Goal: Information Seeking & Learning: Learn about a topic

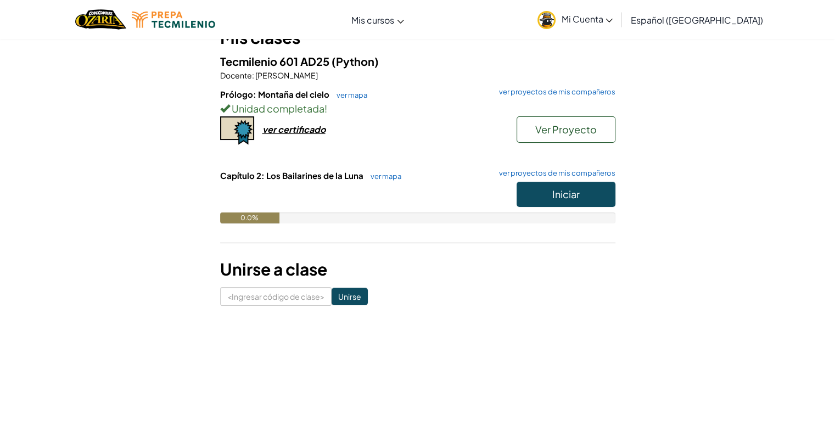
scroll to position [116, 0]
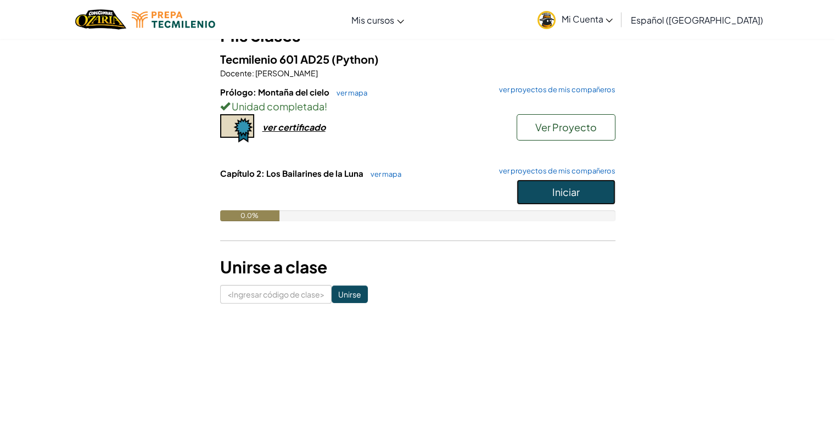
click at [536, 194] on button "Iniciar" at bounding box center [566, 192] width 99 height 25
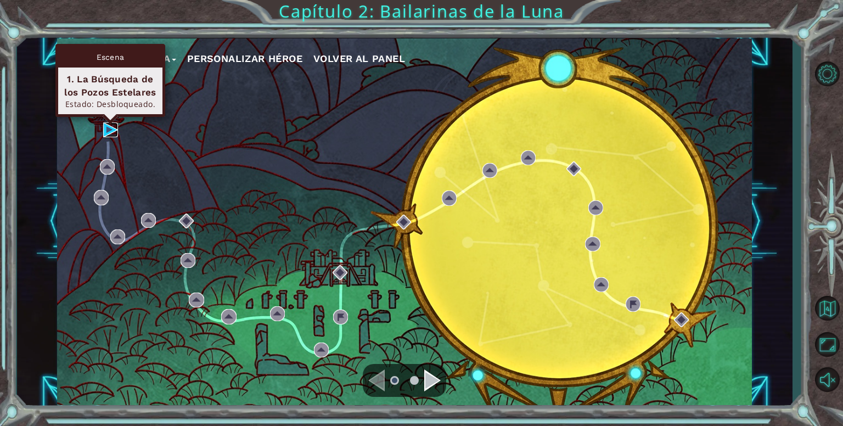
click at [107, 132] on img at bounding box center [110, 129] width 15 height 15
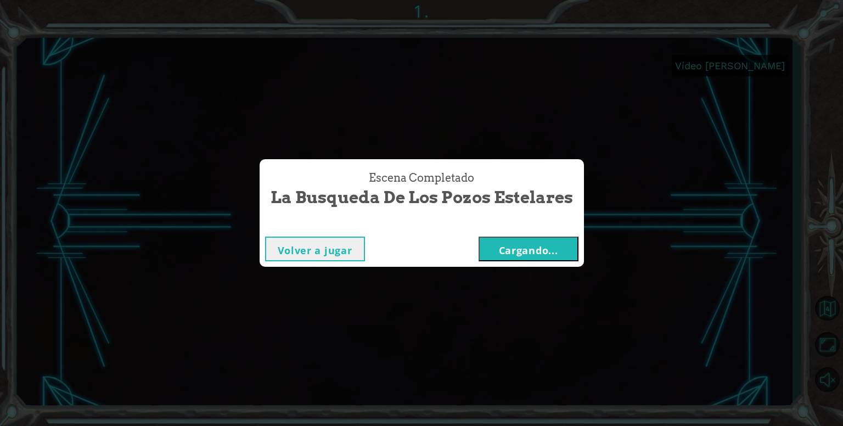
drag, startPoint x: 554, startPoint y: 255, endPoint x: 529, endPoint y: 250, distance: 25.3
click at [529, 250] on font "Cargando..." at bounding box center [528, 250] width 59 height 13
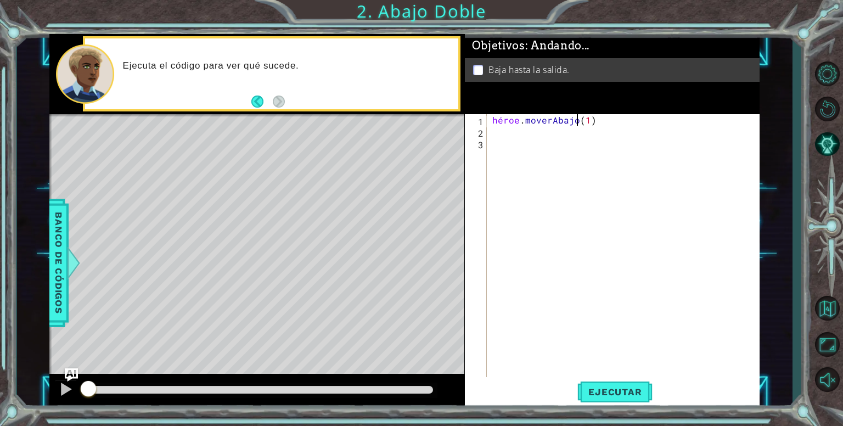
click at [610, 119] on div "héroe . moverAbajo ( 1 )" at bounding box center [626, 258] width 272 height 288
click at [609, 119] on div "héroe . moverAbajo ( 1 )" at bounding box center [626, 258] width 272 height 288
click at [609, 119] on div "héroe . moverAbajo ( 1 )" at bounding box center [623, 246] width 267 height 265
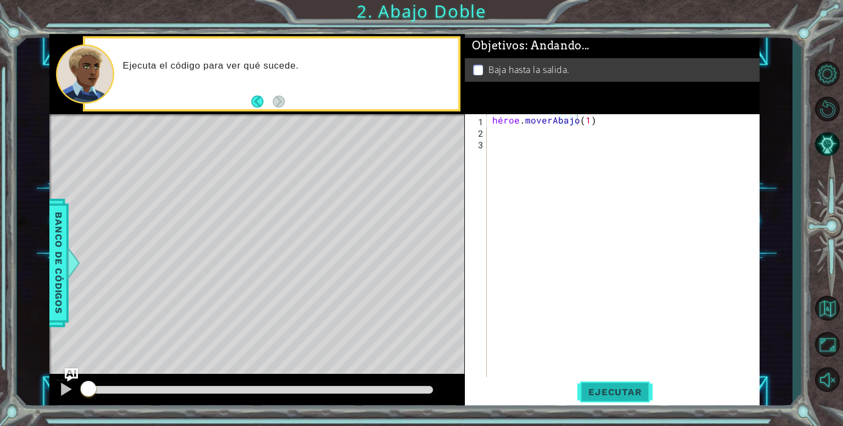
click at [617, 390] on font "Ejecutar" at bounding box center [615, 392] width 53 height 11
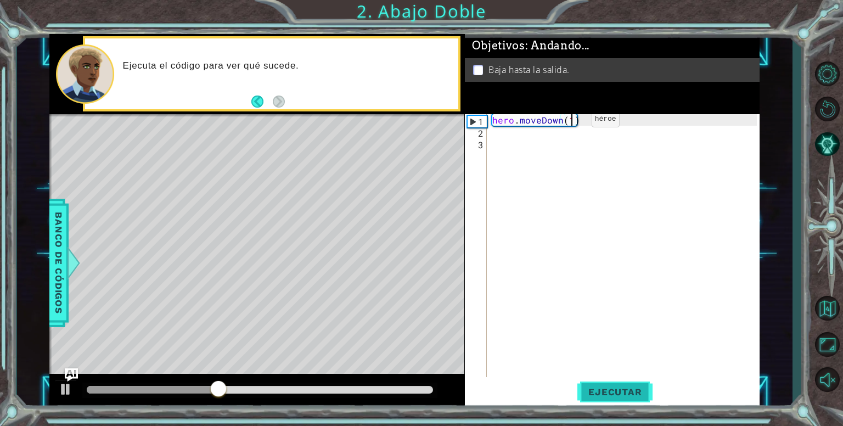
click at [573, 121] on div "hero . moveDown ( 1 )" at bounding box center [626, 258] width 272 height 288
type textarea "hero.moveDown(2)"
click at [599, 394] on span "Ejecutar" at bounding box center [615, 392] width 75 height 11
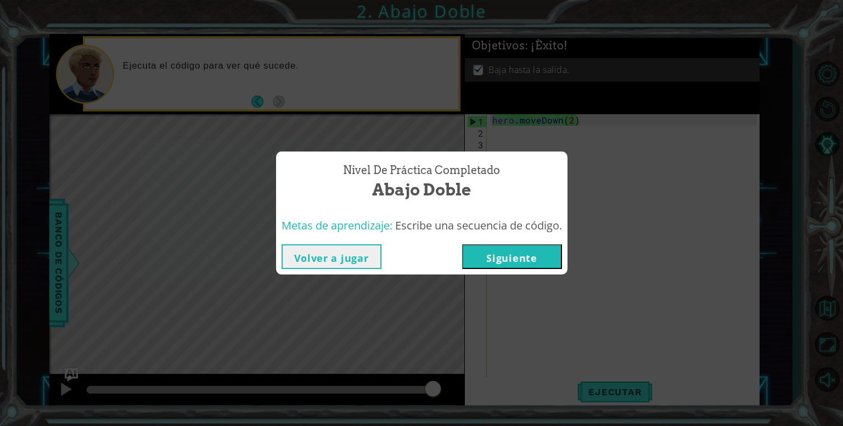
click at [529, 254] on button "Siguiente" at bounding box center [512, 256] width 100 height 25
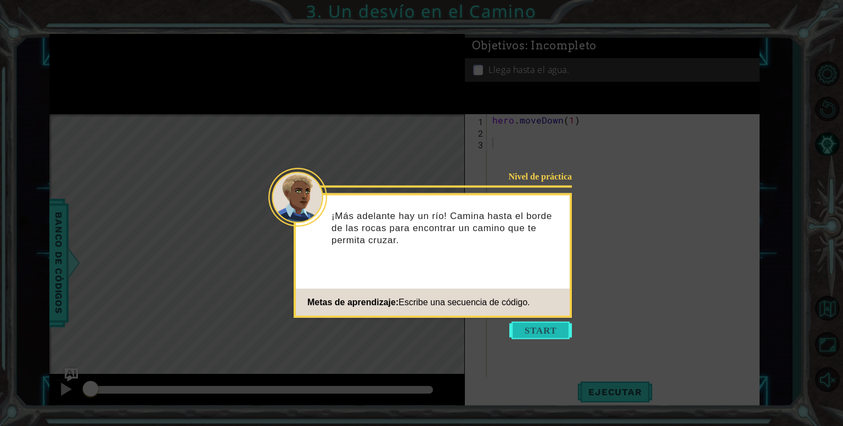
click at [539, 332] on button "Start" at bounding box center [541, 331] width 63 height 18
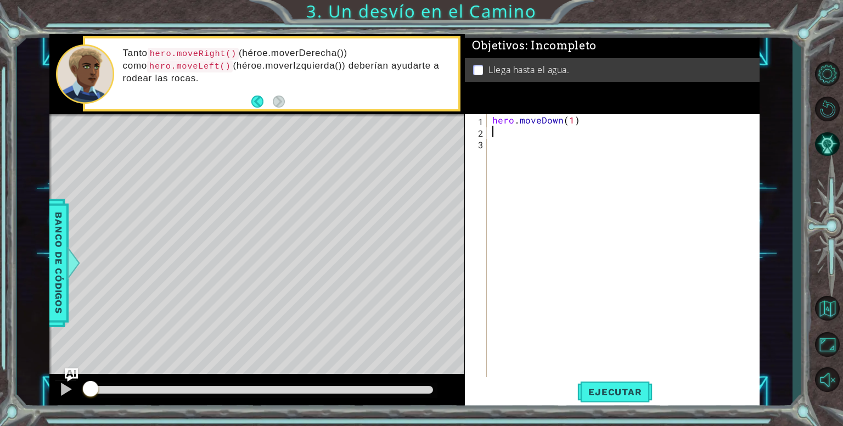
click at [515, 133] on div "hero . moveDown ( 1 )" at bounding box center [626, 258] width 272 height 288
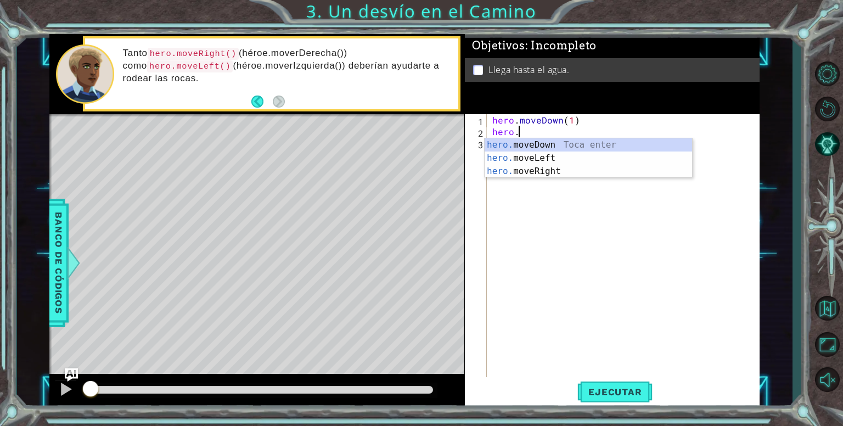
scroll to position [0, 1]
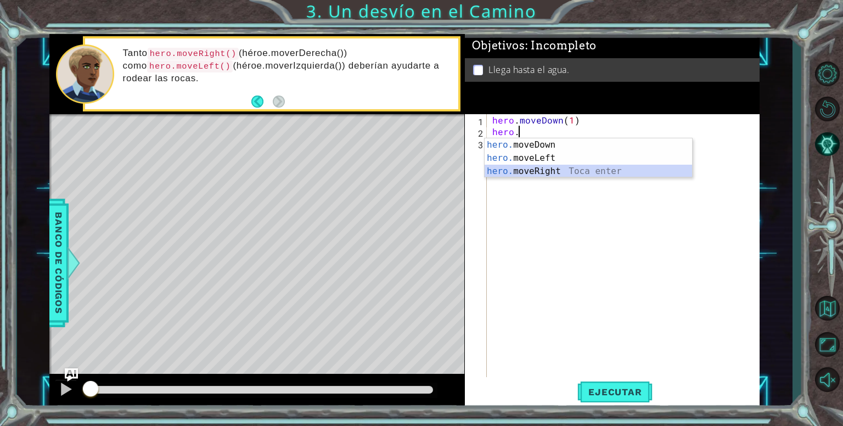
click at [539, 174] on div "hero. moveDown Toca enter hero. moveLeft Toca enter hero. moveRight Toca enter" at bounding box center [589, 171] width 208 height 66
type textarea "hero.moveRight(1)"
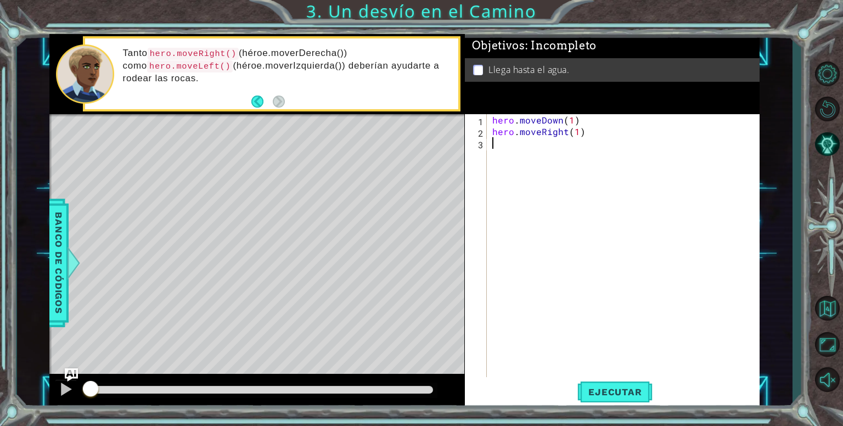
click at [502, 144] on div "hero . moveDown ( 1 ) hero . moveRight ( 1 )" at bounding box center [626, 258] width 272 height 288
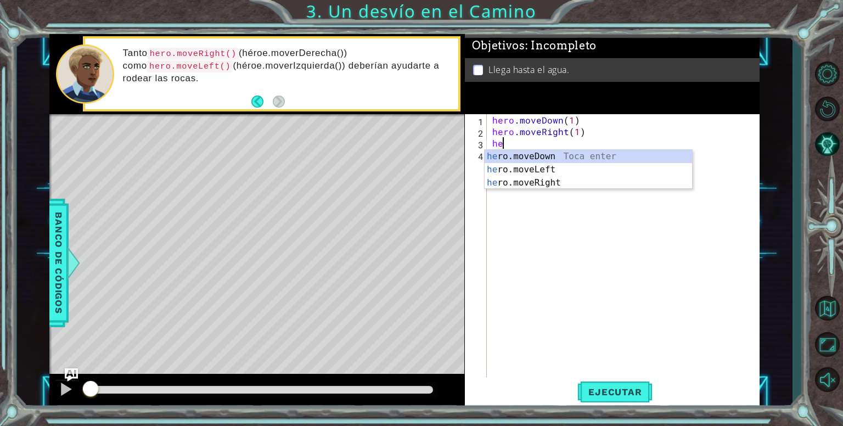
scroll to position [0, 0]
click at [547, 154] on div "her o.moveDown Toca enter her o.moveLeft [PERSON_NAME] enter her o.moveRight To…" at bounding box center [589, 183] width 208 height 66
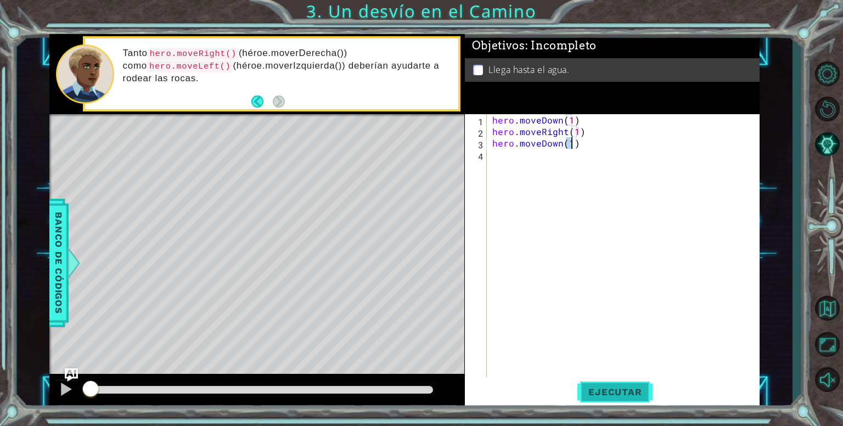
type textarea "hero.moveDown(1)"
click at [619, 396] on span "Ejecutar" at bounding box center [615, 392] width 75 height 11
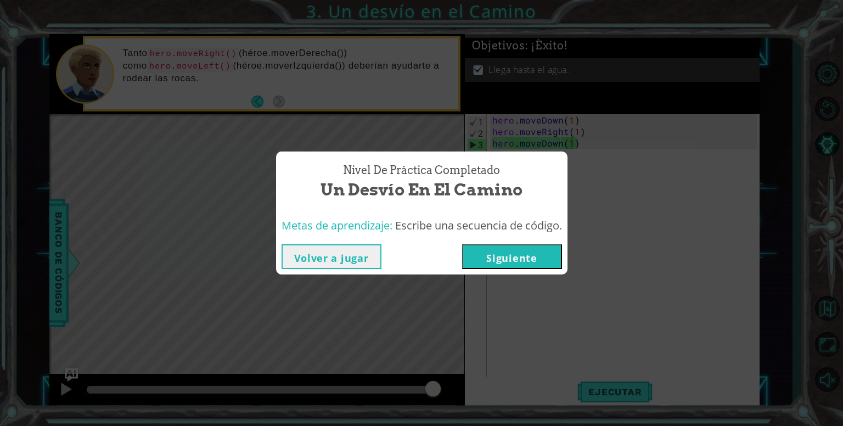
click at [524, 254] on button "Siguiente" at bounding box center [512, 256] width 100 height 25
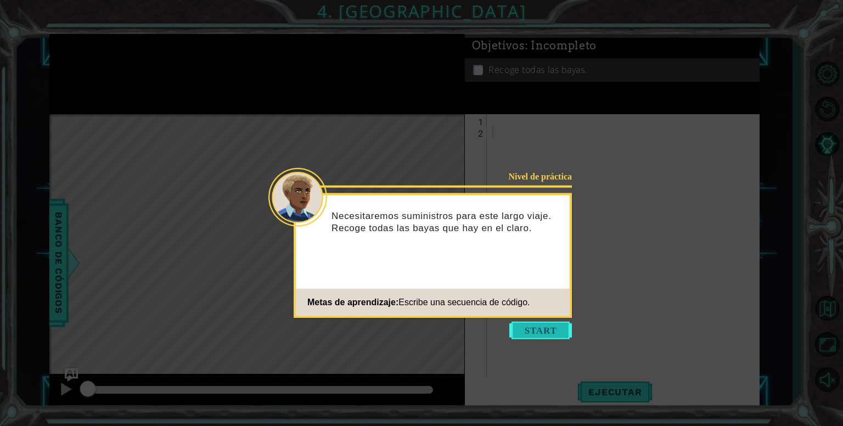
click at [543, 326] on button "Start" at bounding box center [541, 331] width 63 height 18
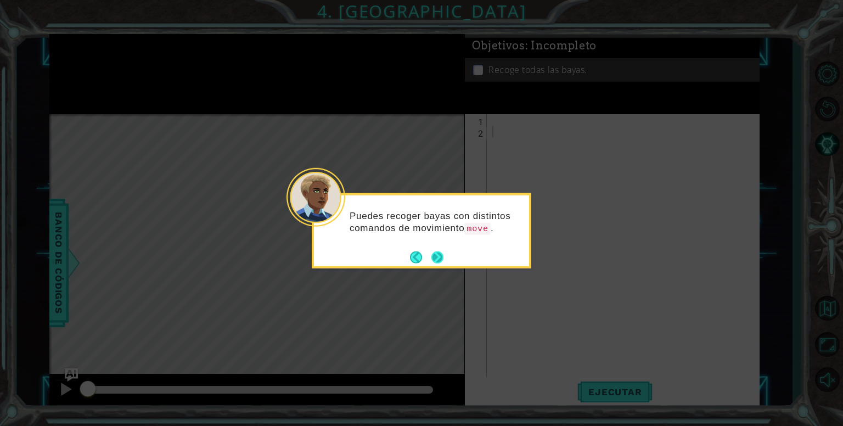
click at [439, 253] on button "Next" at bounding box center [438, 257] width 12 height 12
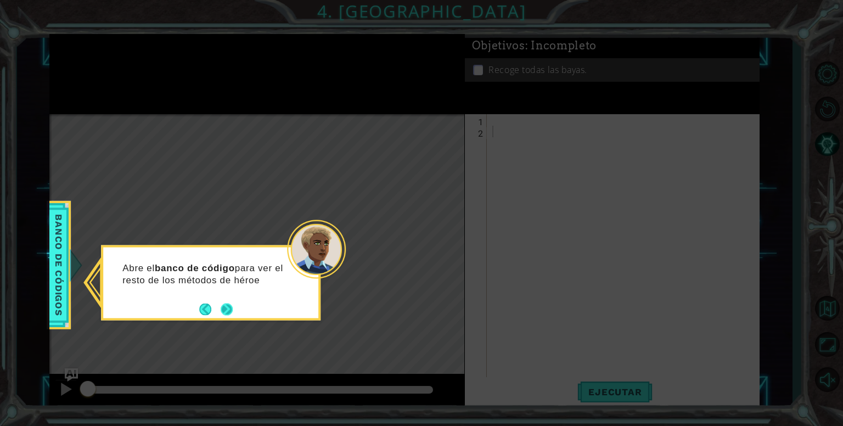
click at [228, 308] on button "Next" at bounding box center [227, 309] width 12 height 12
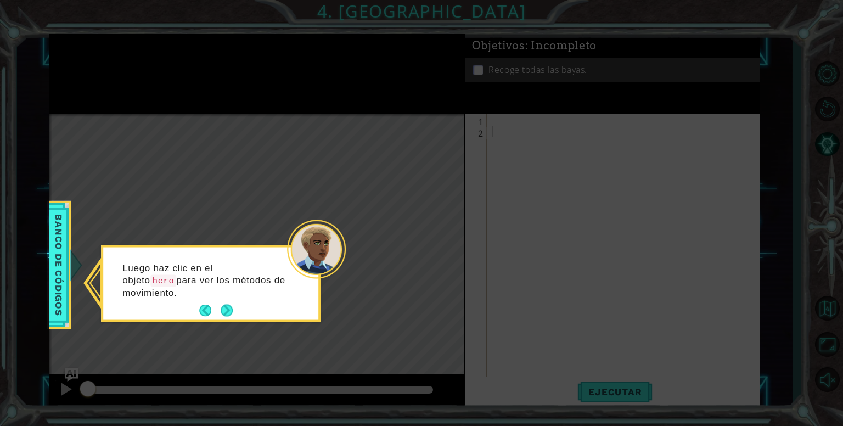
click at [228, 308] on button "Next" at bounding box center [227, 311] width 12 height 12
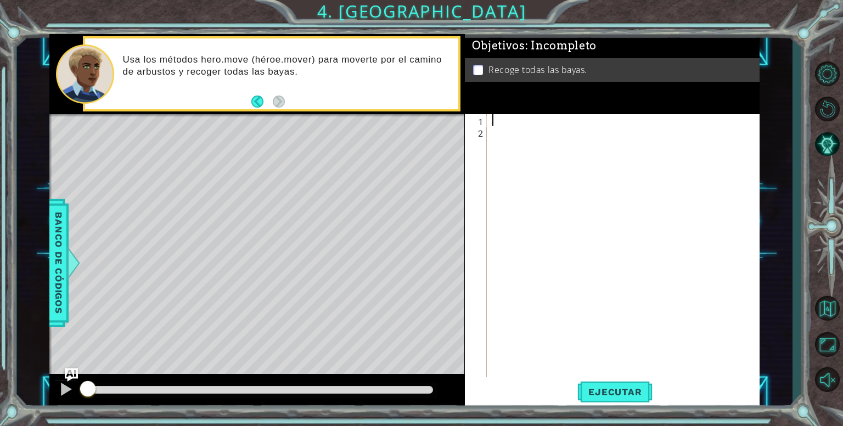
click at [490, 120] on div at bounding box center [626, 258] width 272 height 288
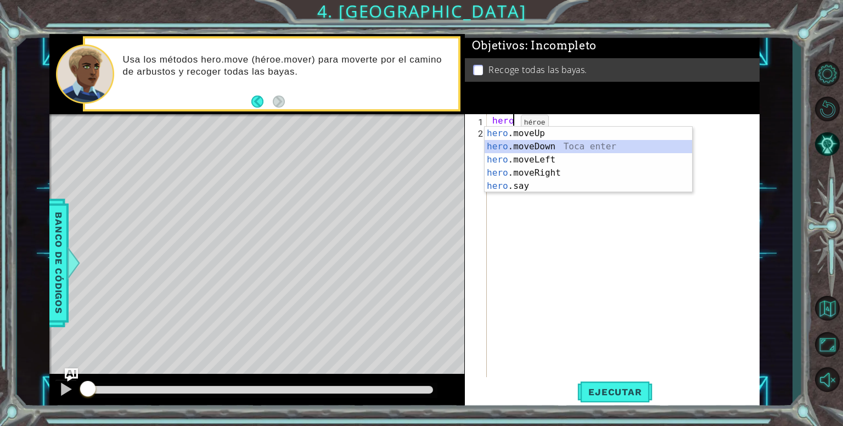
click at [517, 148] on div "hero .moveUp Toca enter hero .moveDown Toca enter hero .moveLeft Toca enter her…" at bounding box center [589, 173] width 208 height 92
type textarea "hero.moveDown(1)"
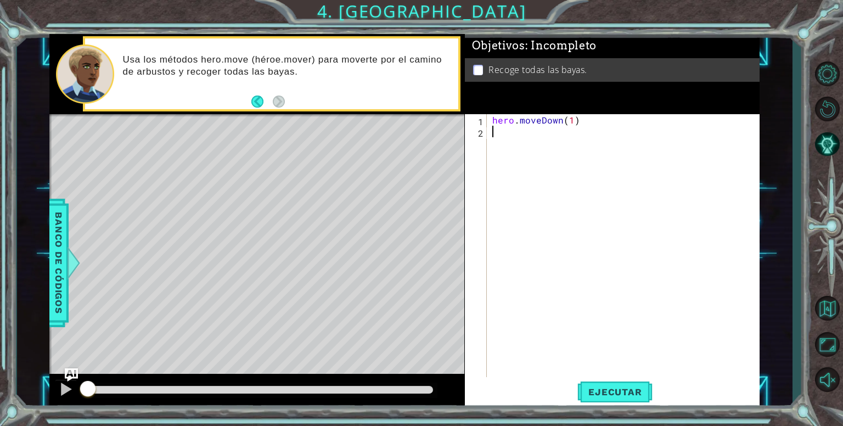
click at [505, 135] on div "hero . moveDown ( 1 )" at bounding box center [626, 258] width 272 height 288
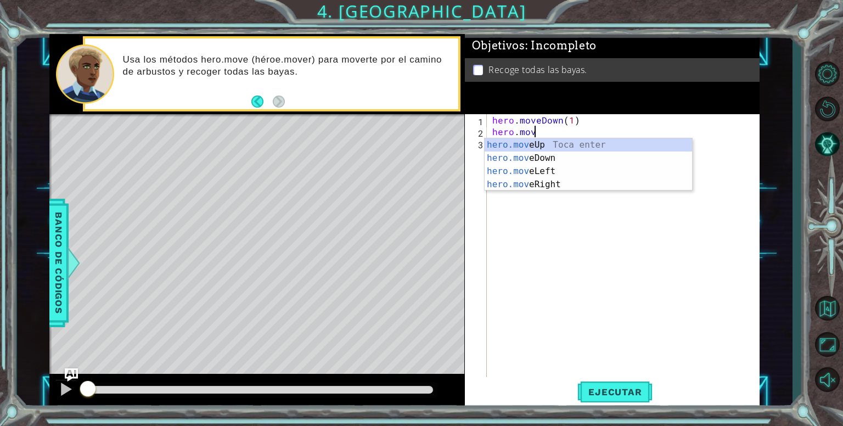
scroll to position [0, 2]
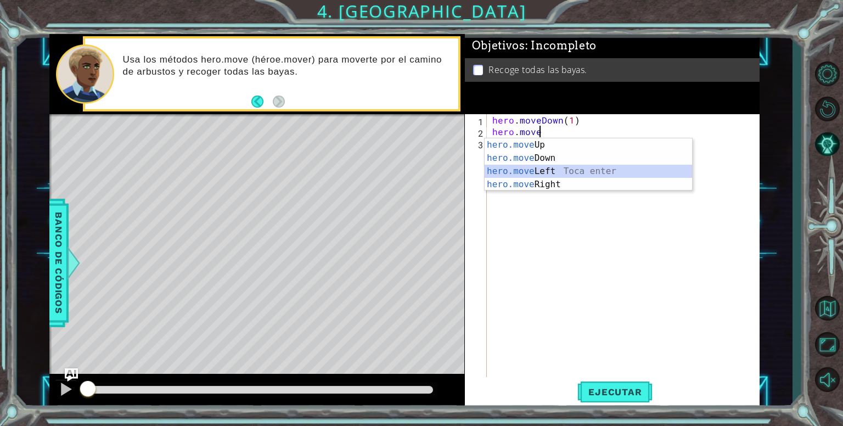
click at [535, 176] on div "hero.move Up Toca enter hero.move Down Toca enter hero.move Left Toca enter her…" at bounding box center [589, 177] width 208 height 79
type textarea "hero.moveLeft(1)"
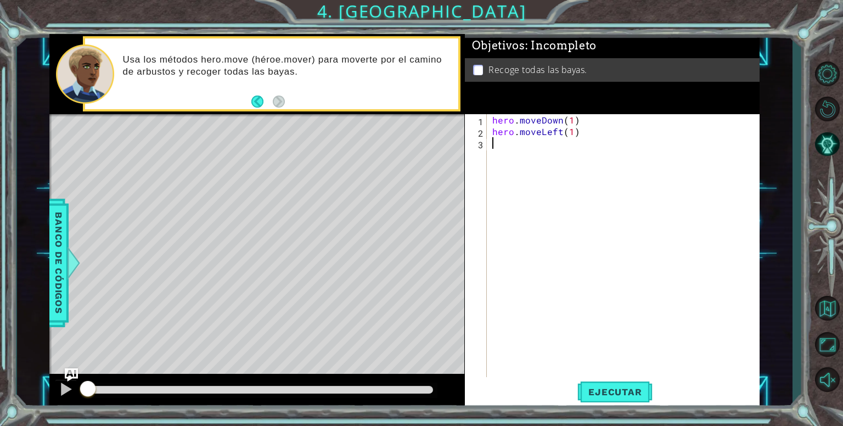
click at [525, 149] on div "hero . moveDown ( 1 ) hero . moveLeft ( 1 )" at bounding box center [626, 258] width 272 height 288
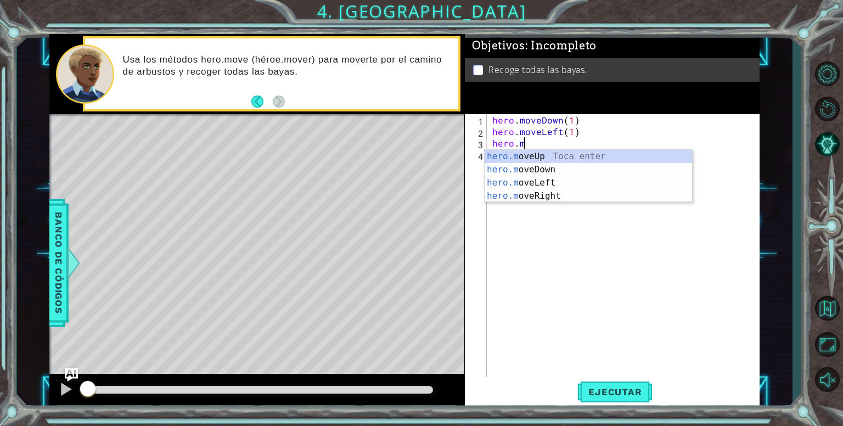
scroll to position [0, 2]
type textarea "hero.moveUp(1)"
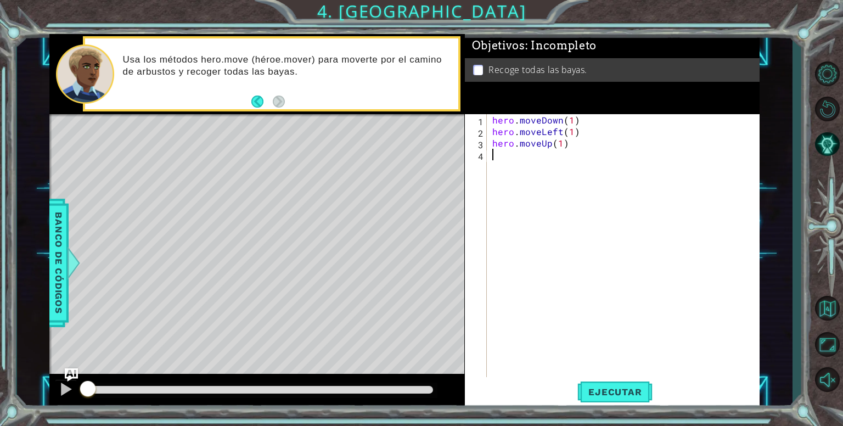
click at [551, 156] on div "hero . moveDown ( 1 ) hero . moveLeft ( 1 ) hero . moveUp ( 1 )" at bounding box center [626, 258] width 272 height 288
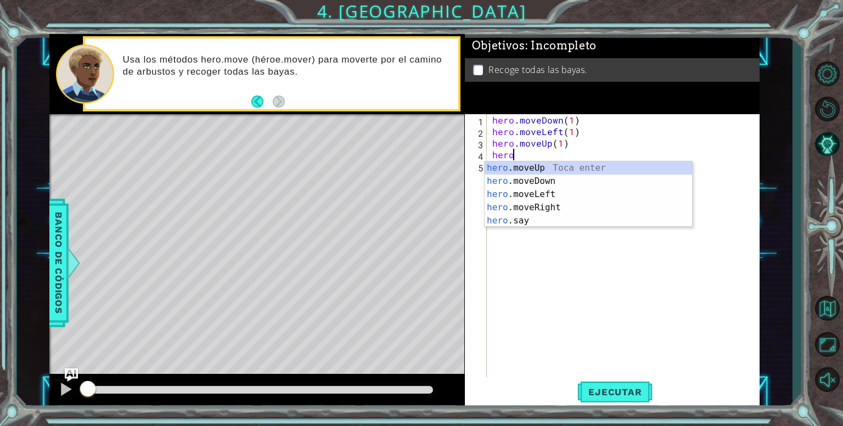
scroll to position [0, 1]
click at [551, 210] on div "hero. moveUp Toca enter hero. moveDown Toca enter hero. moveLeft Toca enter her…" at bounding box center [589, 207] width 208 height 92
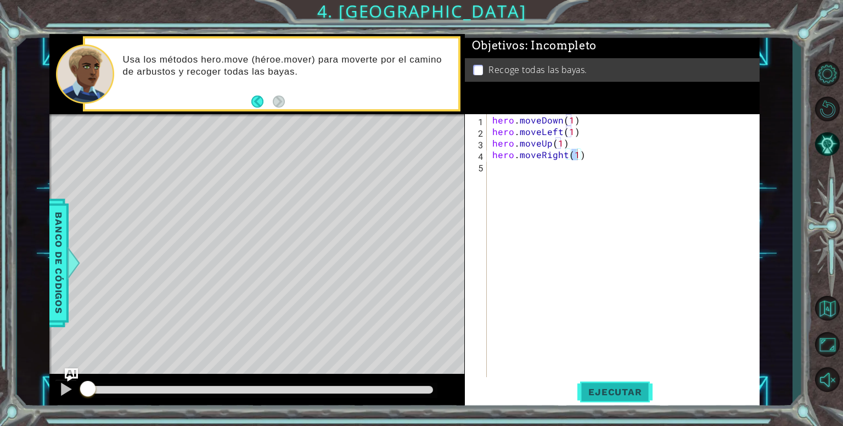
click at [608, 395] on span "Ejecutar" at bounding box center [615, 392] width 75 height 11
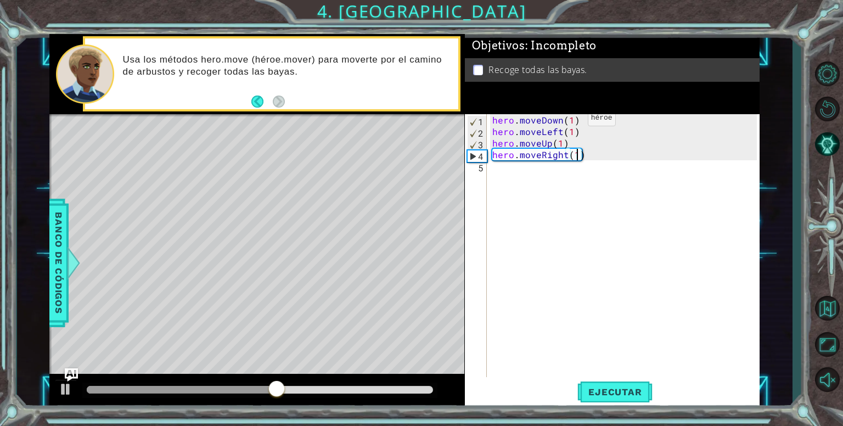
click at [569, 120] on div "hero . moveDown ( 1 ) hero . moveLeft ( 1 ) hero . moveUp ( 1 ) hero . moveRigh…" at bounding box center [626, 258] width 272 height 288
click at [570, 132] on div "hero . moveDown ( 2 ) hero . moveLeft ( 1 ) hero . moveUp ( 1 ) hero . moveRigh…" at bounding box center [626, 258] width 272 height 288
click at [562, 143] on div "hero . moveDown ( 2 ) hero . moveLeft ( 2 ) hero . moveUp ( 1 ) hero . moveRigh…" at bounding box center [626, 258] width 272 height 288
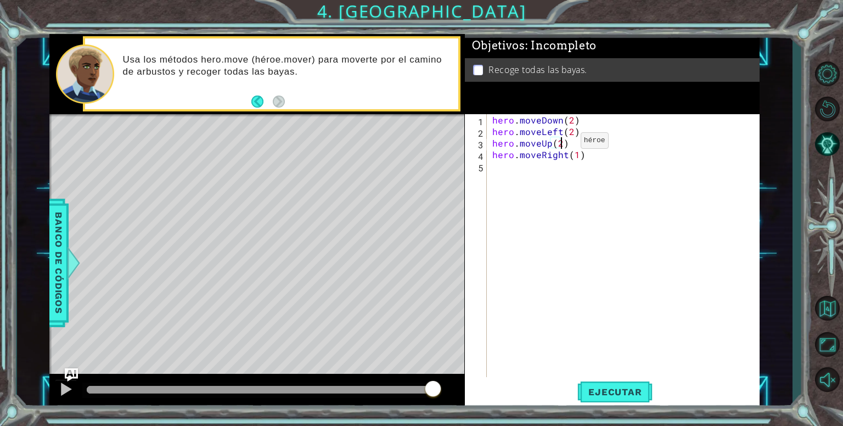
scroll to position [0, 4]
click at [574, 158] on div "hero . moveDown ( 2 ) hero . moveLeft ( 2 ) hero . moveUp ( 2 ) hero . moveRigh…" at bounding box center [626, 258] width 272 height 288
type textarea "hero.moveRight(2)"
click at [616, 394] on span "Ejecutar" at bounding box center [615, 392] width 75 height 11
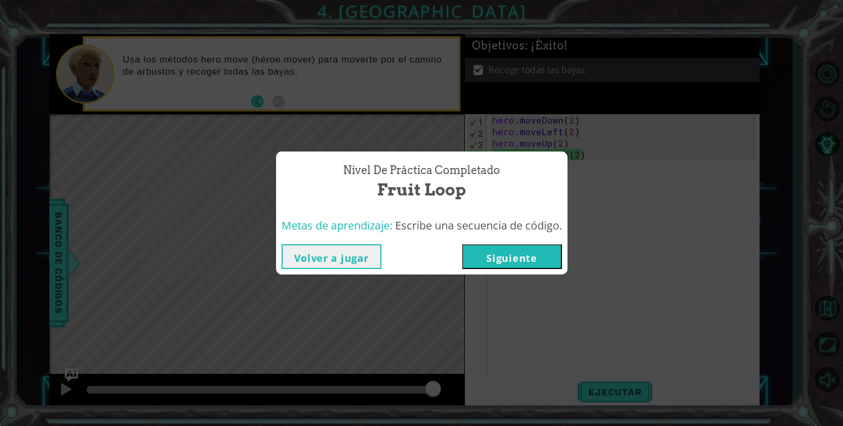
click at [526, 263] on button "Siguiente" at bounding box center [512, 256] width 100 height 25
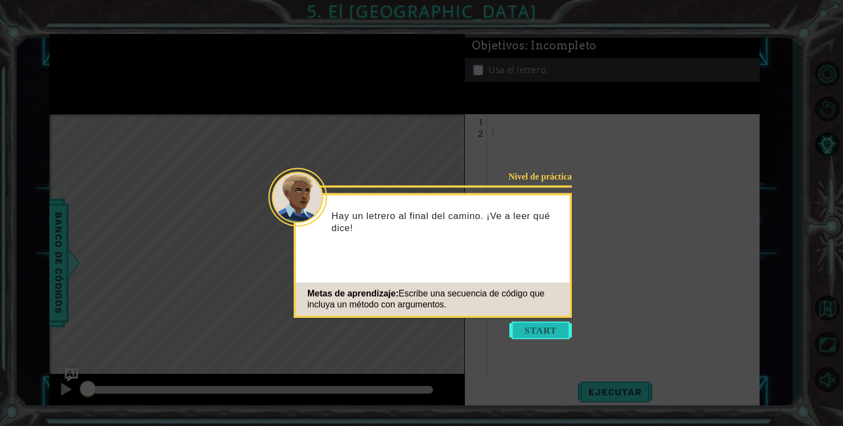
click at [525, 326] on button "Start" at bounding box center [541, 331] width 63 height 18
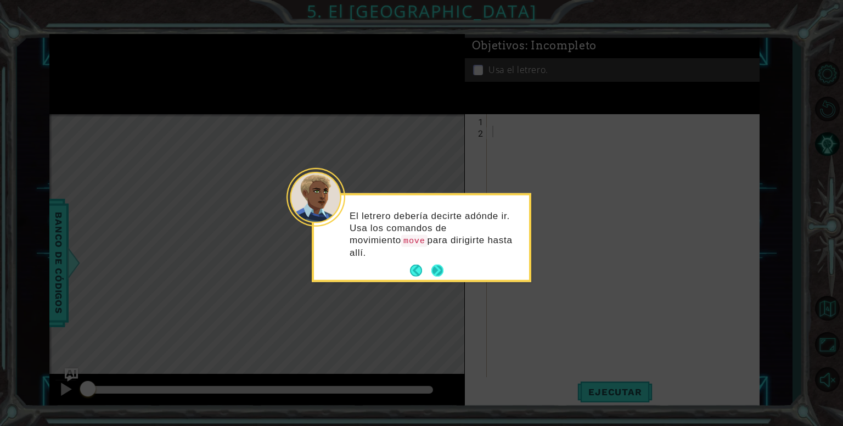
click at [439, 265] on button "Next" at bounding box center [438, 271] width 12 height 12
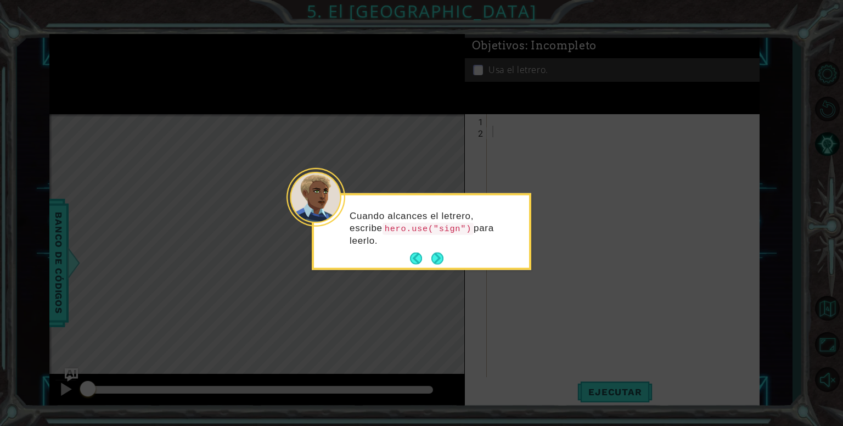
click at [439, 245] on div "Cuando alcances el letrero, escribe hero.use("sign") para leerlo." at bounding box center [421, 233] width 215 height 68
click at [438, 255] on button "Next" at bounding box center [438, 259] width 12 height 12
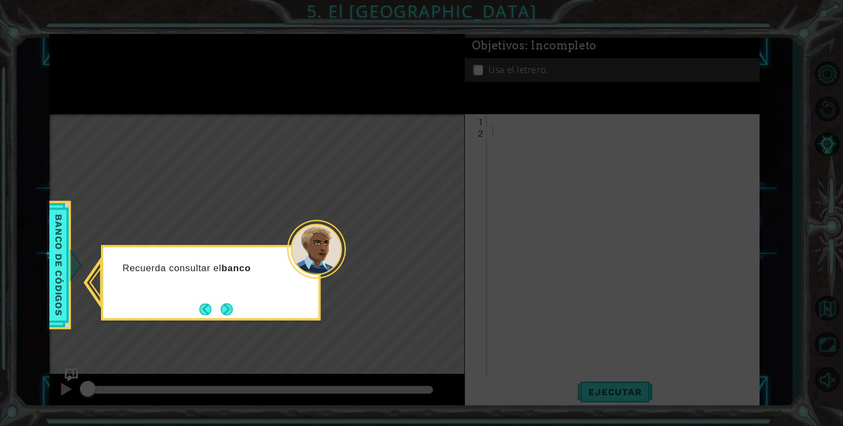
click at [370, 272] on icon at bounding box center [421, 213] width 843 height 426
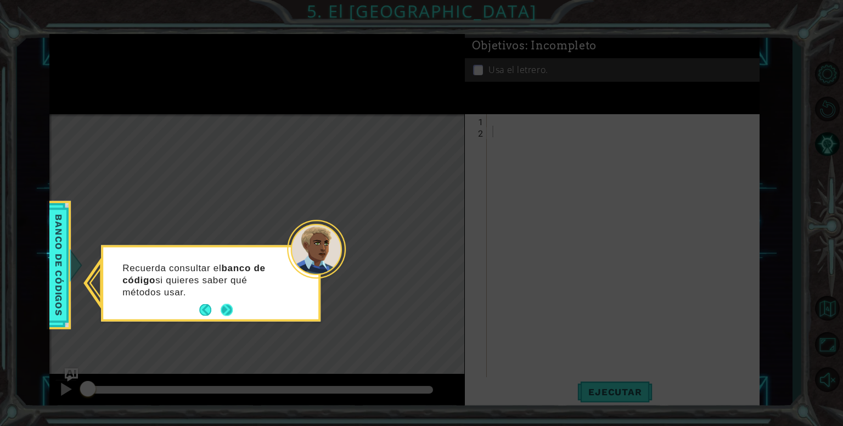
click at [222, 303] on footer at bounding box center [215, 310] width 33 height 16
click at [228, 309] on button "Next" at bounding box center [227, 310] width 12 height 12
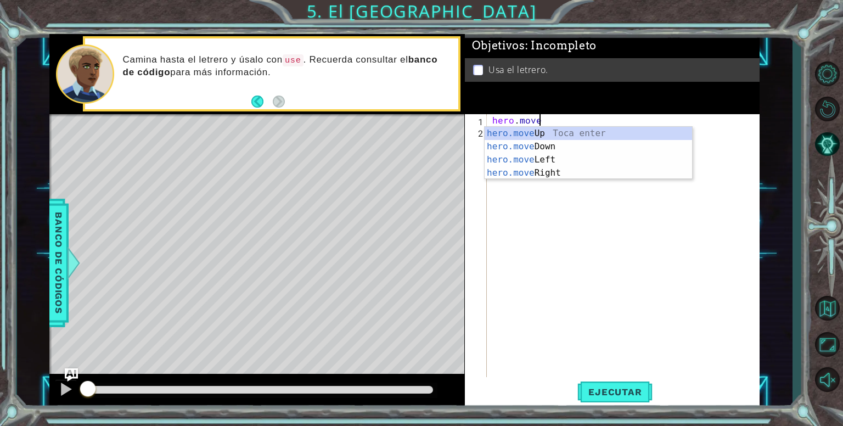
scroll to position [0, 2]
click at [556, 170] on div "hero.move Up Toca enter hero.move Down Toca enter hero.move Left Toca enter her…" at bounding box center [589, 166] width 208 height 79
type textarea "hero.moveRight(1)"
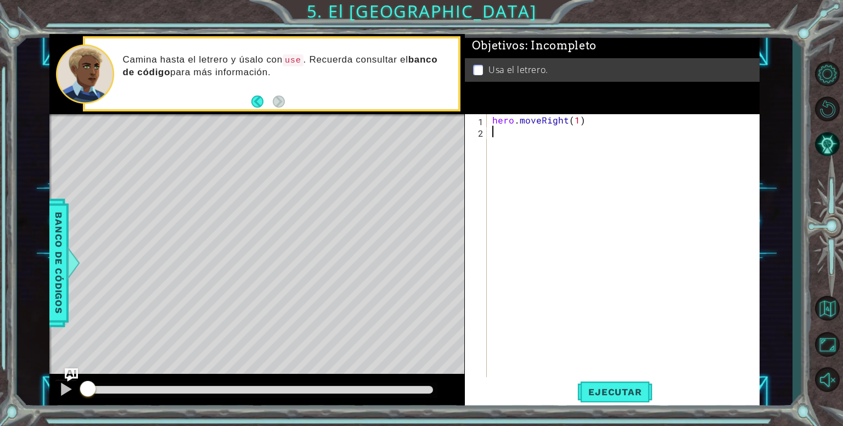
click at [546, 138] on div "hero . moveRight ( 1 )" at bounding box center [626, 258] width 272 height 288
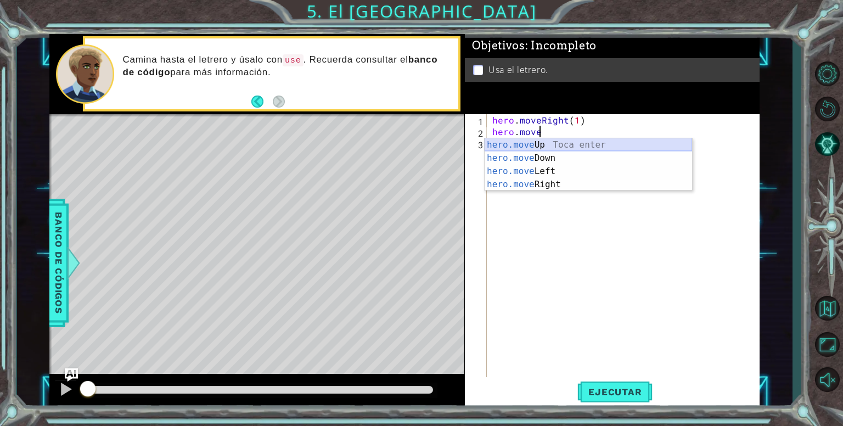
click at [540, 145] on div "hero.move Up Toca enter hero.move Down Toca enter hero.move Left Toca enter her…" at bounding box center [589, 177] width 208 height 79
type textarea "hero.moveUp(1)"
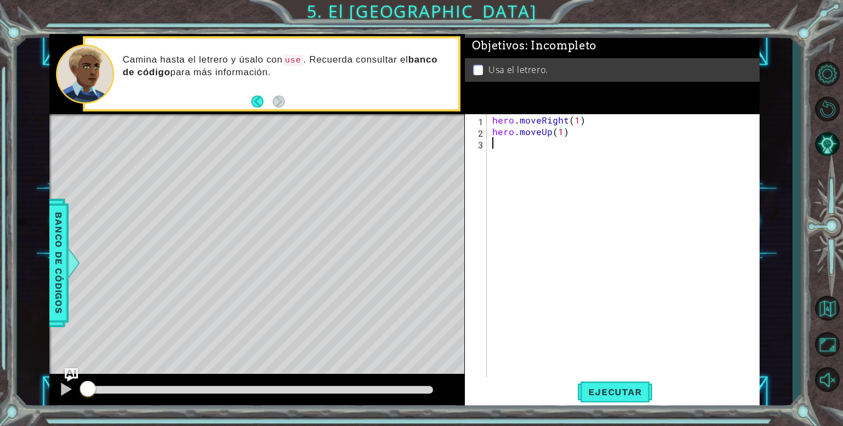
click at [513, 148] on div "hero . moveRight ( 1 ) hero . moveUp ( 1 )" at bounding box center [626, 258] width 272 height 288
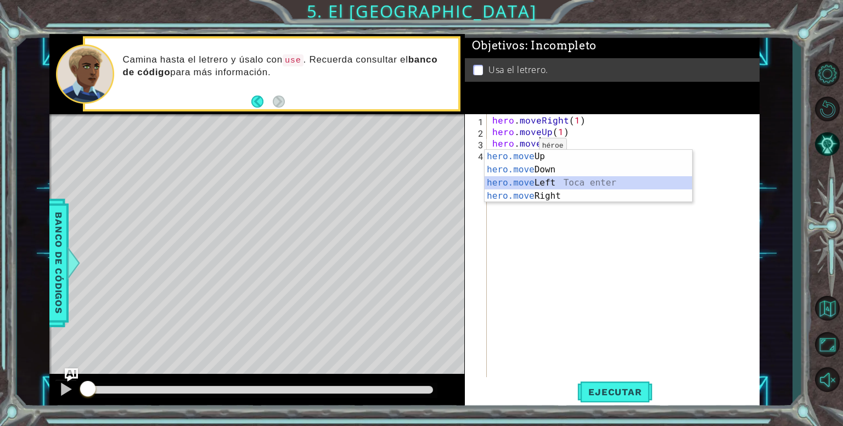
click at [541, 181] on div "hero.move Up Toca enter hero.move Down Toca enter hero.move Left Toca enter her…" at bounding box center [589, 189] width 208 height 79
type textarea "hero.moveLeft(1)"
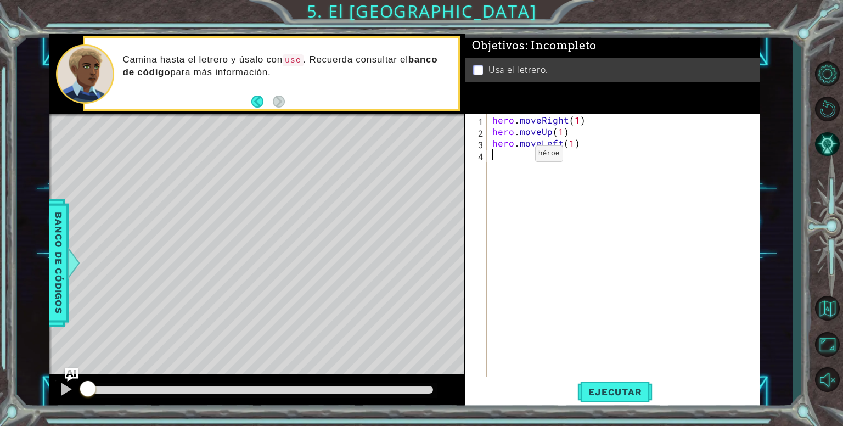
click at [516, 156] on div "hero . moveRight ( 1 ) hero . moveUp ( 1 ) hero . moveLeft ( 1 )" at bounding box center [626, 258] width 272 height 288
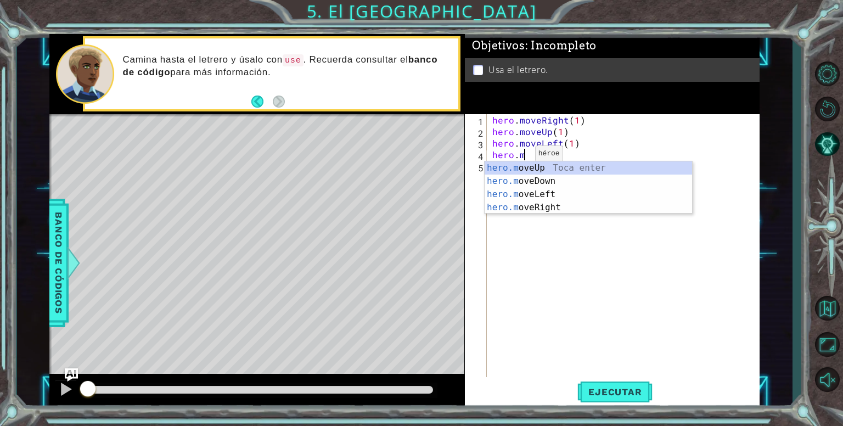
scroll to position [0, 2]
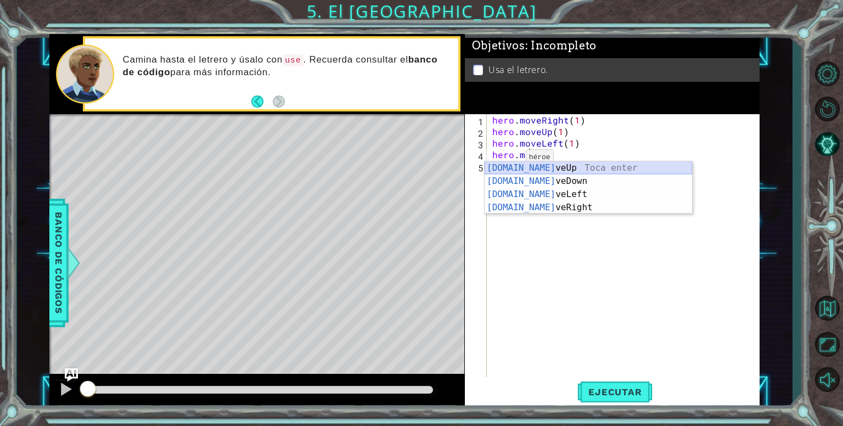
click at [513, 165] on div "[DOMAIN_NAME] veUp Toca enter [DOMAIN_NAME] veDown Toca enter [DOMAIN_NAME] veL…" at bounding box center [589, 200] width 208 height 79
type textarea "hero.moveUp(1)"
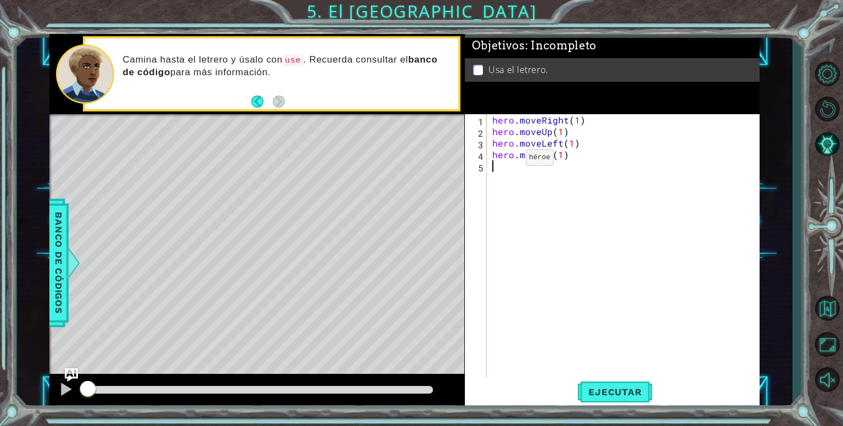
click at [513, 165] on div "hero . moveRight ( 1 ) hero . moveUp ( 1 ) hero . moveLeft ( 1 ) hero . moveUp …" at bounding box center [626, 258] width 272 height 288
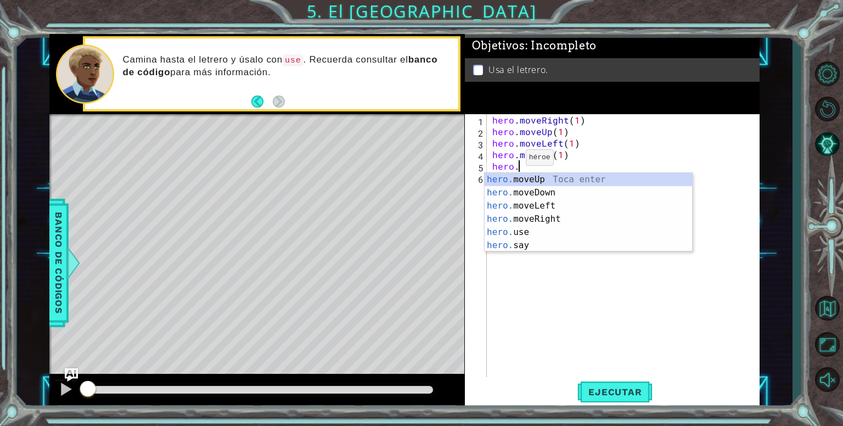
scroll to position [0, 1]
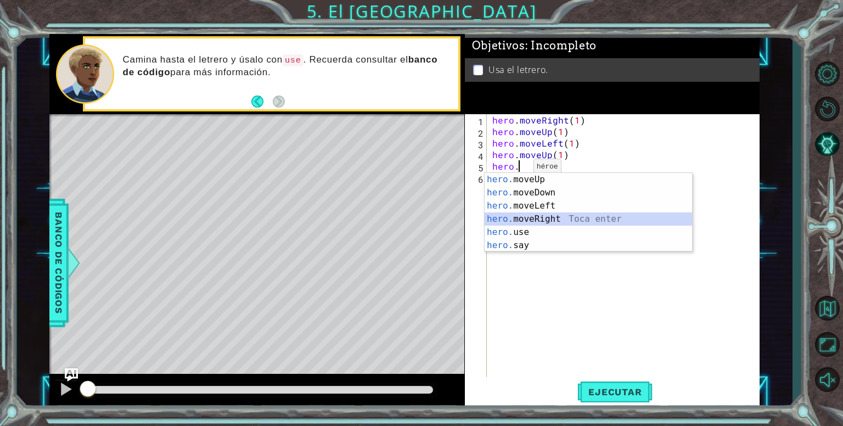
click at [541, 217] on div "hero. moveUp Toca enter hero. moveDown Toca enter hero. moveLeft Toca enter her…" at bounding box center [589, 225] width 208 height 105
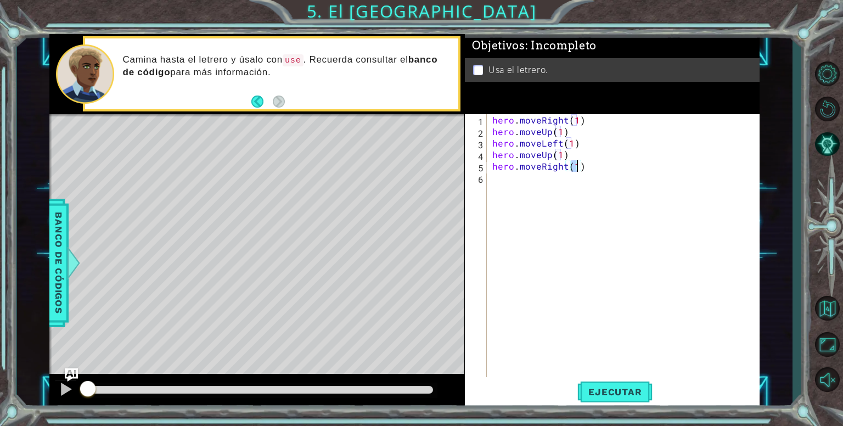
type textarea "hero.moveRight(2)"
click at [512, 182] on div "hero . moveRight ( 1 ) hero . moveUp ( 1 ) hero . moveLeft ( 1 ) hero . moveUp …" at bounding box center [626, 258] width 272 height 288
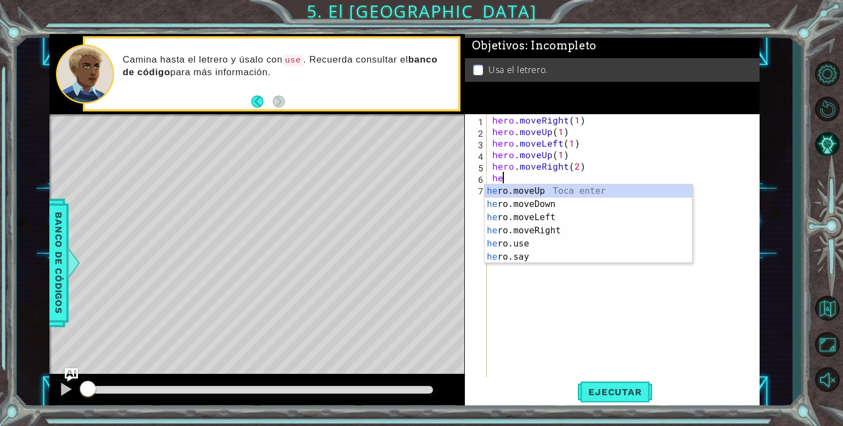
scroll to position [0, 0]
click at [516, 199] on div "her o.moveUp Toca enter her o.moveDown Toca enter her o.moveLeft [PERSON_NAME] …" at bounding box center [589, 237] width 208 height 105
type textarea "hero.moveDown(1)"
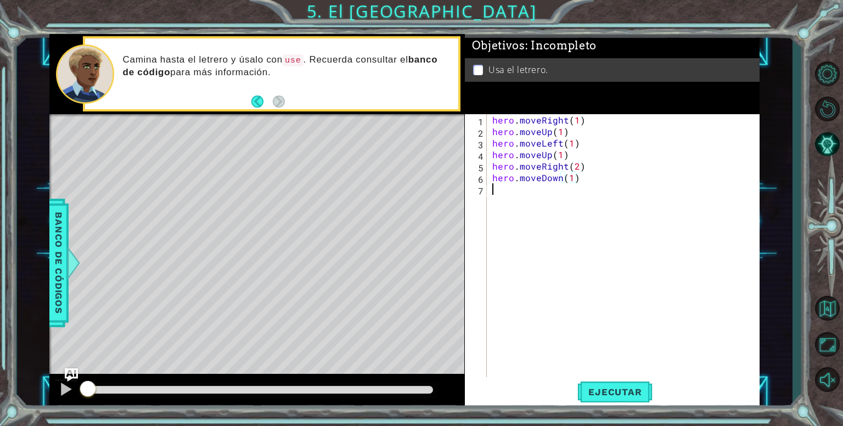
click at [513, 192] on div "hero . moveRight ( 1 ) hero . moveUp ( 1 ) hero . moveLeft ( 1 ) hero . moveUp …" at bounding box center [626, 258] width 272 height 288
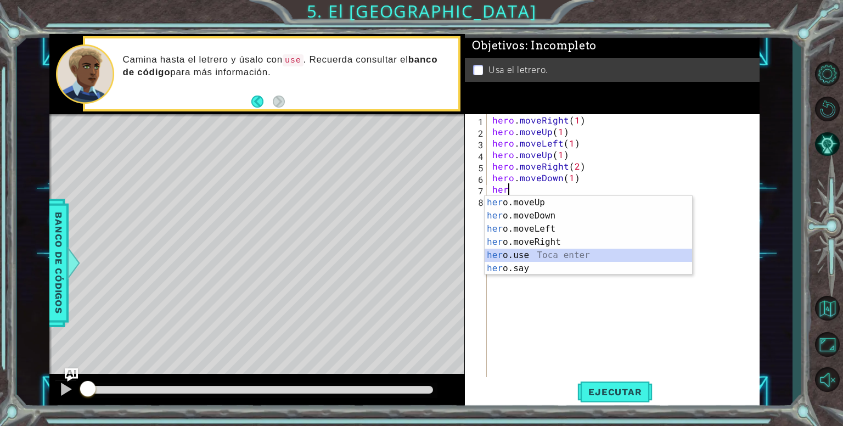
click at [528, 253] on div "her o.moveUp Toca enter her o.moveDown Toca enter her o.moveLeft [PERSON_NAME] …" at bounding box center [589, 248] width 208 height 105
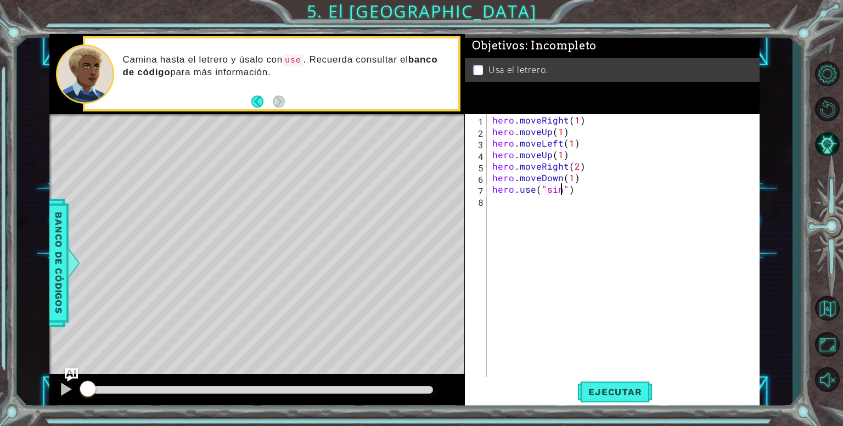
scroll to position [0, 4]
click at [600, 393] on span "Ejecutar" at bounding box center [615, 392] width 75 height 11
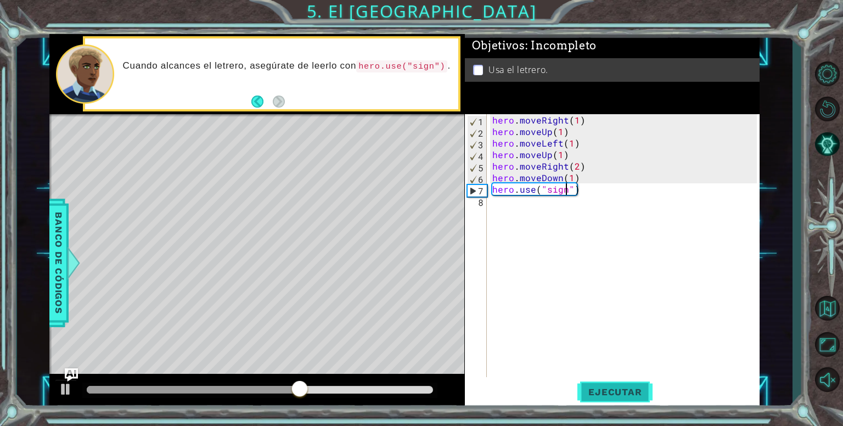
type textarea "hero.use("sign")"
click at [615, 388] on span "Ejecutar" at bounding box center [615, 392] width 75 height 11
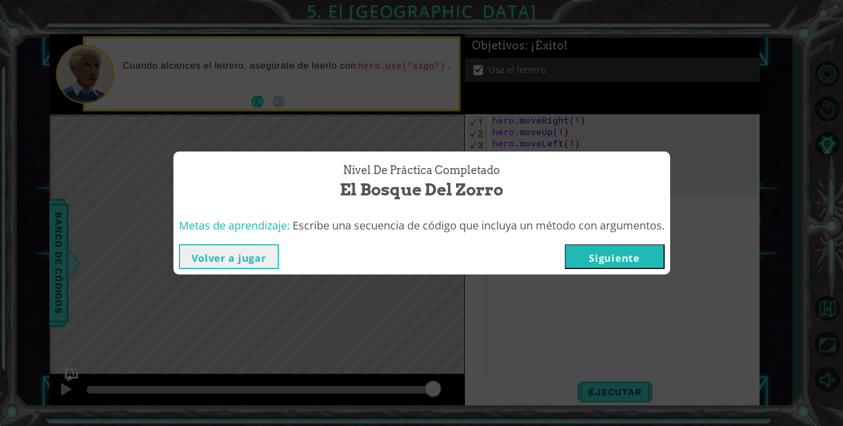
click at [622, 260] on button "Siguiente" at bounding box center [615, 256] width 100 height 25
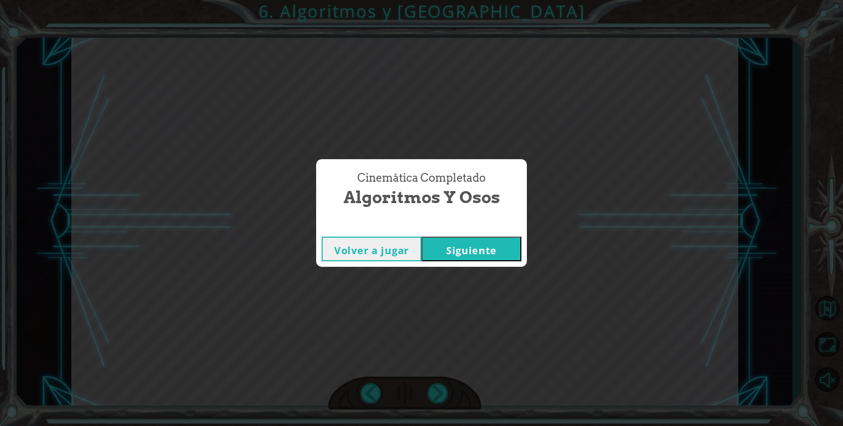
click at [490, 255] on button "Siguiente" at bounding box center [472, 249] width 100 height 25
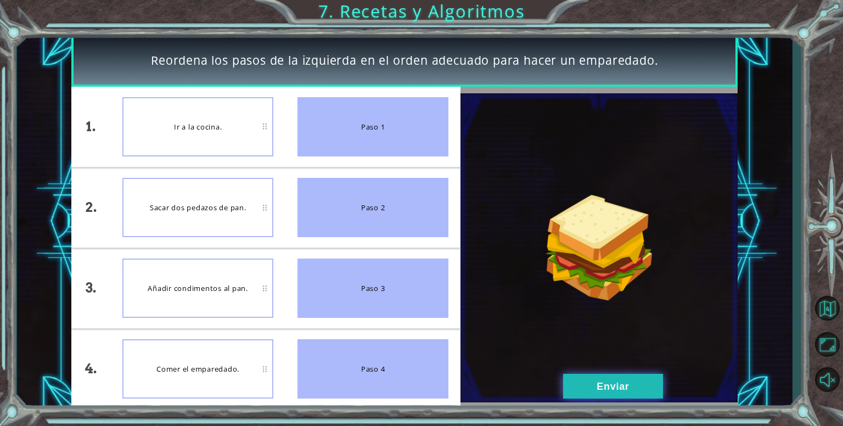
click at [591, 379] on button "Enviar" at bounding box center [613, 386] width 100 height 25
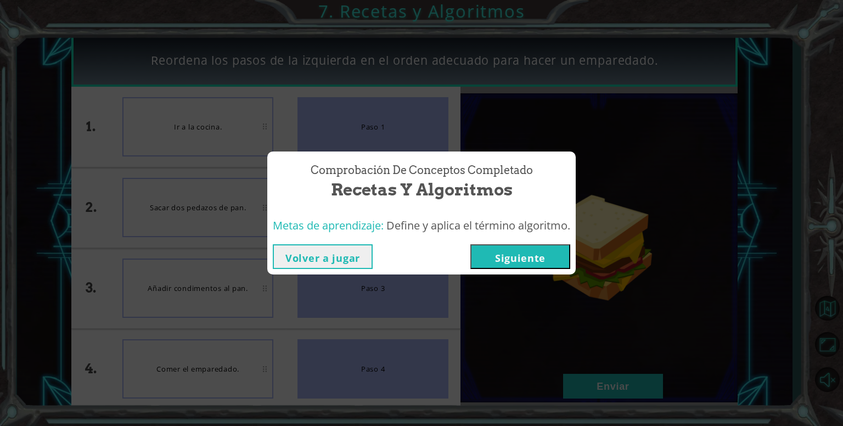
click at [550, 260] on button "Siguiente" at bounding box center [521, 256] width 100 height 25
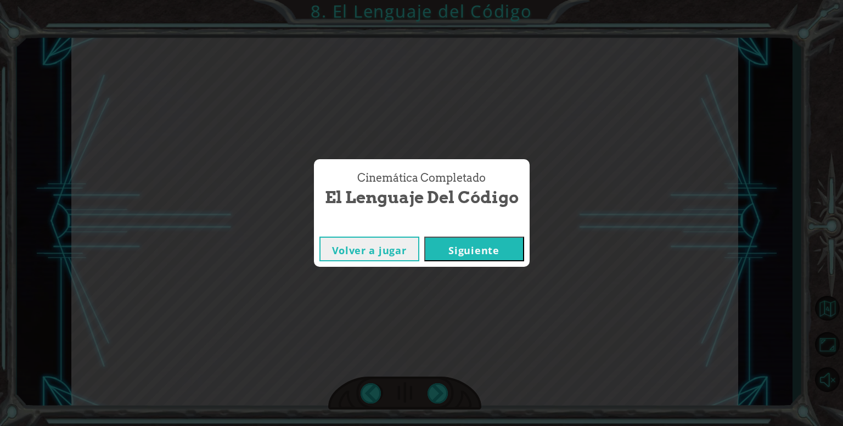
click at [489, 256] on button "Siguiente" at bounding box center [474, 249] width 100 height 25
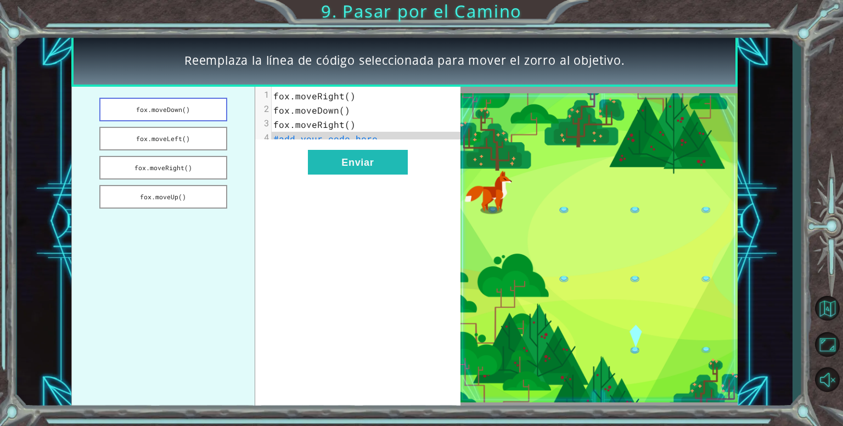
drag, startPoint x: 192, startPoint y: 116, endPoint x: 167, endPoint y: 110, distance: 25.3
click at [167, 110] on button "fox.moveDown()" at bounding box center [163, 110] width 128 height 24
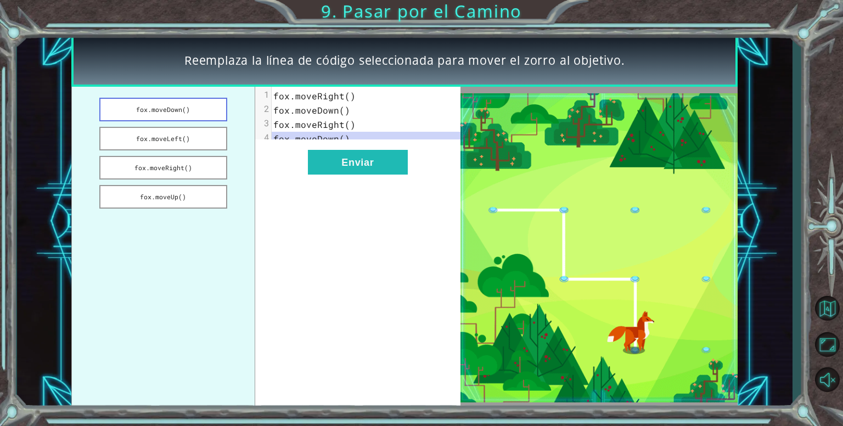
click at [167, 110] on button "fox.moveDown()" at bounding box center [163, 110] width 128 height 24
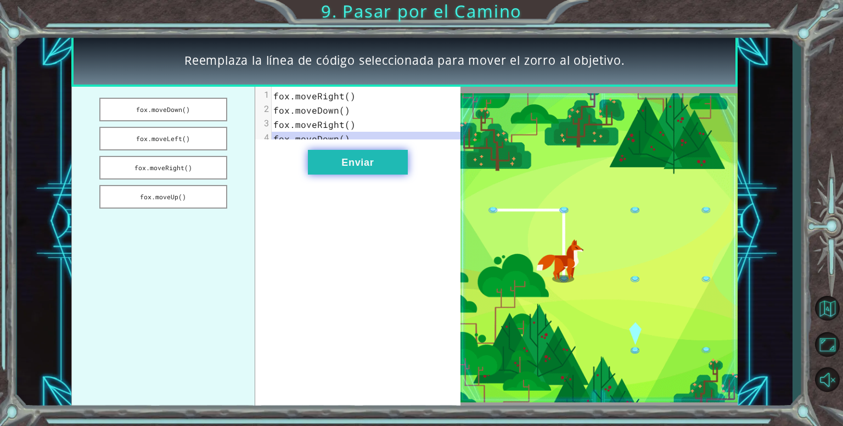
click at [344, 167] on button "Enviar" at bounding box center [358, 162] width 100 height 25
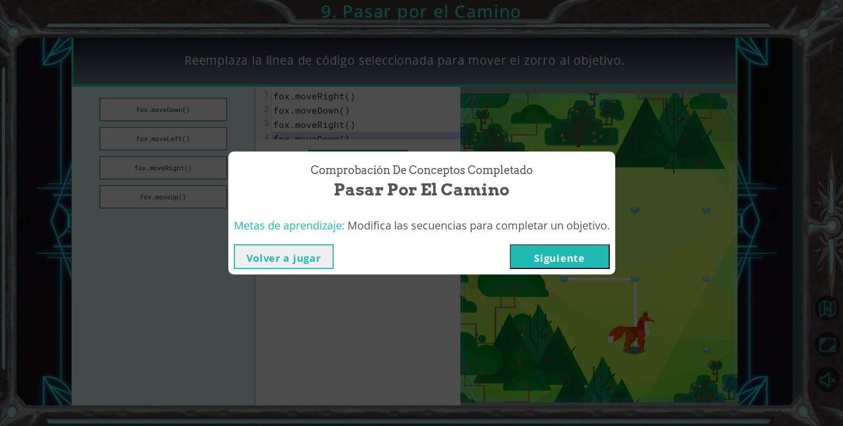
click at [568, 257] on button "Siguiente" at bounding box center [560, 256] width 100 height 25
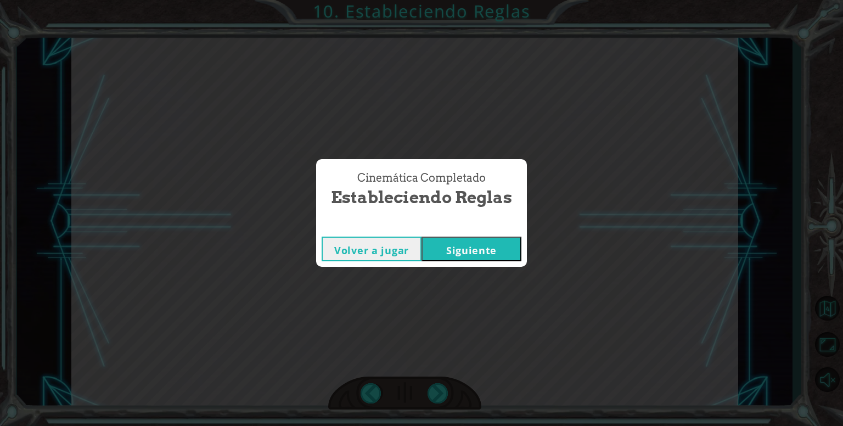
click at [490, 258] on button "Siguiente" at bounding box center [472, 249] width 100 height 25
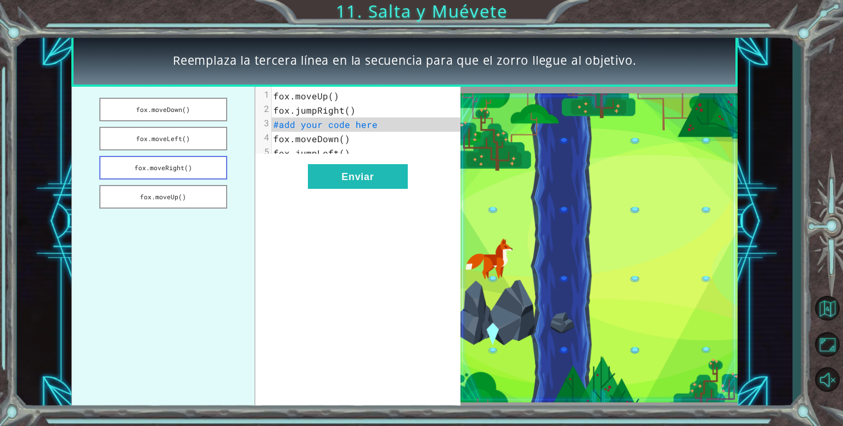
click at [183, 171] on button "fox.moveRight()" at bounding box center [163, 168] width 128 height 24
click at [150, 113] on button "fox.moveDown()" at bounding box center [163, 110] width 128 height 24
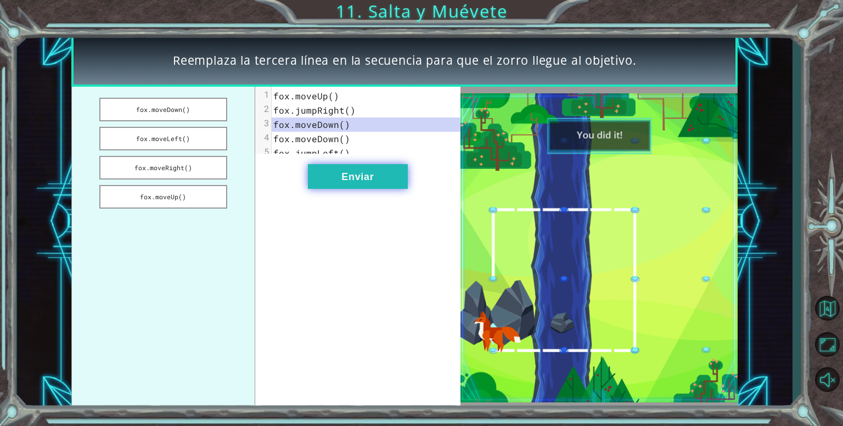
click at [332, 187] on button "Enviar" at bounding box center [358, 176] width 100 height 25
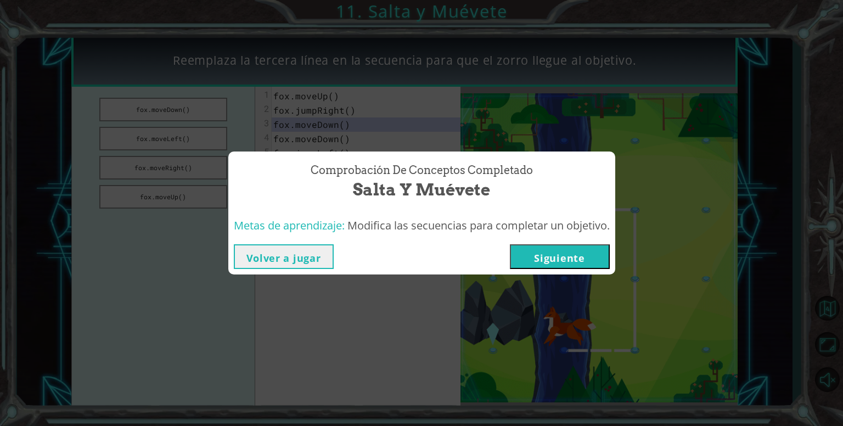
click at [590, 265] on button "Siguiente" at bounding box center [560, 256] width 100 height 25
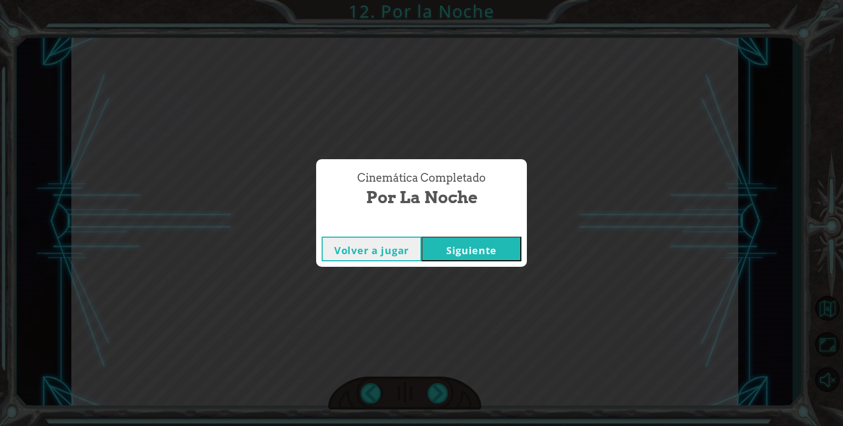
click at [503, 251] on button "Siguiente" at bounding box center [472, 249] width 100 height 25
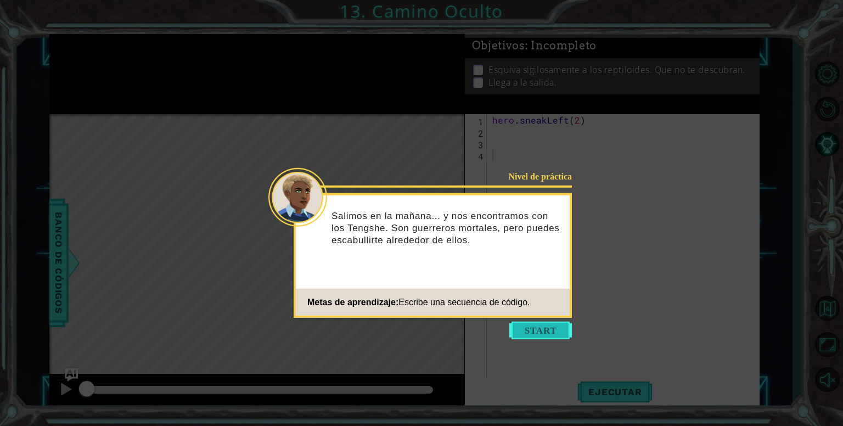
click at [527, 327] on button "Start" at bounding box center [541, 331] width 63 height 18
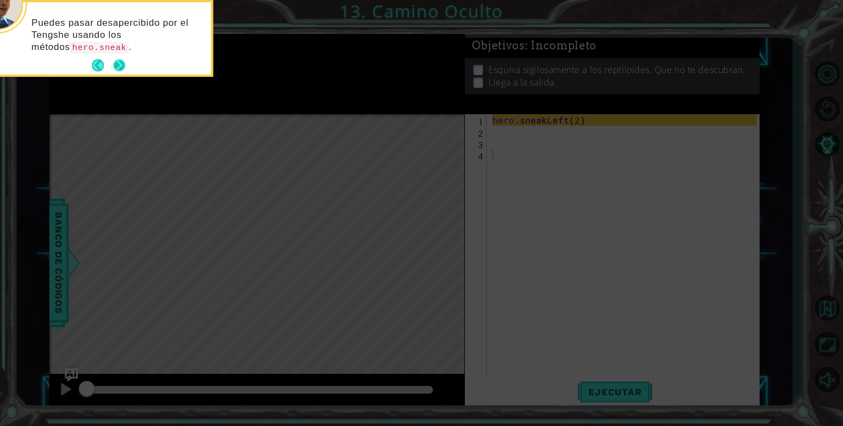
click at [125, 63] on button "Next" at bounding box center [119, 65] width 12 height 12
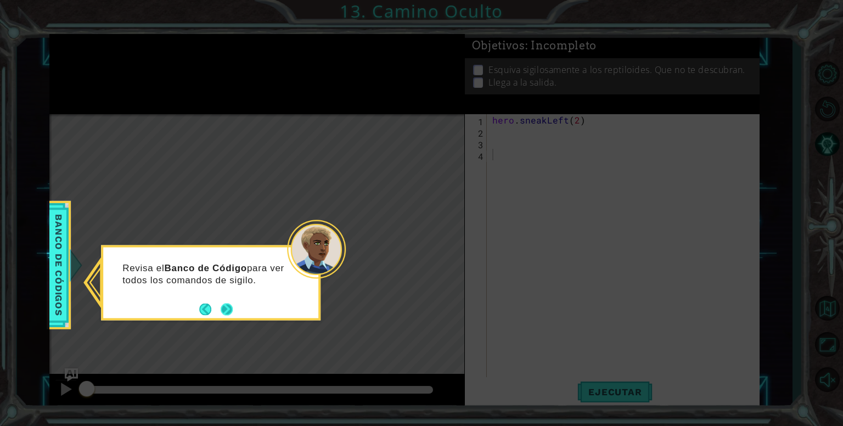
click at [226, 308] on button "Next" at bounding box center [227, 309] width 12 height 12
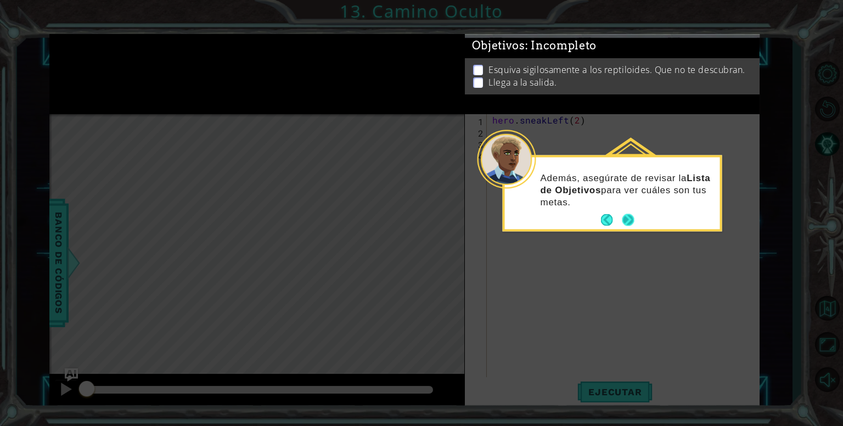
click at [630, 222] on button "Next" at bounding box center [628, 220] width 12 height 12
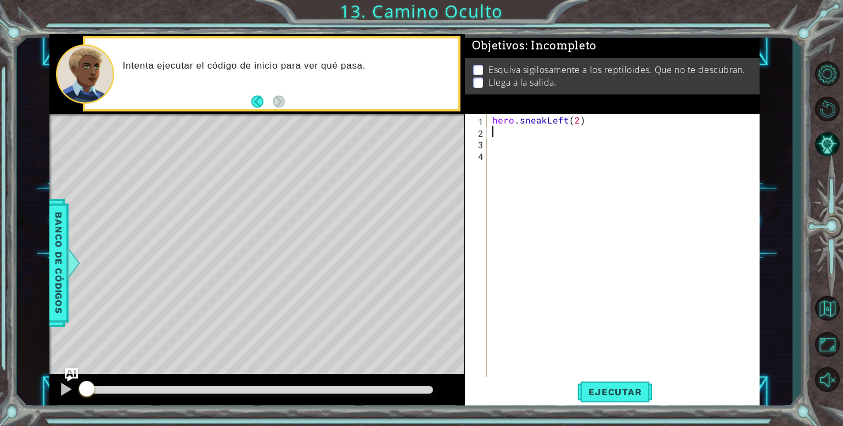
click at [496, 131] on div "hero . sneakLeft ( 2 )" at bounding box center [626, 258] width 272 height 288
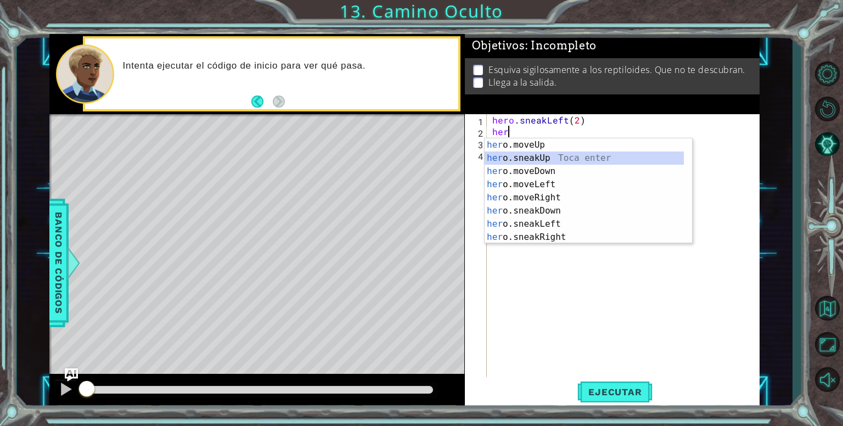
click at [539, 158] on div "her o.moveUp Toca enter her o.sneakUp Toca enter her o.moveDown Toca enter her …" at bounding box center [584, 204] width 199 height 132
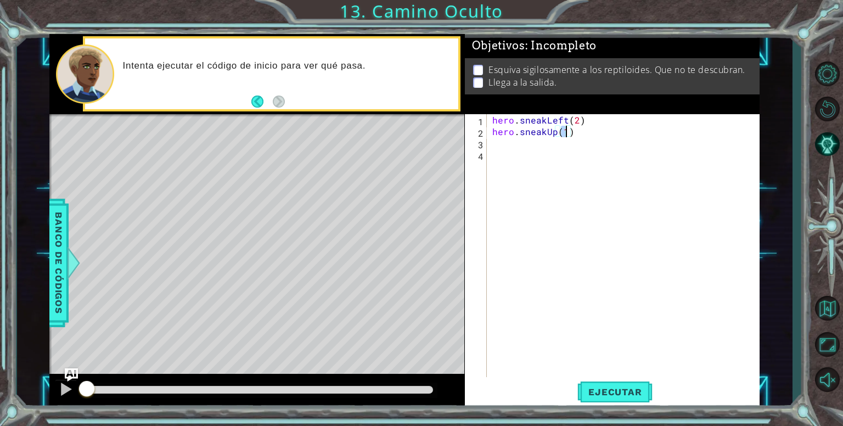
type textarea "hero.sneakUp(2)"
click at [539, 143] on div "hero . sneakLeft ( 2 ) hero . sneakUp ( 2 )" at bounding box center [626, 258] width 272 height 288
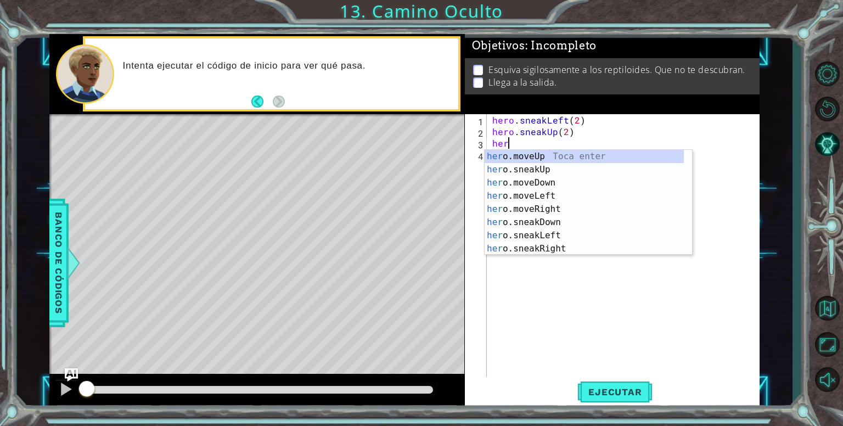
scroll to position [0, 0]
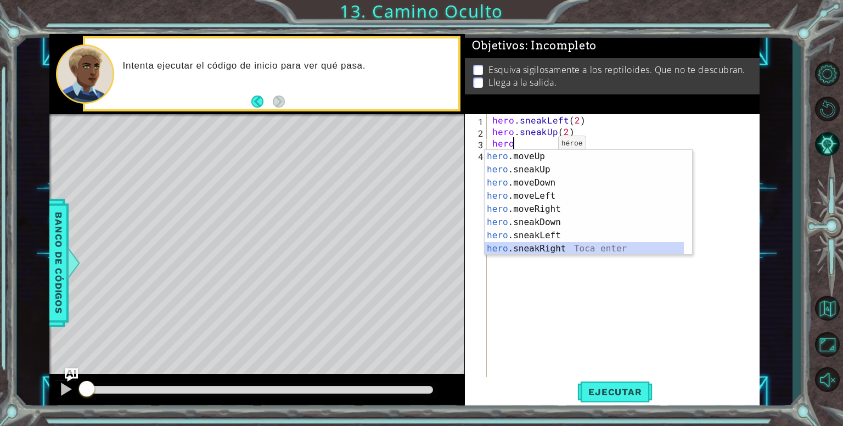
click at [532, 248] on div "hero .moveUp Toca enter hero .sneakUp Toca enter hero .moveDown Toca enter hero…" at bounding box center [584, 216] width 199 height 132
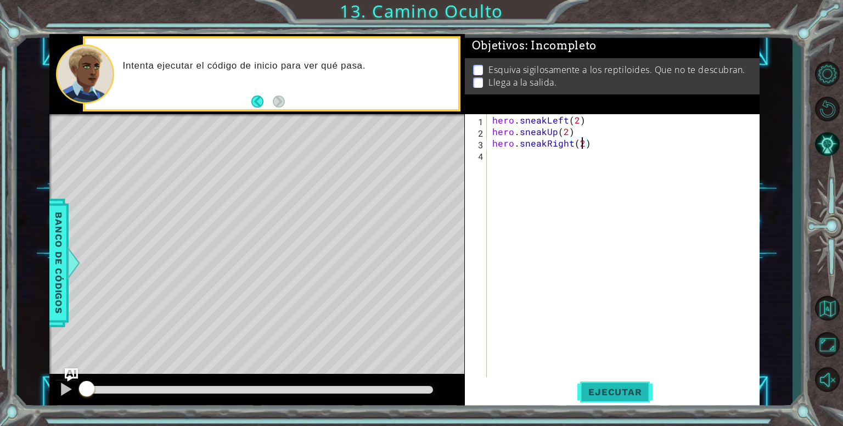
scroll to position [0, 5]
type textarea "hero.sneakRight(2)"
click at [601, 383] on button "Ejecutar" at bounding box center [615, 392] width 75 height 30
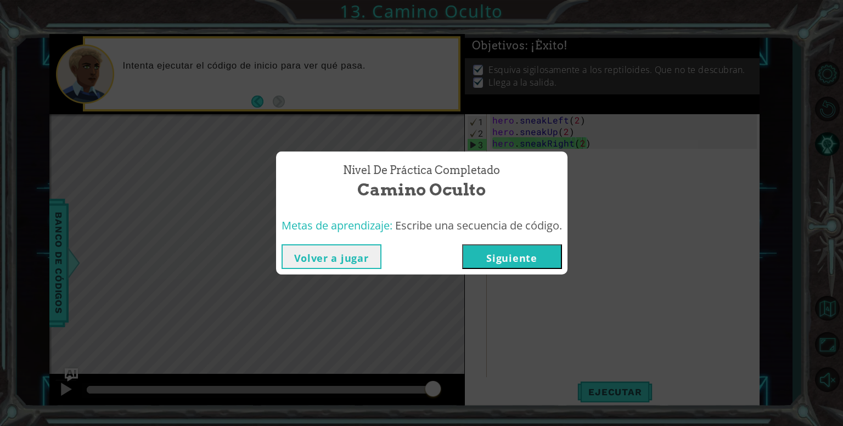
click at [549, 258] on button "Siguiente" at bounding box center [512, 256] width 100 height 25
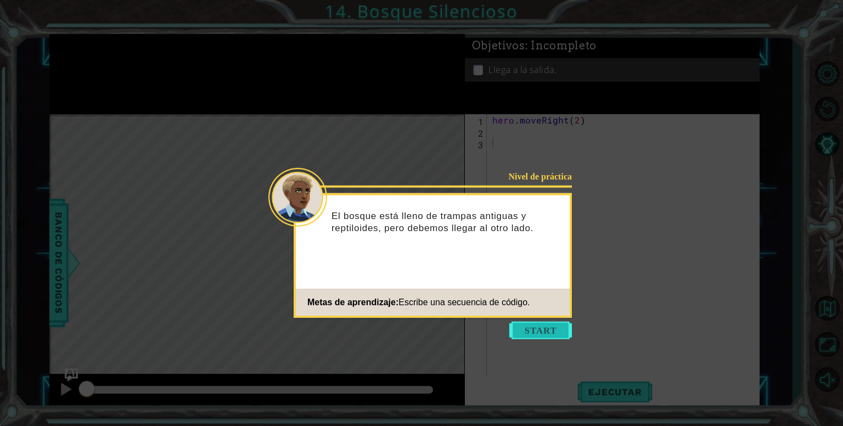
click at [534, 327] on button "Start" at bounding box center [541, 331] width 63 height 18
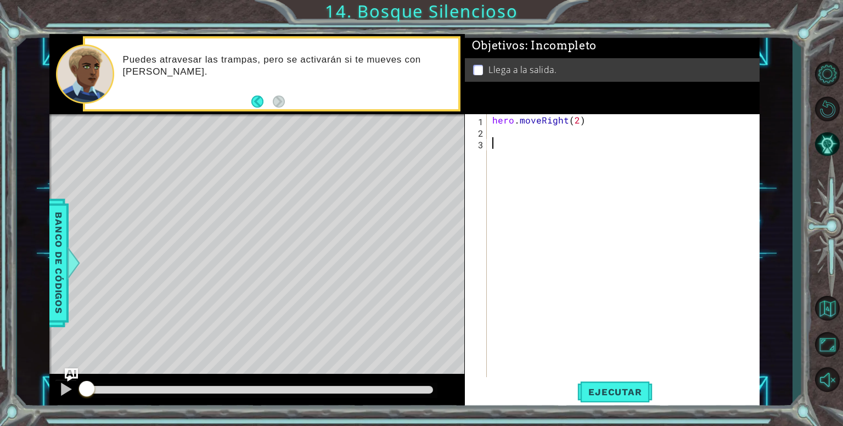
click at [512, 131] on div "hero . moveRight ( 2 )" at bounding box center [626, 258] width 272 height 288
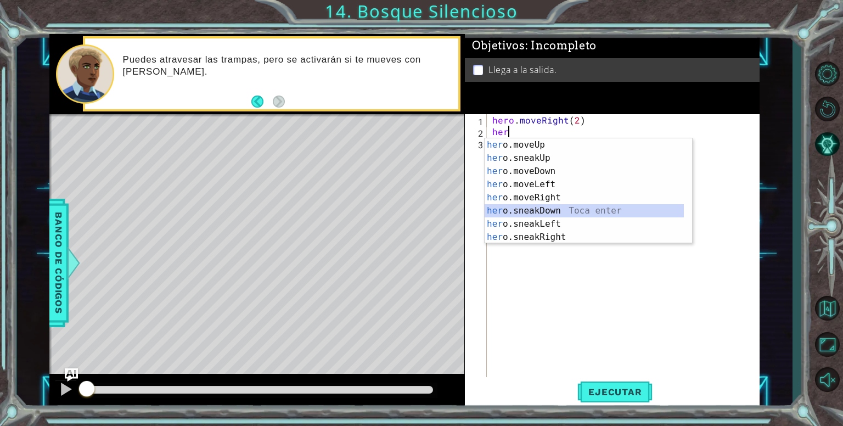
click at [527, 208] on div "her o.moveUp Toca enter her o.sneakUp Toca enter her o.moveDown Toca enter her …" at bounding box center [584, 204] width 199 height 132
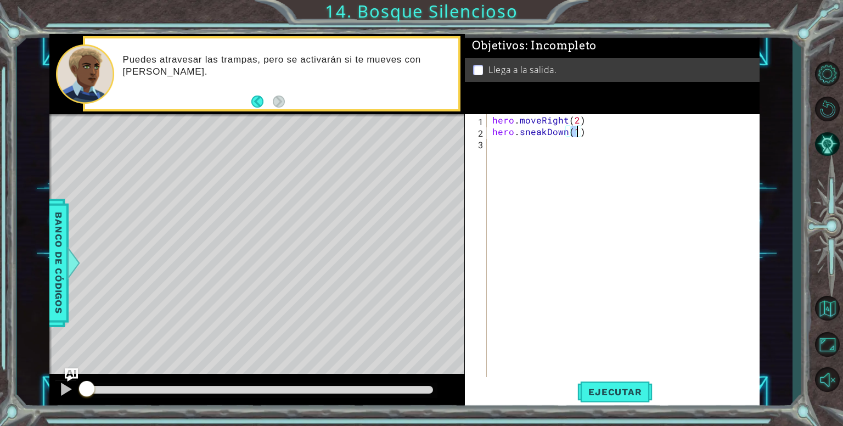
type textarea "hero.sneakDown(1)"
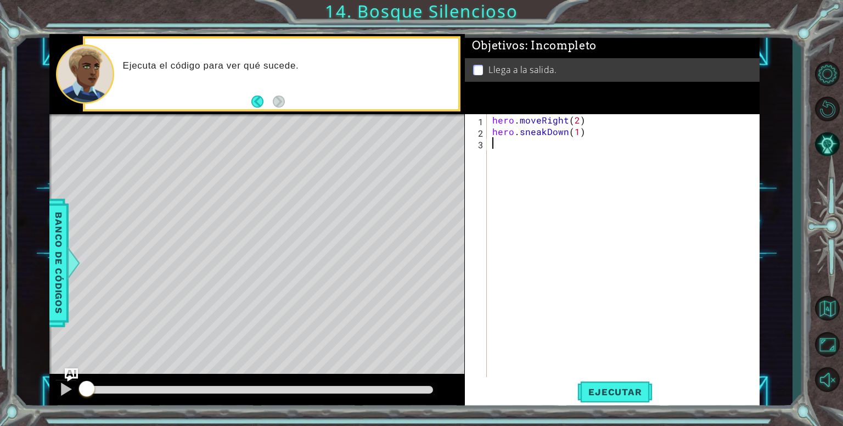
click at [512, 150] on div "hero . moveRight ( 2 ) hero . sneakDown ( 1 )" at bounding box center [626, 258] width 272 height 288
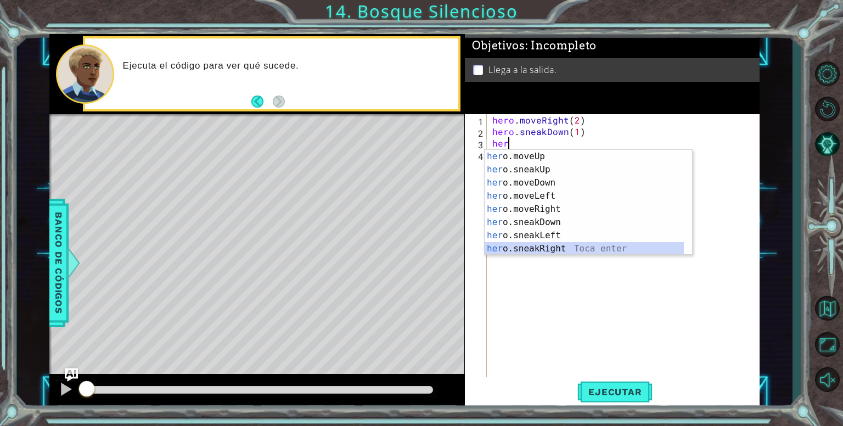
click at [549, 250] on div "her o.moveUp Toca enter her o.sneakUp Toca enter her o.moveDown Toca enter her …" at bounding box center [584, 216] width 199 height 132
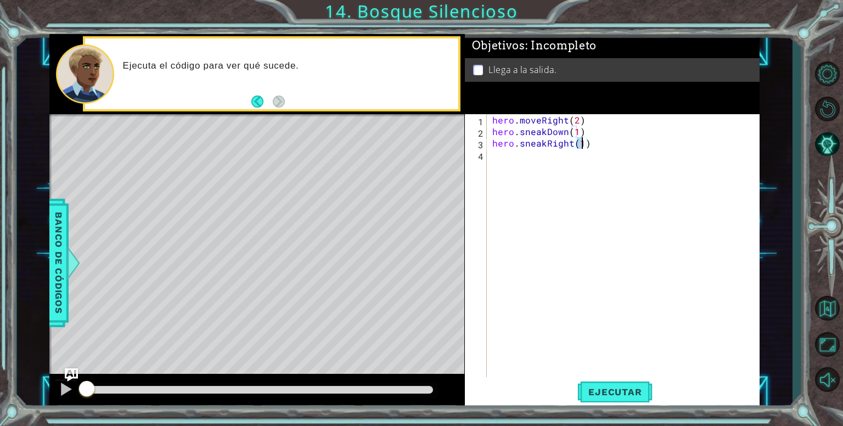
type textarea "hero.sneakRight(2)"
click at [515, 164] on div "hero . moveRight ( 2 ) hero . sneakDown ( 1 ) hero . sneakRight ( 2 )" at bounding box center [626, 258] width 272 height 288
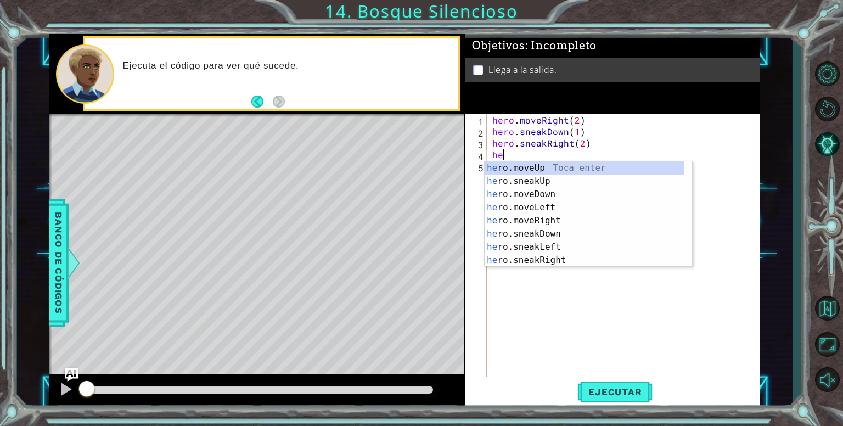
scroll to position [0, 0]
click at [526, 169] on div "her o.moveUp Toca enter her o.sneakUp Toca enter her o.moveDown Toca enter her …" at bounding box center [584, 227] width 199 height 132
type textarea "hero.moveUp(1)"
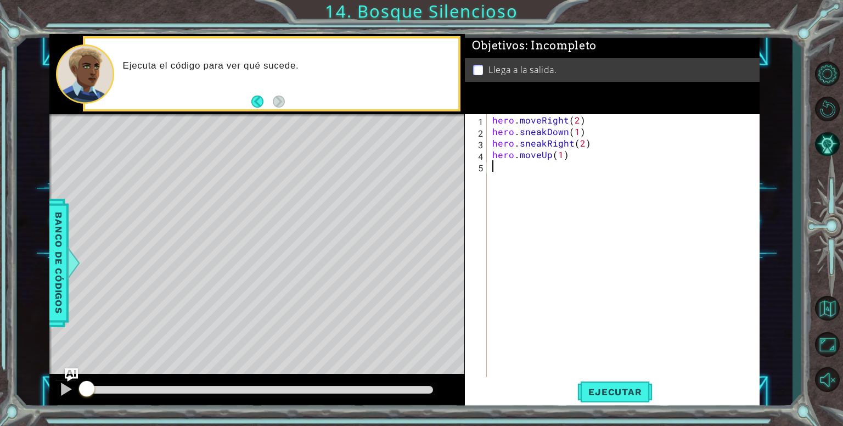
click at [526, 169] on div "hero . moveRight ( 2 ) hero . sneakDown ( 1 ) hero . sneakRight ( 2 ) hero . mo…" at bounding box center [626, 258] width 272 height 288
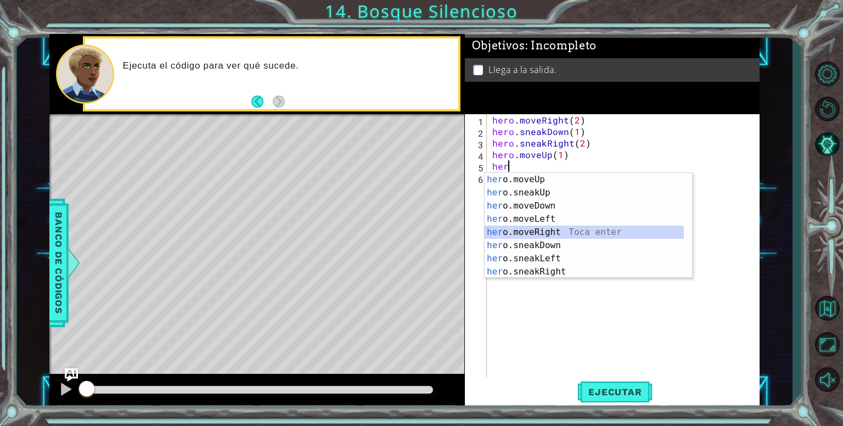
click at [529, 228] on div "her o.moveUp Toca enter her o.sneakUp Toca enter her o.moveDown Toca enter her …" at bounding box center [584, 239] width 199 height 132
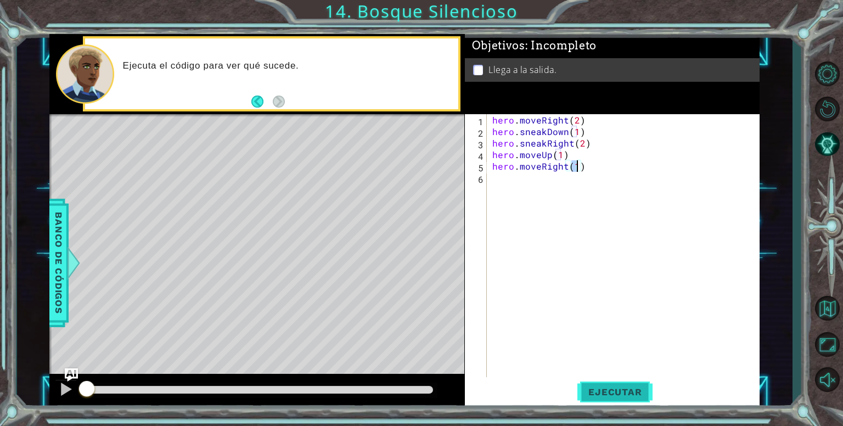
type textarea "hero.moveRight(1)"
click at [614, 398] on button "Ejecutar" at bounding box center [615, 392] width 75 height 30
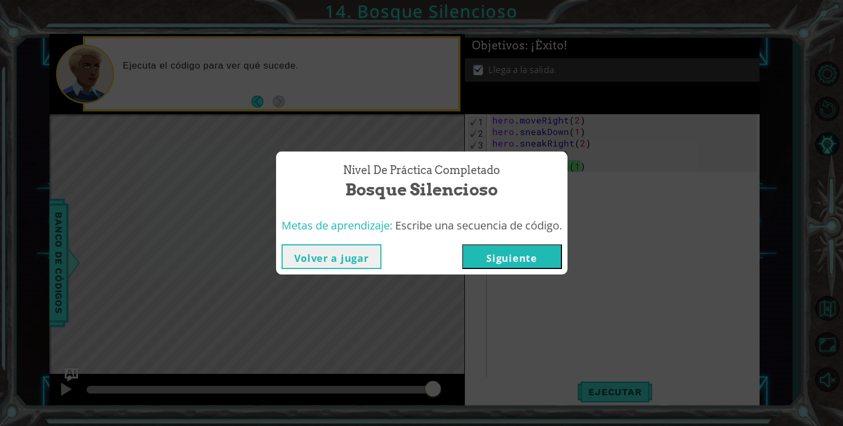
click at [527, 257] on button "Siguiente" at bounding box center [512, 256] width 100 height 25
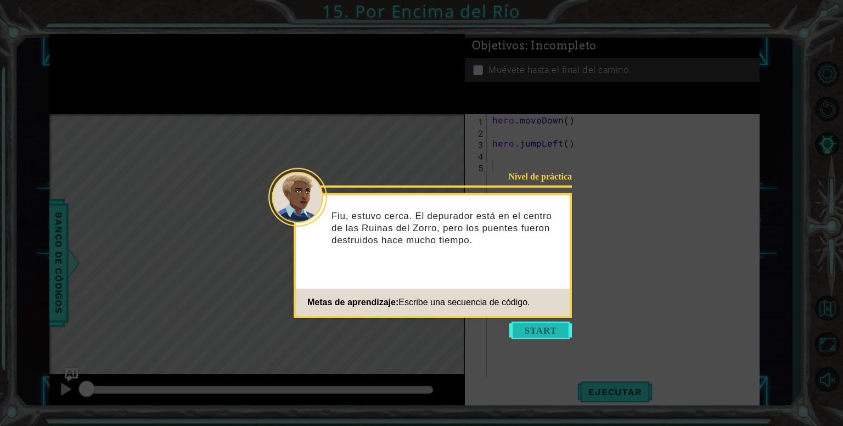
click at [540, 328] on button "Start" at bounding box center [541, 331] width 63 height 18
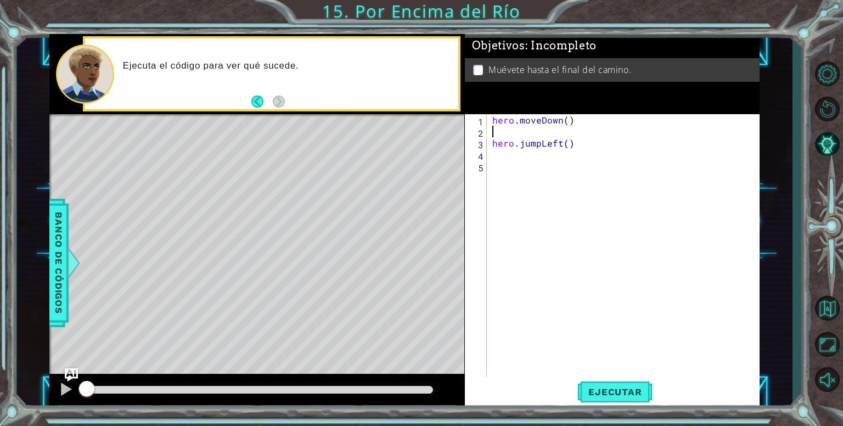
click at [537, 137] on div "hero . moveDown ( ) hero . jumpLeft ( )" at bounding box center [626, 258] width 272 height 288
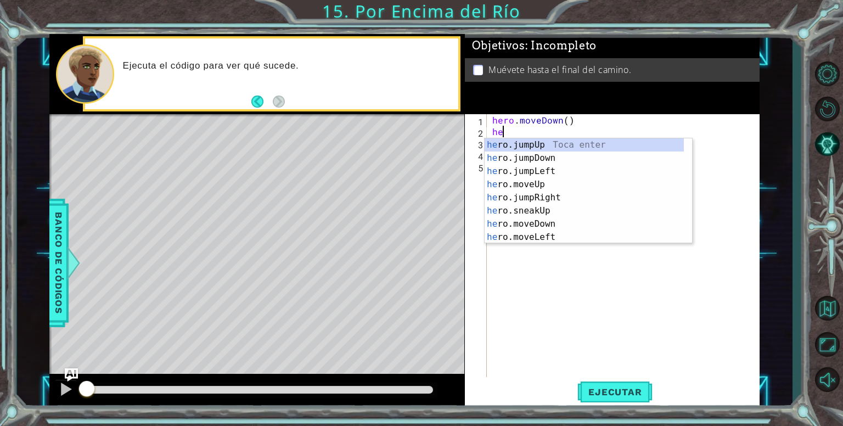
type textarea "her"
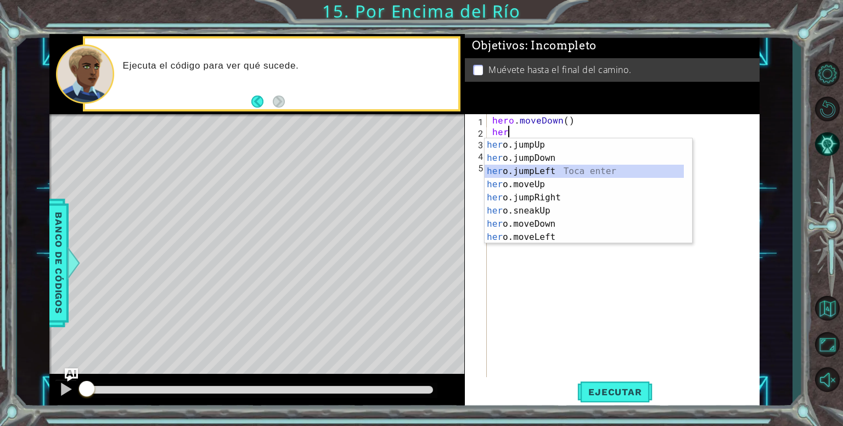
click at [544, 166] on div "her o.jumpUp Toca enter her o.jumpDown Toca enter her o.jumpLeft Toca enter her…" at bounding box center [584, 204] width 199 height 132
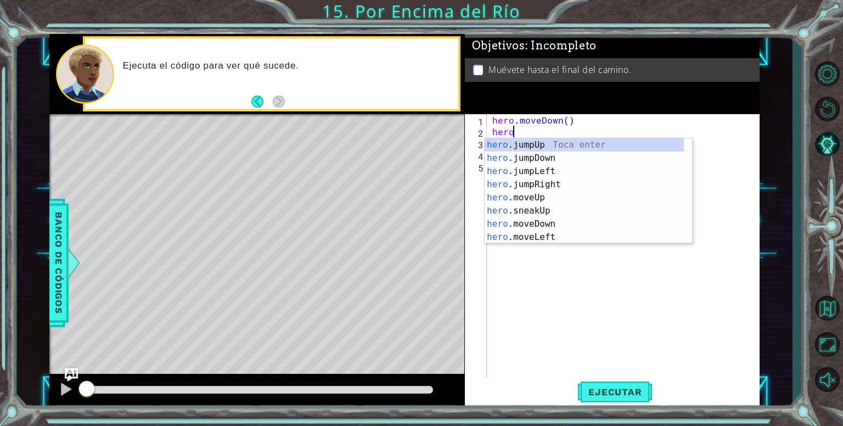
type textarea "h"
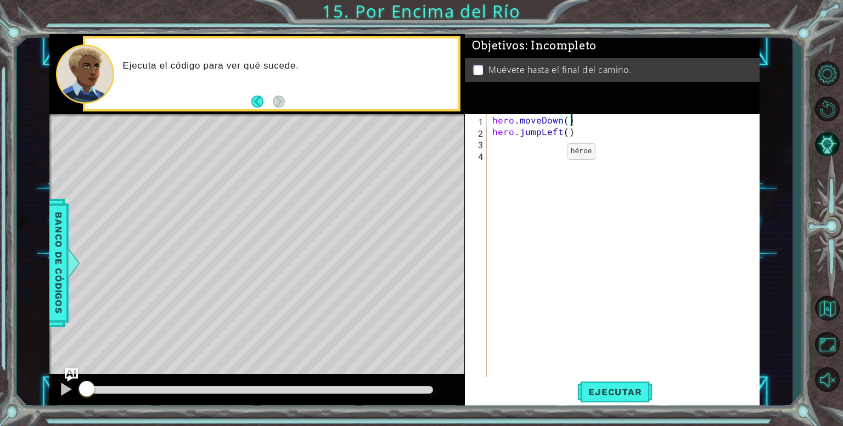
type textarea "hero.jumpLeft()"
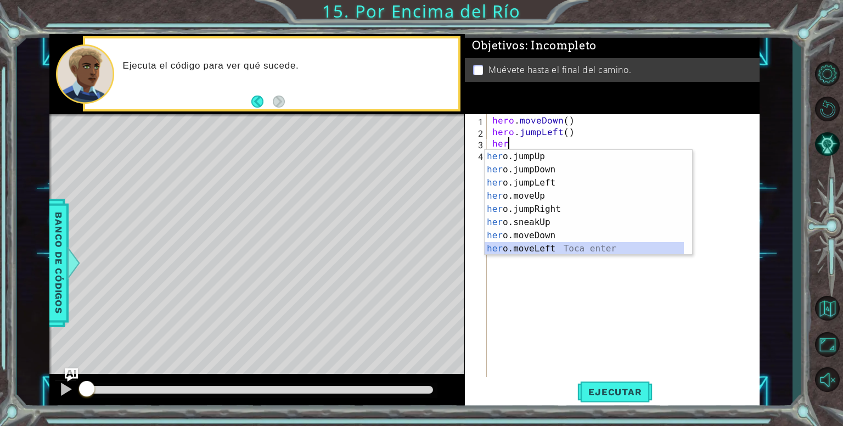
click at [539, 247] on div "her o.jumpUp Toca enter her o.jumpDown Toca enter her o.jumpLeft Toca enter her…" at bounding box center [584, 216] width 199 height 132
type textarea "hero.moveLeft(1)"
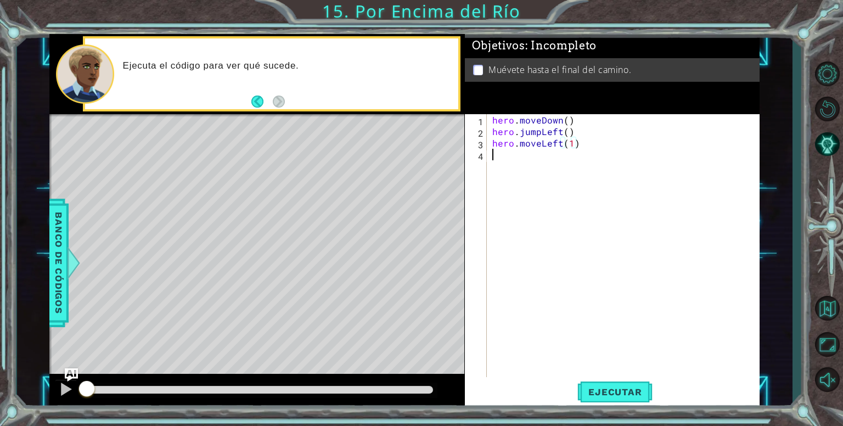
click at [523, 152] on div "hero . moveDown ( ) hero . jumpLeft ( ) hero . moveLeft ( 1 )" at bounding box center [626, 258] width 272 height 288
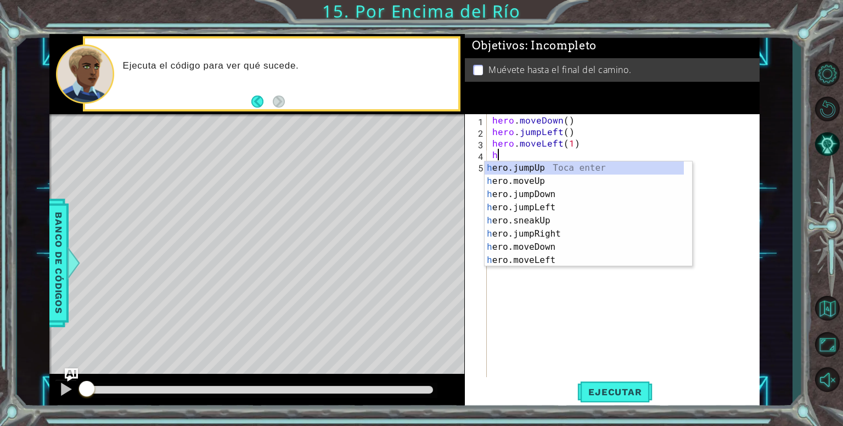
type textarea "he"
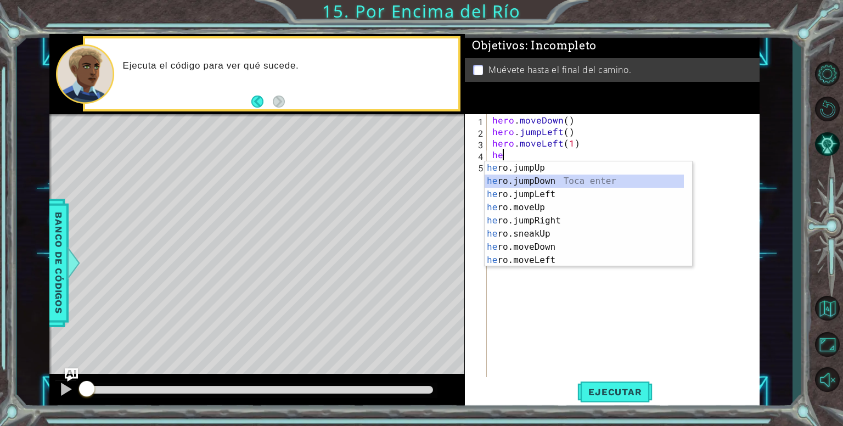
click at [534, 180] on div "he ro.jumpUp Toca enter he ro.jumpDown Toca enter he ro.jumpLeft Toca enter he …" at bounding box center [584, 227] width 199 height 132
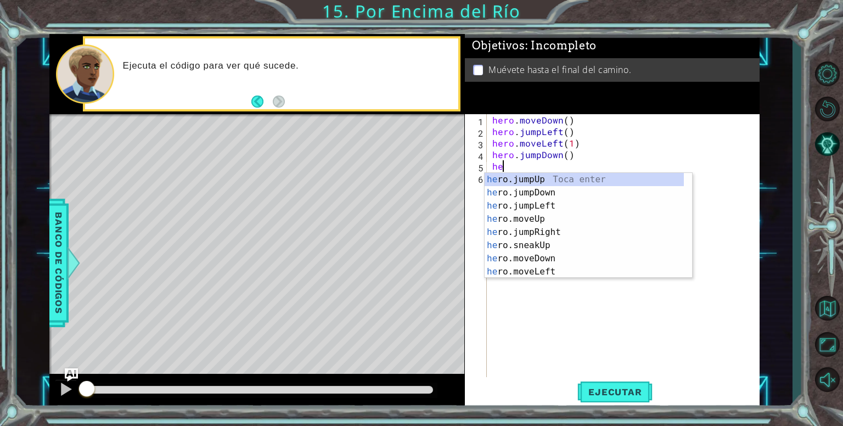
type textarea "her"
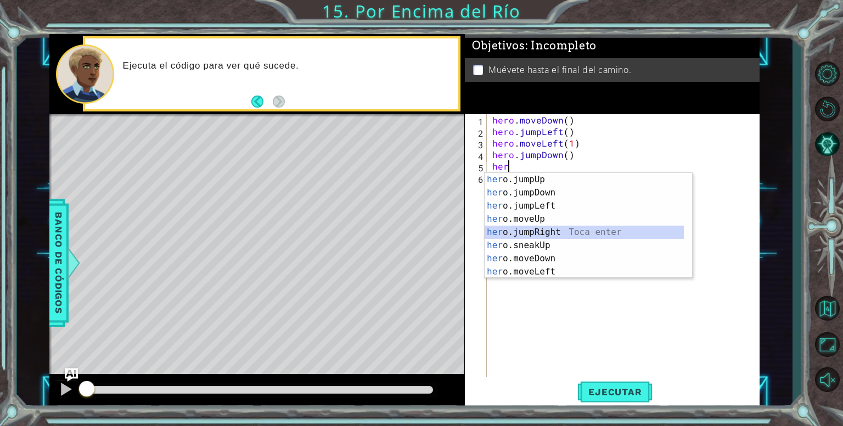
click at [551, 229] on div "her o.jumpUp Toca enter her o.jumpDown Toca enter her o.jumpLeft Toca enter her…" at bounding box center [584, 239] width 199 height 132
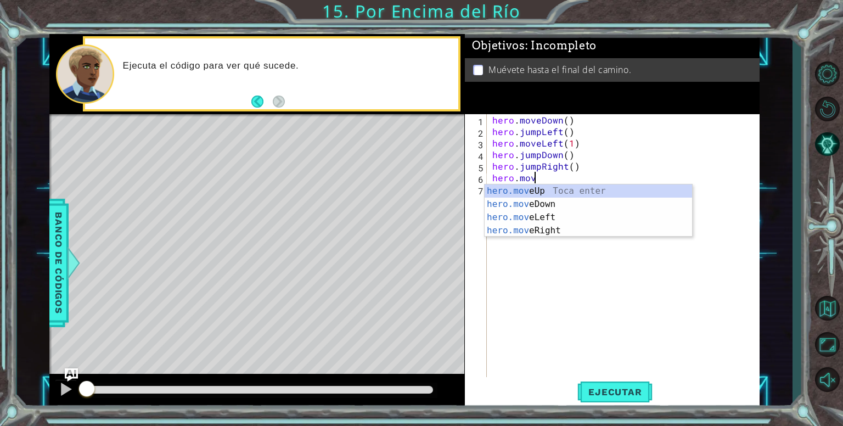
scroll to position [0, 2]
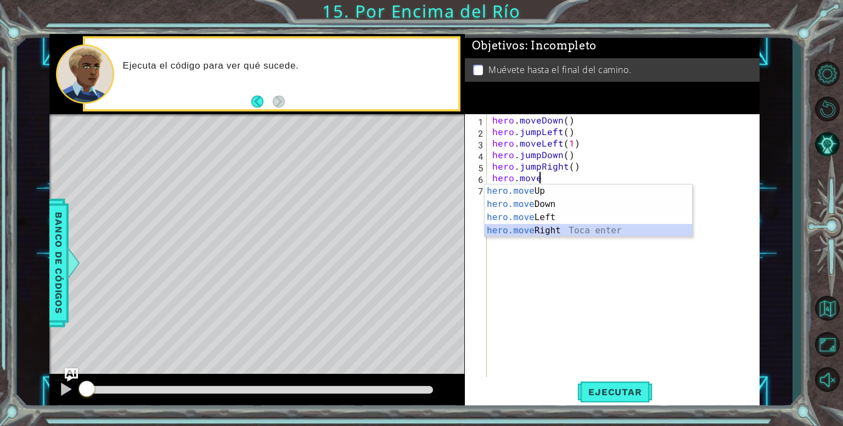
click at [539, 227] on div "hero.move Up Toca enter hero.move Down Toca enter hero.move Left Toca enter her…" at bounding box center [589, 224] width 208 height 79
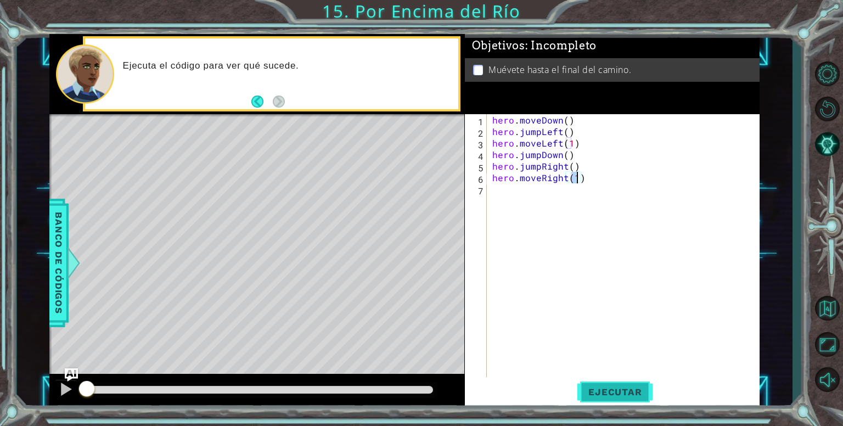
type textarea "hero.moveRight(1)"
click at [605, 392] on span "Ejecutar" at bounding box center [615, 392] width 75 height 11
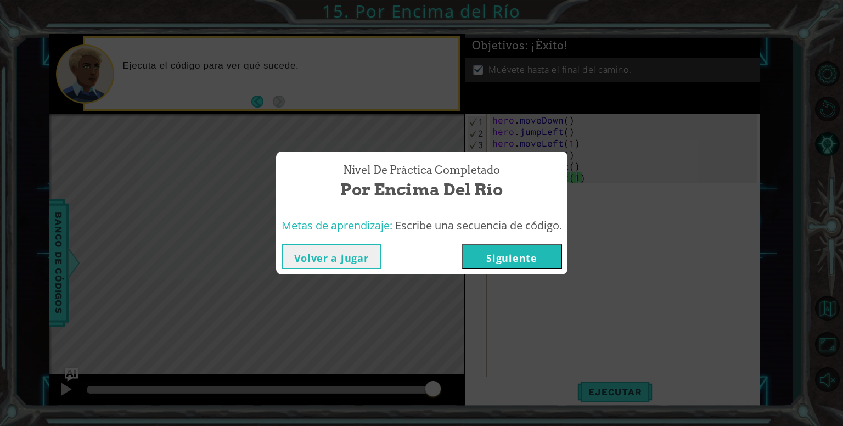
click at [545, 249] on button "Siguiente" at bounding box center [512, 256] width 100 height 25
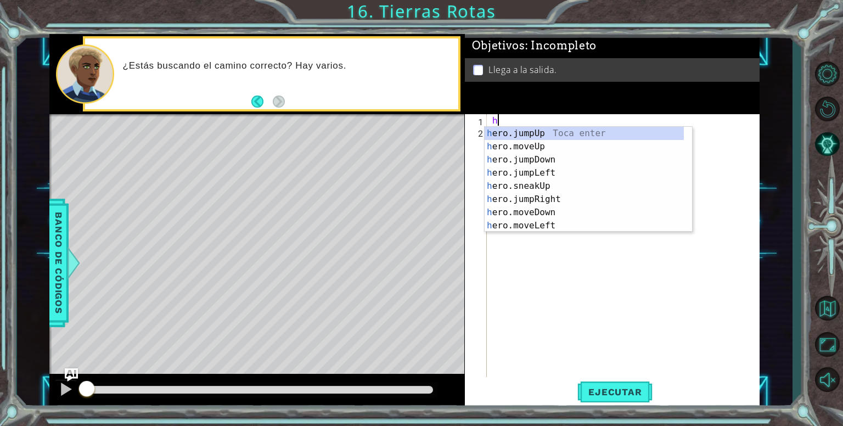
type textarea "he"
click at [536, 128] on div "he ro.jumpUp Toca enter he ro.jumpDown Toca enter he ro.jumpLeft Toca enter he …" at bounding box center [584, 193] width 199 height 132
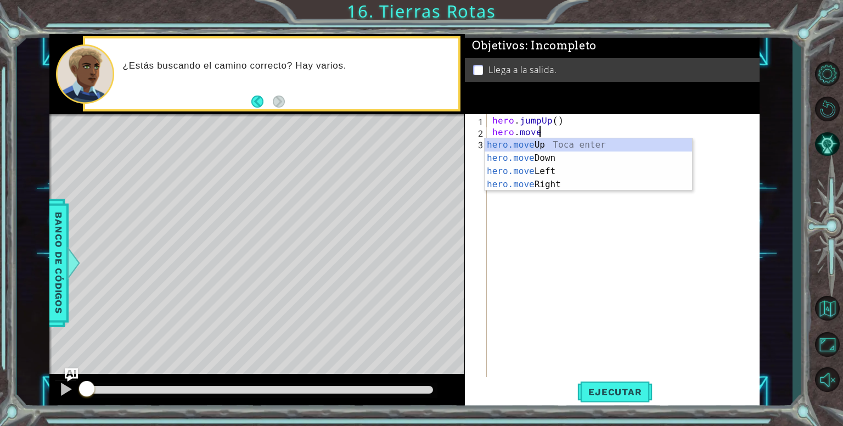
scroll to position [0, 2]
type textarea "hero.moveUp(1)"
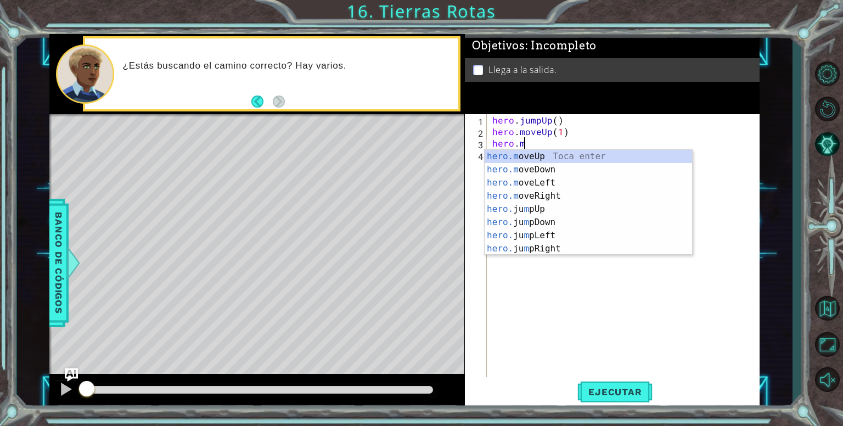
scroll to position [0, 2]
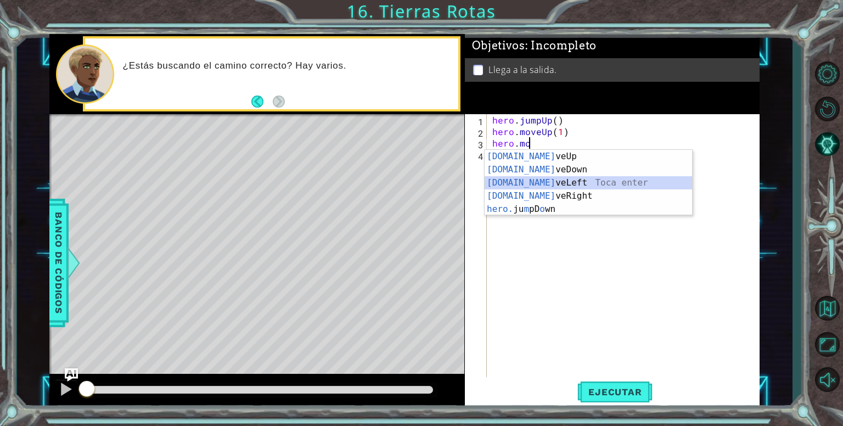
type textarea "hero.moveLeft(1)"
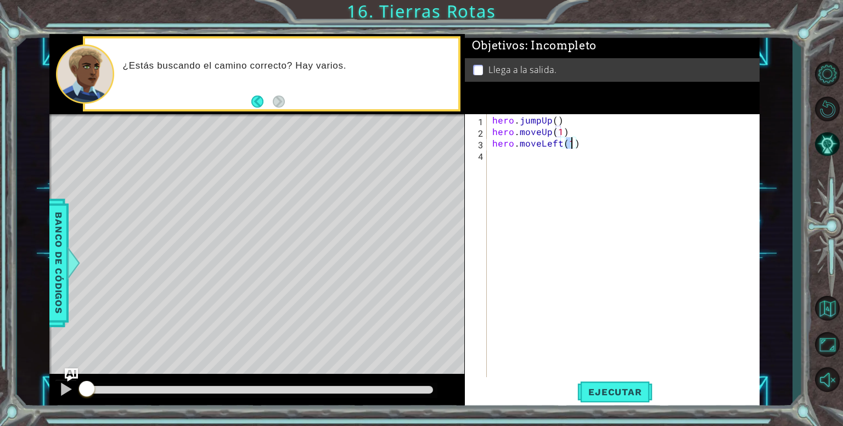
scroll to position [0, 0]
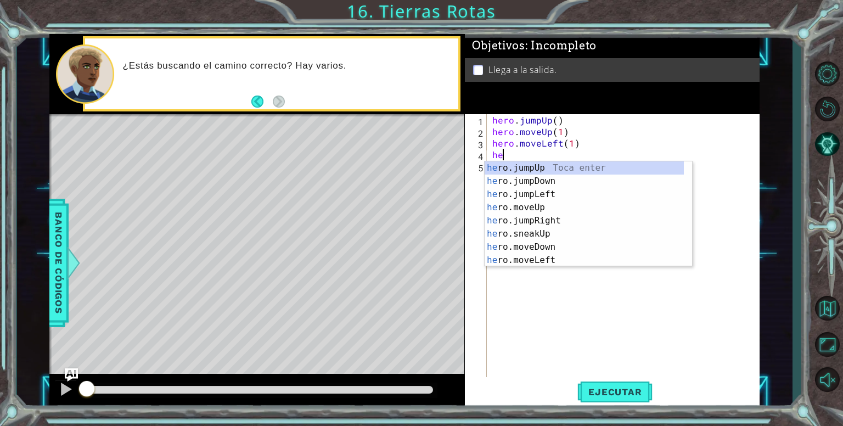
type textarea "her"
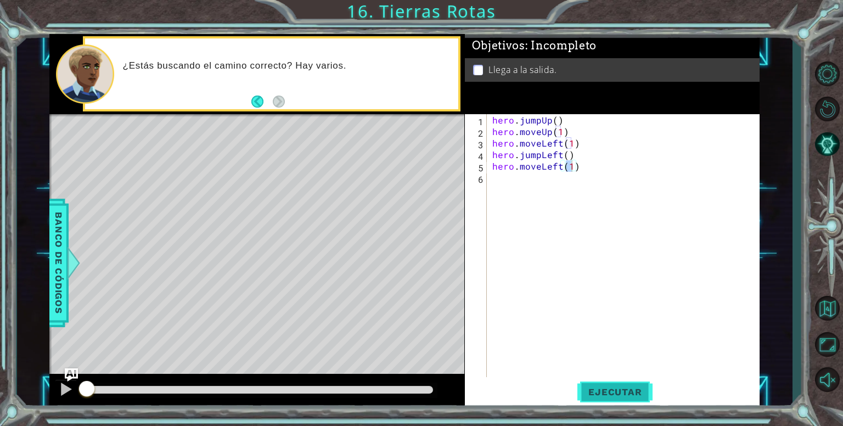
click at [614, 400] on button "Ejecutar" at bounding box center [615, 392] width 75 height 30
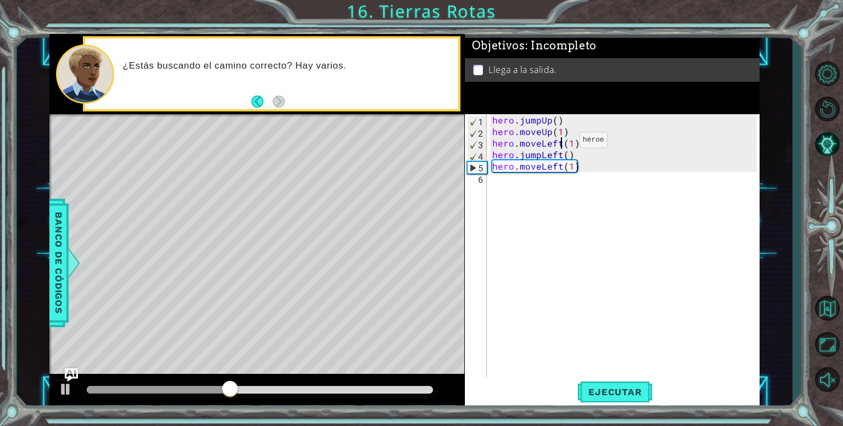
click at [561, 142] on div "hero . jumpUp ( ) hero . moveUp ( 1 ) hero . moveLeft ( 1 ) hero . jumpLeft ( )…" at bounding box center [626, 258] width 272 height 288
click at [558, 157] on div "hero . jumpUp ( ) hero . moveUp ( 1 ) hero . move ( 1 ) hero . jumpLeft ( ) her…" at bounding box center [626, 258] width 272 height 288
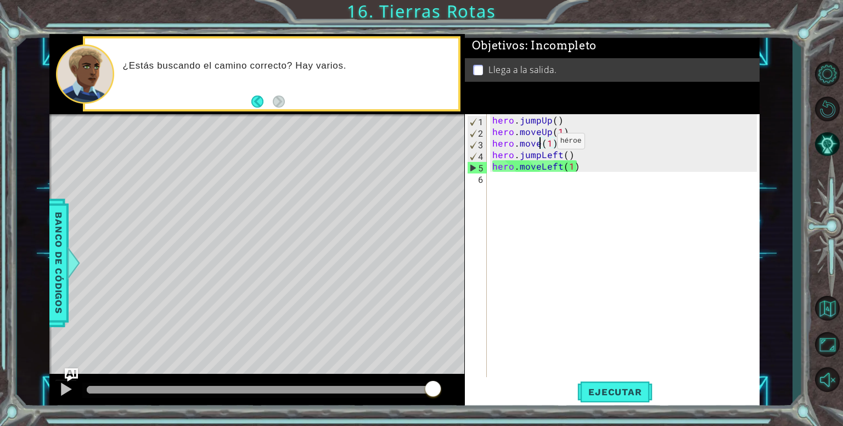
click at [538, 143] on div "hero . jumpUp ( ) hero . moveUp ( 1 ) hero . move ( 1 ) hero . jumpLeft ( ) her…" at bounding box center [626, 258] width 272 height 288
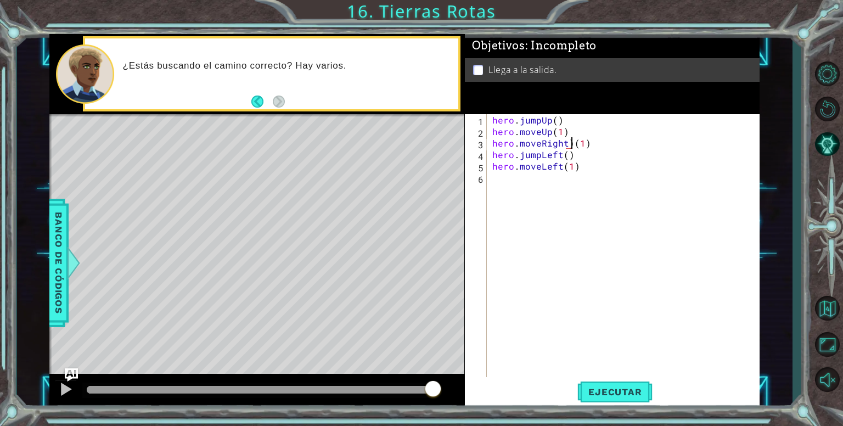
type textarea "hero.moveRight(1)"
click at [540, 194] on div "hero . jumpUp ( ) hero . moveUp ( 1 ) hero . moveRight ( 1 ) hero . jumpLeft ( …" at bounding box center [626, 258] width 272 height 288
drag, startPoint x: 560, startPoint y: 155, endPoint x: 538, endPoint y: 156, distance: 22.0
click at [538, 156] on div "hero . jumpUp ( ) hero . moveUp ( 1 ) hero . moveRight ( 1 ) hero . jumpLeft ( …" at bounding box center [626, 258] width 272 height 288
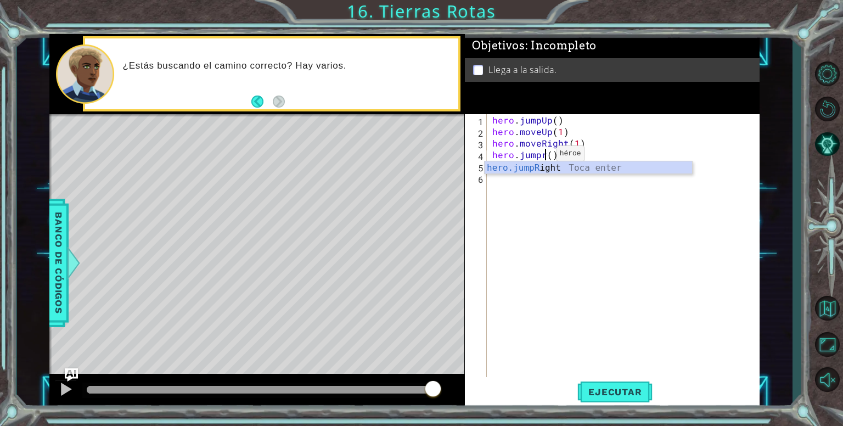
scroll to position [0, 3]
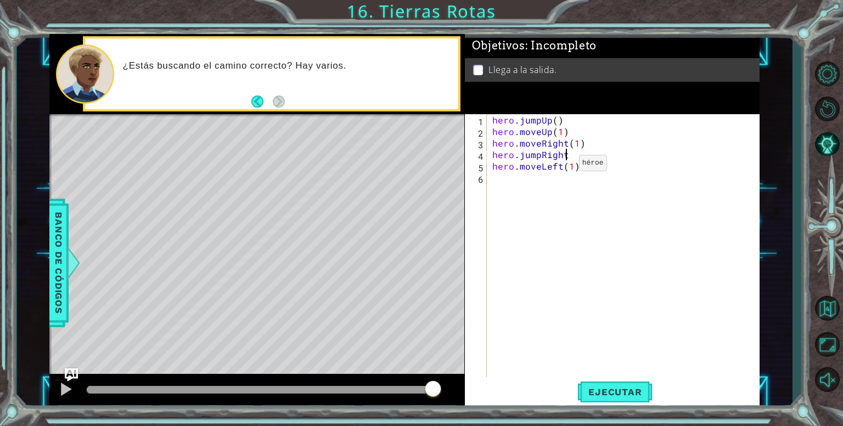
click at [560, 165] on div "hero . jumpUp ( ) hero . moveUp ( 1 ) hero . moveRight ( 1 ) hero . jumpRight h…" at bounding box center [626, 258] width 272 height 288
drag, startPoint x: 560, startPoint y: 165, endPoint x: 544, endPoint y: 163, distance: 16.6
click at [544, 163] on div "hero . jumpUp ( ) hero . moveUp ( 1 ) hero . moveRight ( 1 ) hero . jumpRight h…" at bounding box center [626, 258] width 272 height 288
type textarea "hero.moveLeft(1)"
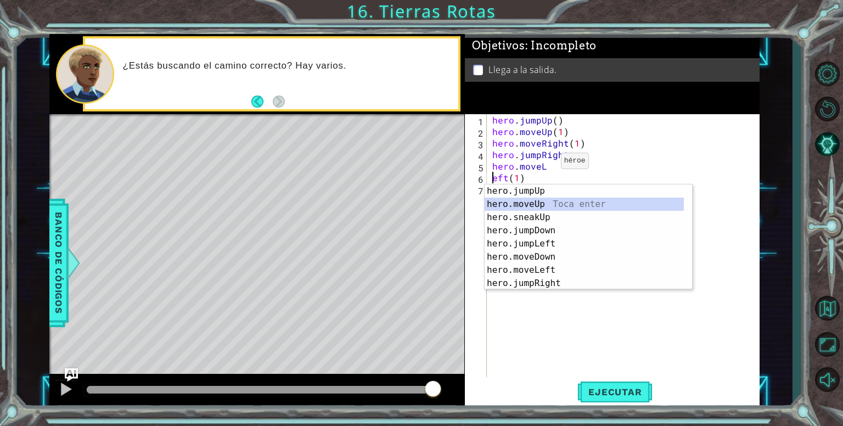
click at [540, 198] on div "hero.jumpUp Toca enter hero.moveUp Toca enter hero.sneakUp Toca enter hero.jump…" at bounding box center [589, 251] width 208 height 132
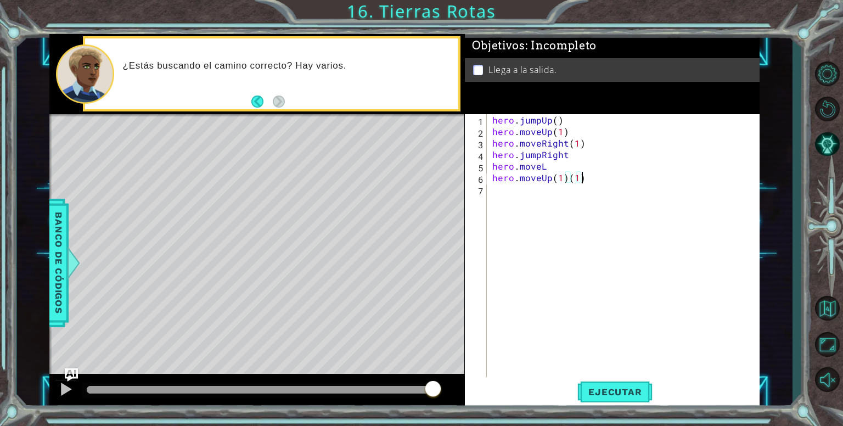
click at [583, 179] on div "hero . jumpUp ( ) hero . moveUp ( 1 ) hero . moveRight ( 1 ) hero . jumpRight h…" at bounding box center [626, 258] width 272 height 288
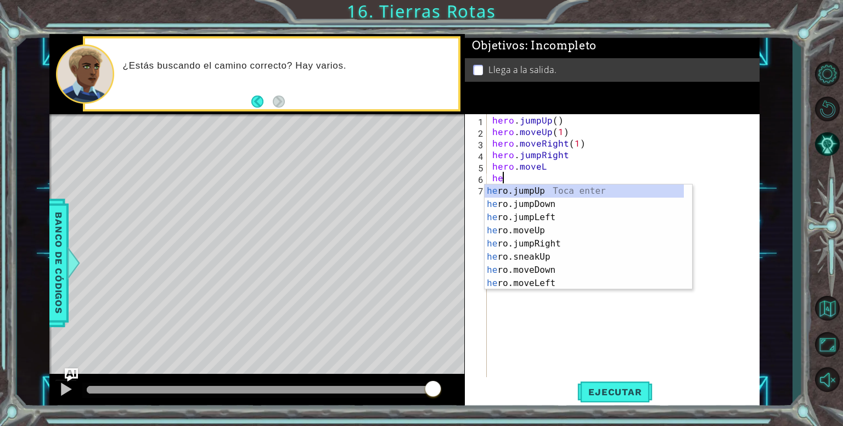
type textarea "h"
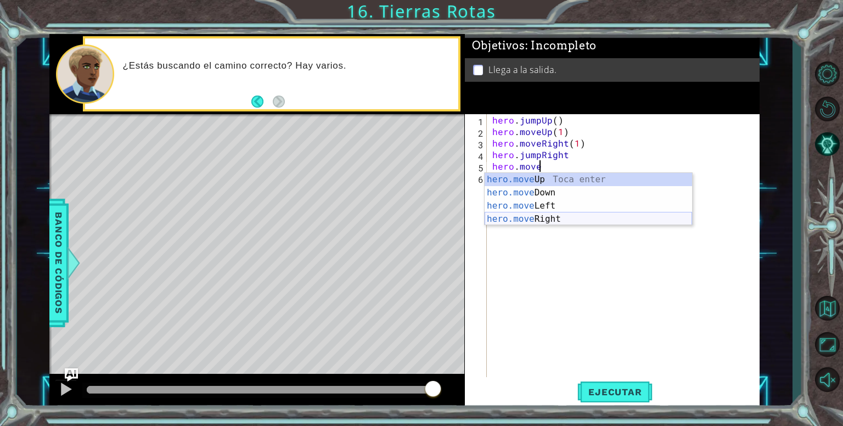
click at [580, 220] on div "hero.move Up Toca enter hero.move Down Toca enter hero.move Left Toca enter her…" at bounding box center [589, 212] width 208 height 79
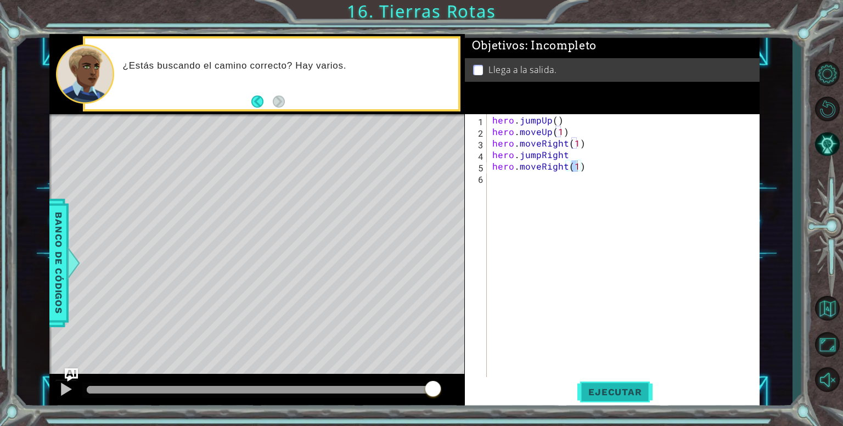
click at [639, 387] on span "Ejecutar" at bounding box center [615, 392] width 75 height 11
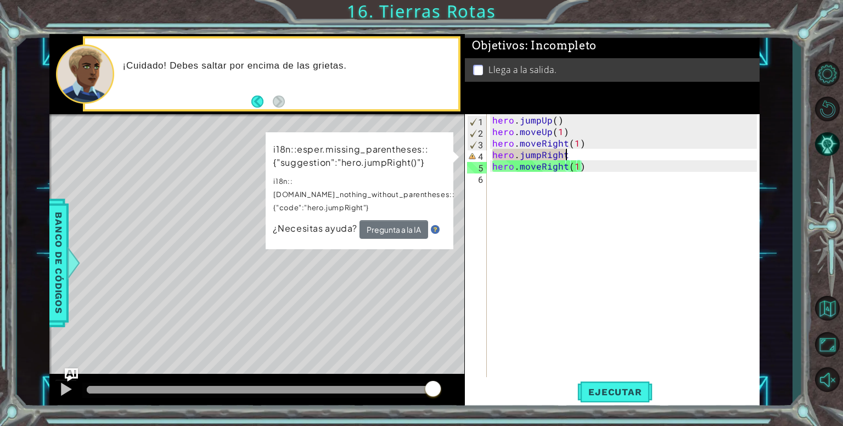
click at [570, 152] on div "hero . jumpUp ( ) hero . moveUp ( 1 ) hero . moveRight ( 1 ) hero . jumpRight h…" at bounding box center [626, 258] width 272 height 288
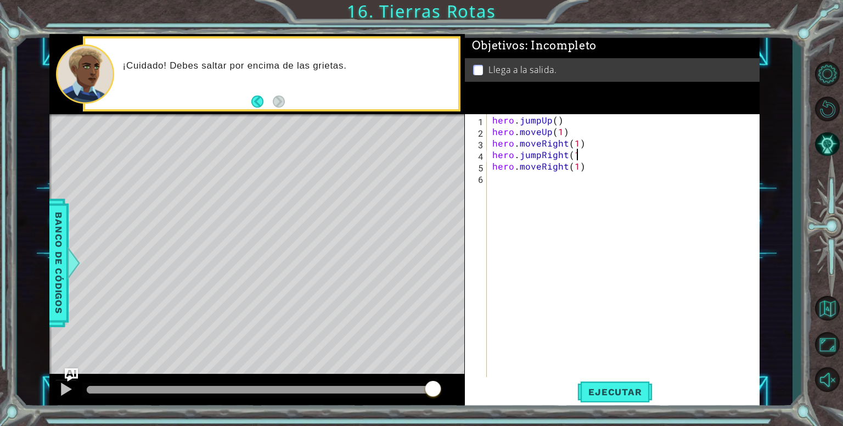
scroll to position [0, 4]
type textarea "hero.jumpRight(1)"
click at [606, 392] on span "Ejecutar" at bounding box center [615, 392] width 75 height 11
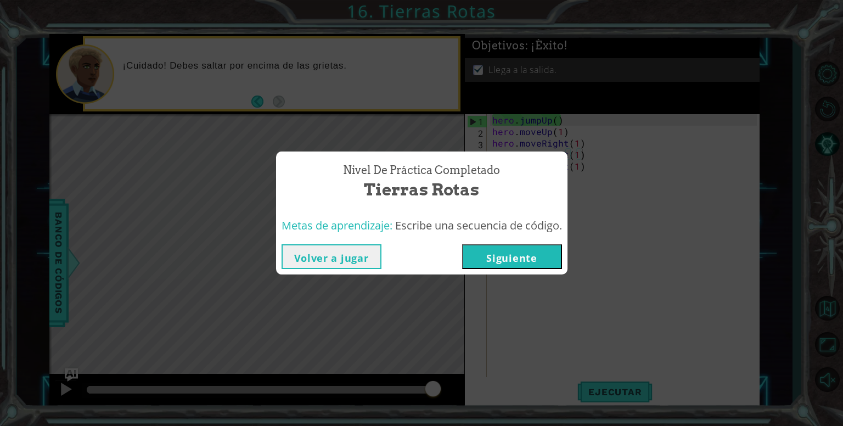
click at [542, 253] on button "Siguiente" at bounding box center [512, 256] width 100 height 25
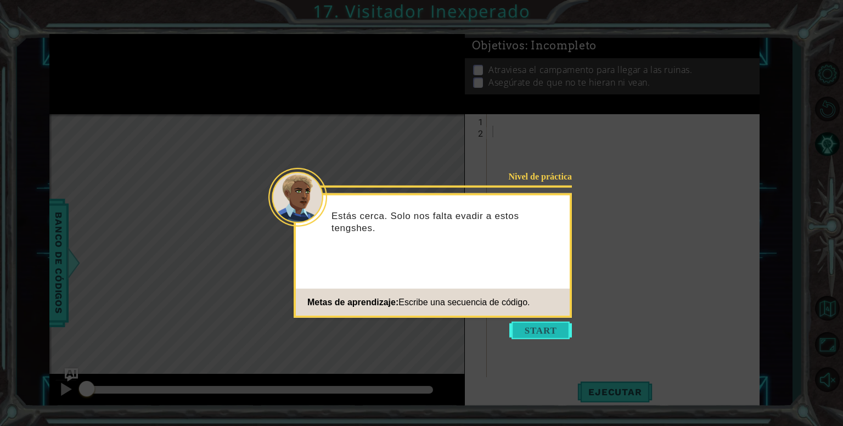
click at [529, 326] on button "Start" at bounding box center [541, 331] width 63 height 18
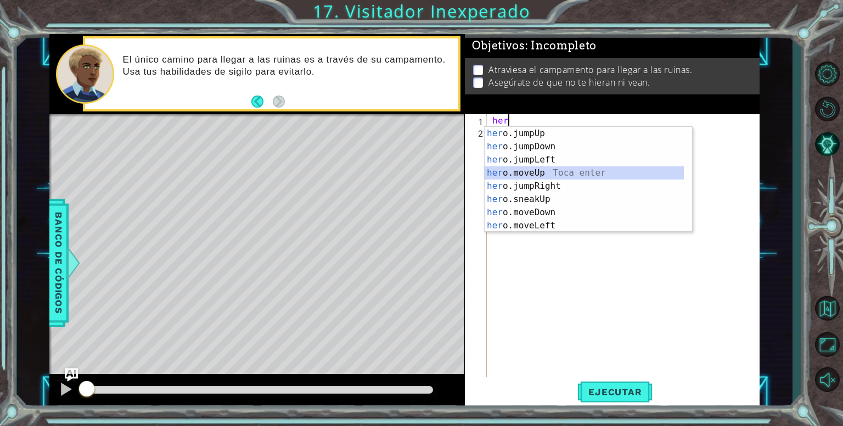
click at [534, 171] on div "her o.jumpUp Toca enter her o.jumpDown Toca enter her o.jumpLeft Toca enter her…" at bounding box center [584, 193] width 199 height 132
type textarea "hero.moveUp(1)"
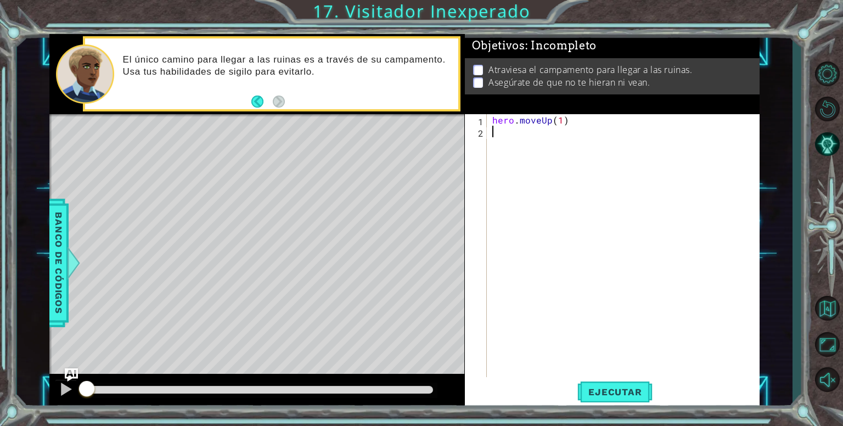
click at [514, 138] on div "hero . moveUp ( 1 )" at bounding box center [626, 258] width 272 height 288
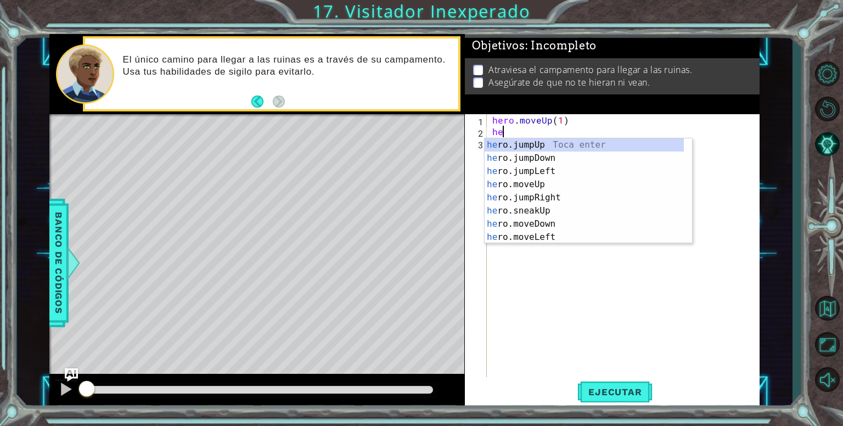
type textarea "her"
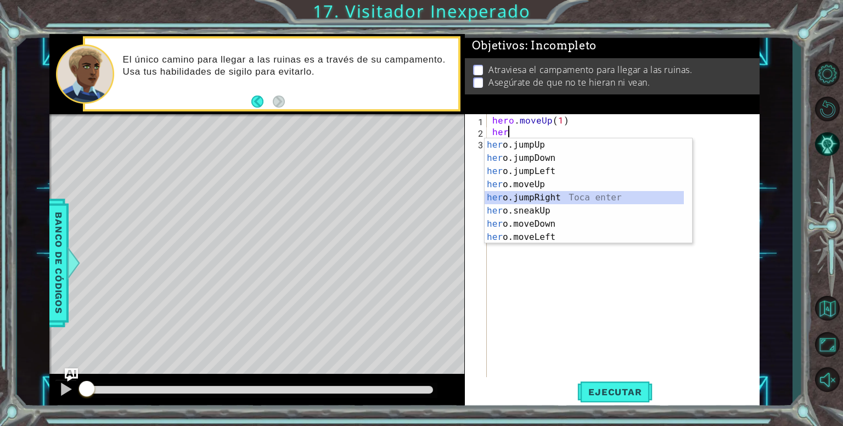
click at [523, 195] on div "her o.jumpUp Toca enter her o.jumpDown Toca enter her o.jumpLeft Toca enter her…" at bounding box center [584, 204] width 199 height 132
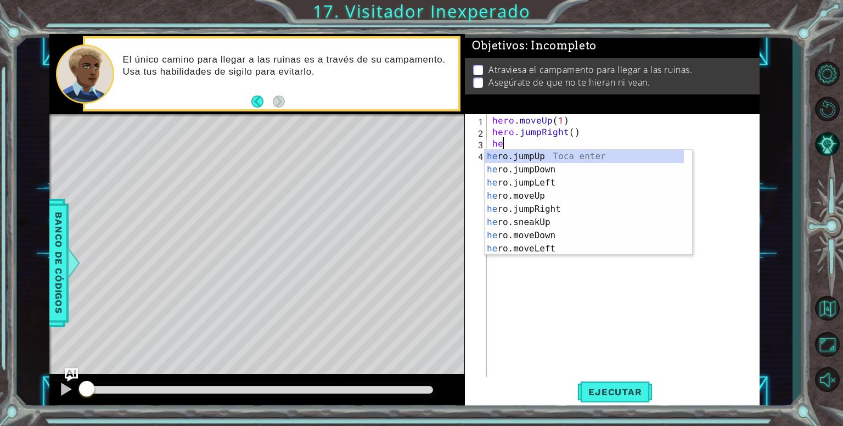
type textarea "her"
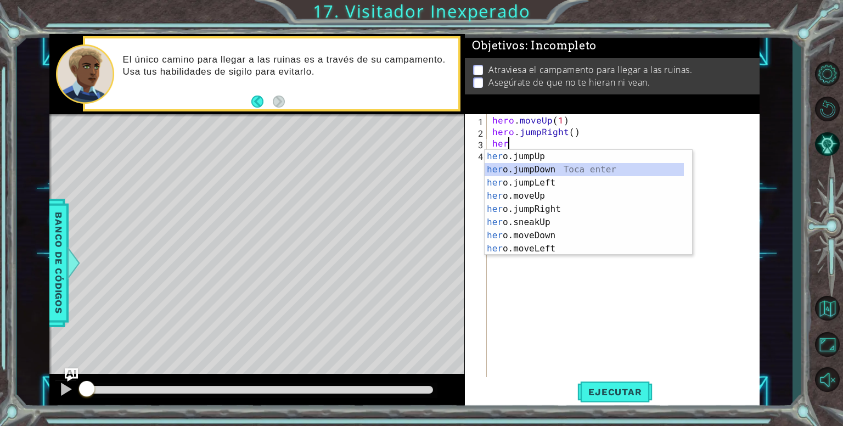
click at [538, 166] on div "her o.jumpUp Toca enter her o.jumpDown Toca enter her o.jumpLeft Toca enter her…" at bounding box center [584, 216] width 199 height 132
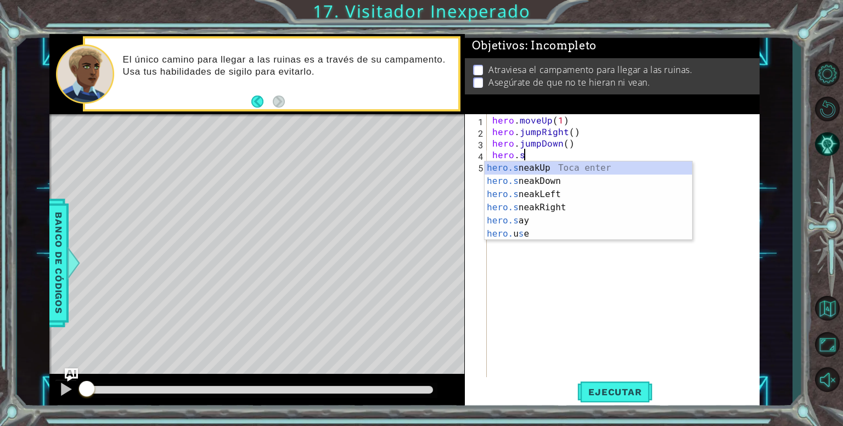
scroll to position [0, 1]
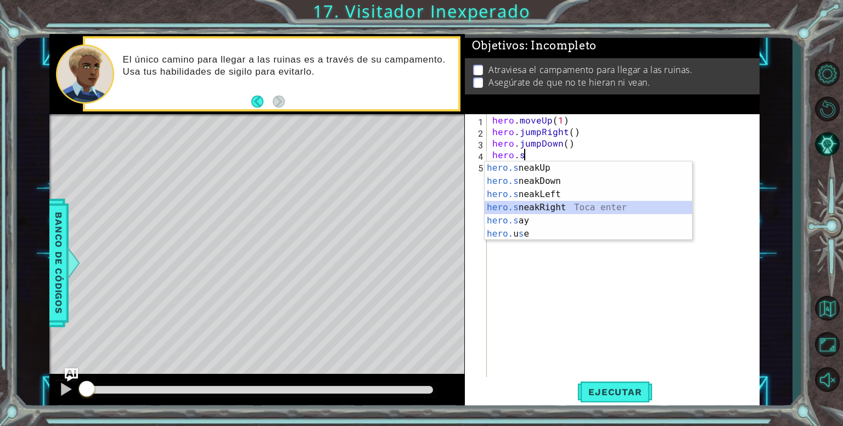
click at [513, 209] on div "hero.s neakUp Toca enter hero.s neakDown Toca enter hero.s neakLeft Toca enter …" at bounding box center [589, 213] width 208 height 105
type textarea "hero.sneakRight(1)"
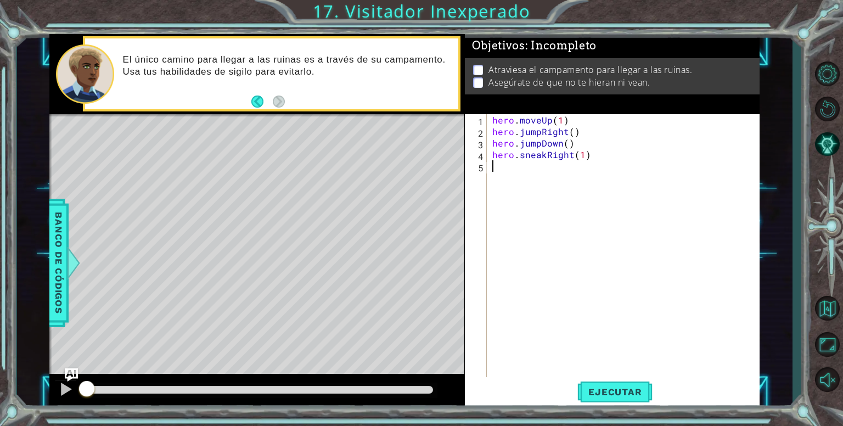
click at [507, 175] on div "hero . moveUp ( 1 ) hero . jumpRight ( ) hero . jumpDown ( ) hero . sneakRight …" at bounding box center [626, 258] width 272 height 288
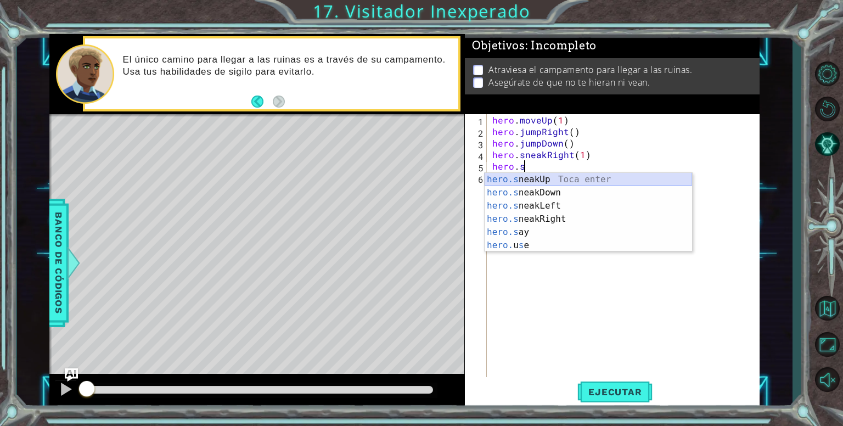
click at [533, 184] on div "hero.s neakUp Toca enter hero.s neakDown Toca enter hero.s neakLeft Toca enter …" at bounding box center [589, 225] width 208 height 105
type textarea "hero.sneakUp(1)"
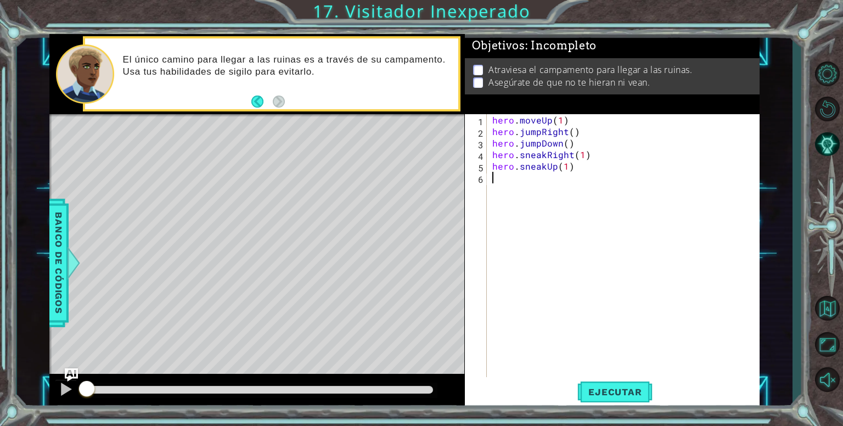
click at [540, 178] on div "hero . moveUp ( 1 ) hero . jumpRight ( ) hero . jumpDown ( ) hero . sneakRight …" at bounding box center [626, 258] width 272 height 288
click at [555, 170] on div "hero . moveUp ( 1 ) hero . jumpRight ( ) hero . jumpDown ( ) hero . sneakRight …" at bounding box center [626, 258] width 272 height 288
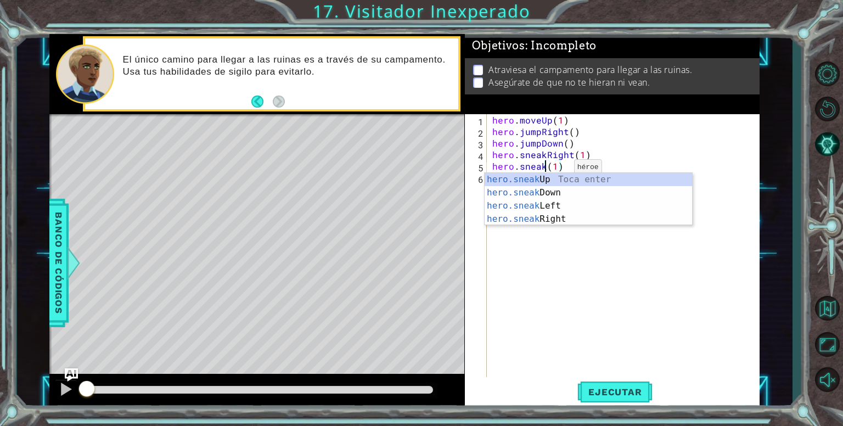
scroll to position [0, 3]
type textarea "hero.sneakDown(1)(1)"
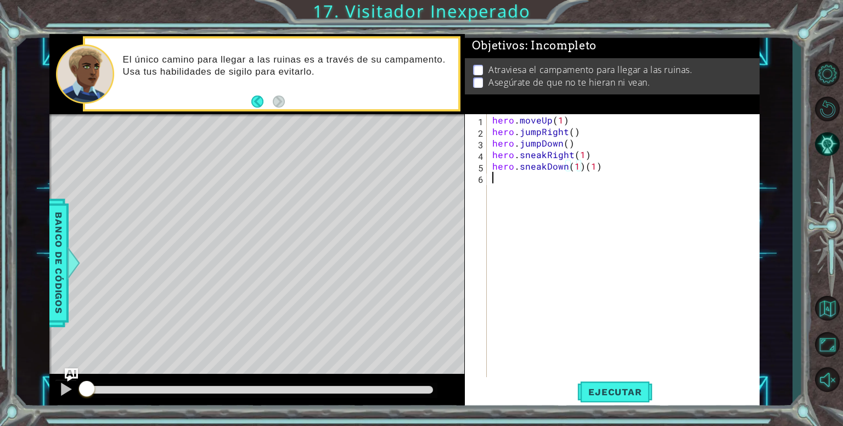
click at [524, 185] on div "hero . moveUp ( 1 ) hero . jumpRight ( ) hero . jumpDown ( ) hero . sneakRight …" at bounding box center [626, 258] width 272 height 288
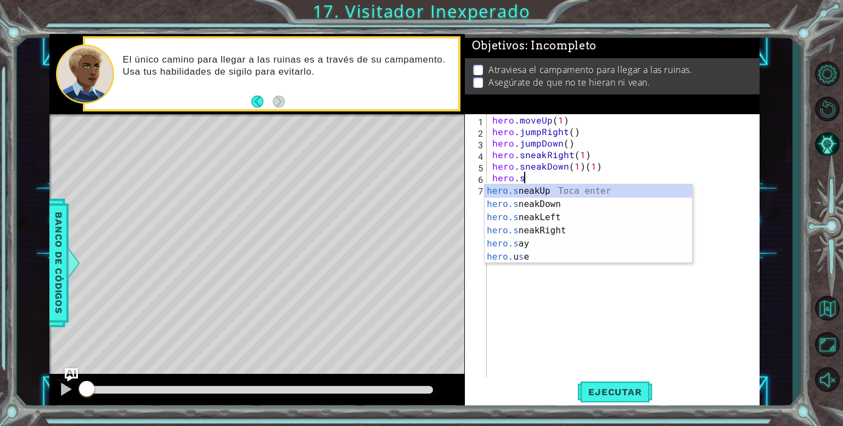
scroll to position [0, 1]
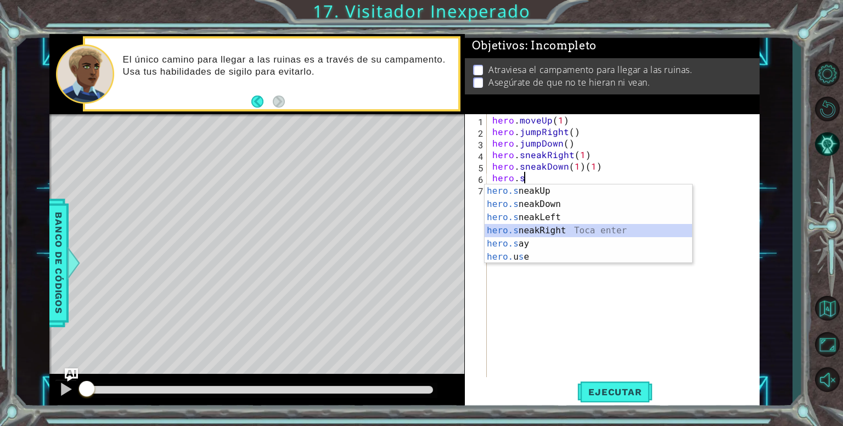
click at [522, 230] on div "hero.s neakUp Toca enter hero.s neakDown Toca enter hero.s neakLeft Toca enter …" at bounding box center [589, 237] width 208 height 105
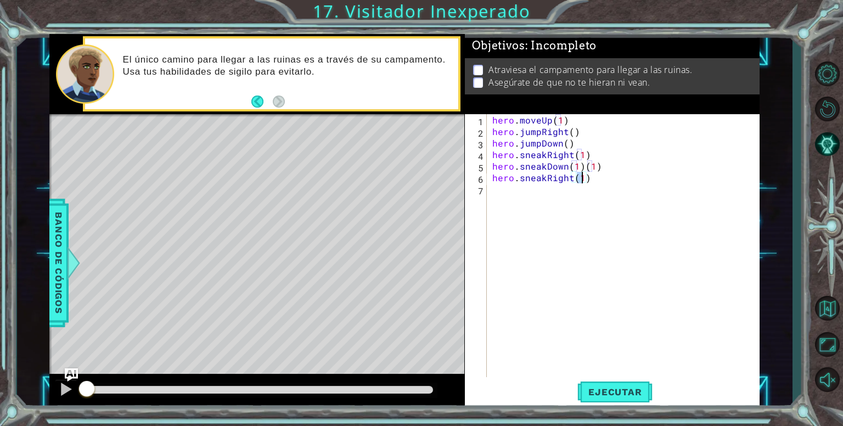
type textarea "hero.sneakRight(2)"
click at [506, 192] on div "hero . moveUp ( 1 ) hero . jumpRight ( ) hero . jumpDown ( ) hero . sneakRight …" at bounding box center [626, 258] width 272 height 288
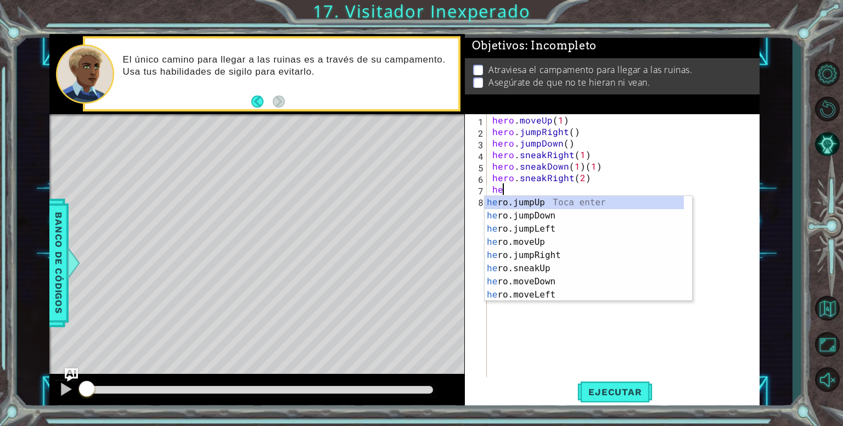
scroll to position [0, 0]
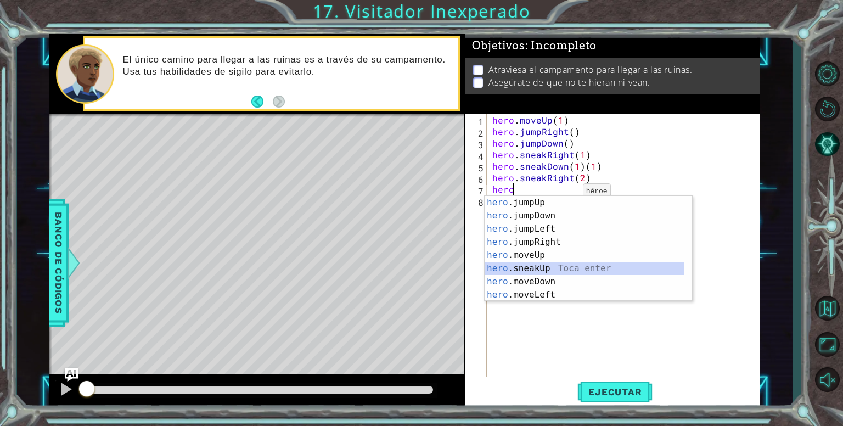
click at [532, 265] on div "hero .jumpUp Toca enter hero .jumpDown Toca enter hero .jumpLeft Toca enter her…" at bounding box center [584, 262] width 199 height 132
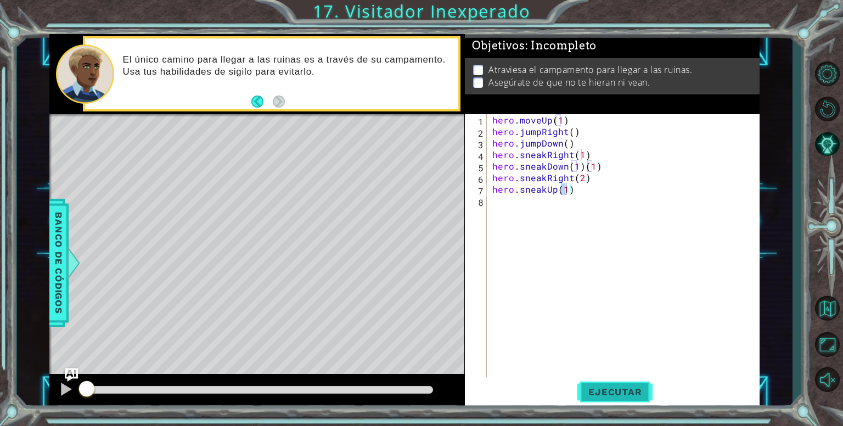
click at [608, 391] on span "Ejecutar" at bounding box center [615, 392] width 75 height 11
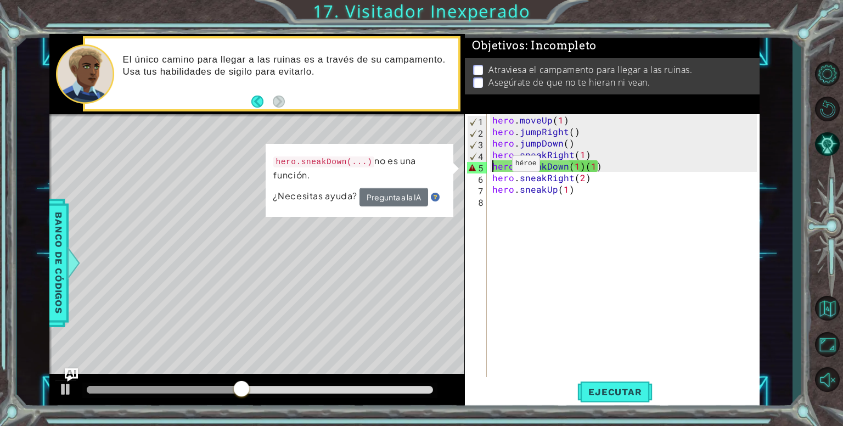
click at [493, 166] on div "hero . moveUp ( 1 ) hero . jumpRight ( ) hero . jumpDown ( ) hero . sneakRight …" at bounding box center [626, 258] width 272 height 288
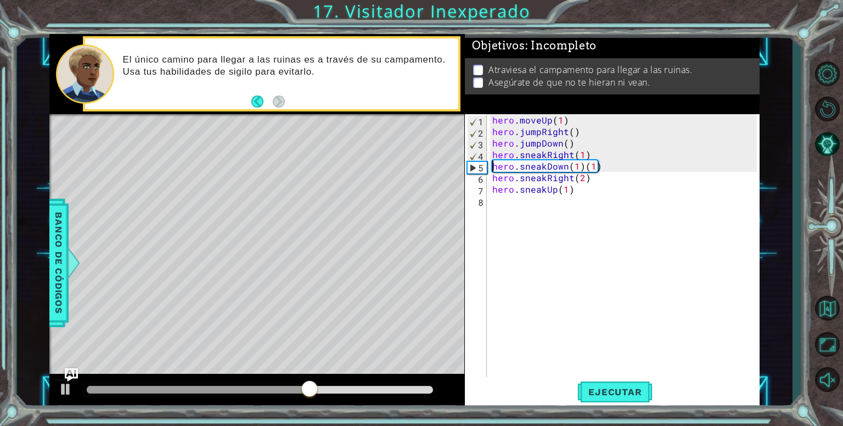
click at [596, 168] on div "hero . moveUp ( 1 ) hero . jumpRight ( ) hero . jumpDown ( ) hero . sneakRight …" at bounding box center [626, 258] width 272 height 288
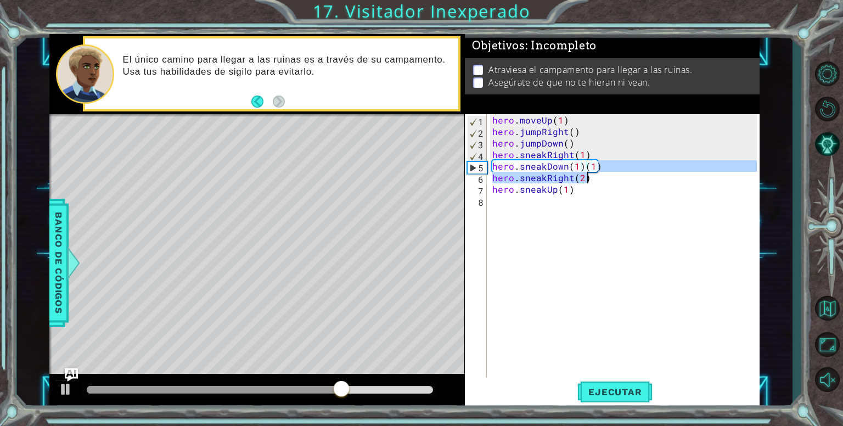
drag, startPoint x: 605, startPoint y: 165, endPoint x: 601, endPoint y: 178, distance: 13.9
click at [601, 178] on div "hero . moveUp ( 1 ) hero . jumpRight ( ) hero . jumpDown ( ) hero . sneakRight …" at bounding box center [626, 258] width 272 height 288
click at [601, 178] on div "hero . moveUp ( 1 ) hero . jumpRight ( ) hero . jumpDown ( ) hero . sneakRight …" at bounding box center [623, 246] width 267 height 265
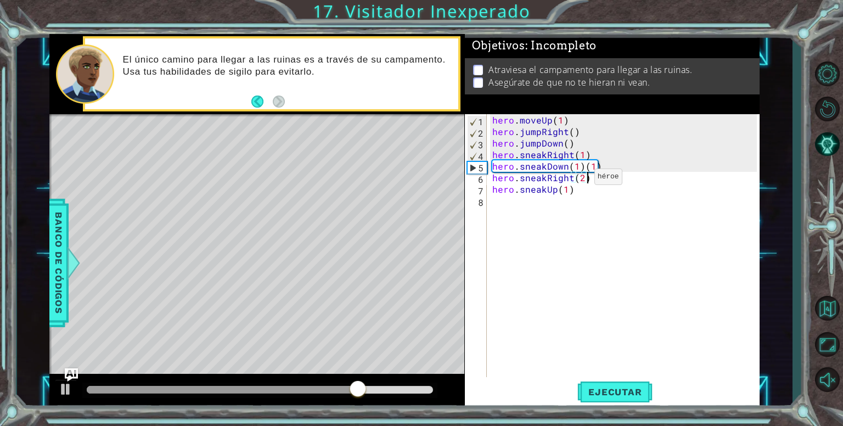
click at [575, 179] on div "hero . moveUp ( 1 ) hero . jumpRight ( ) hero . jumpDown ( ) hero . sneakRight …" at bounding box center [626, 258] width 272 height 288
click at [593, 166] on div "hero . moveUp ( 1 ) hero . jumpRight ( ) hero . jumpDown ( ) hero . sneakRight …" at bounding box center [626, 258] width 272 height 288
type textarea "hero.sneakDown(1)"
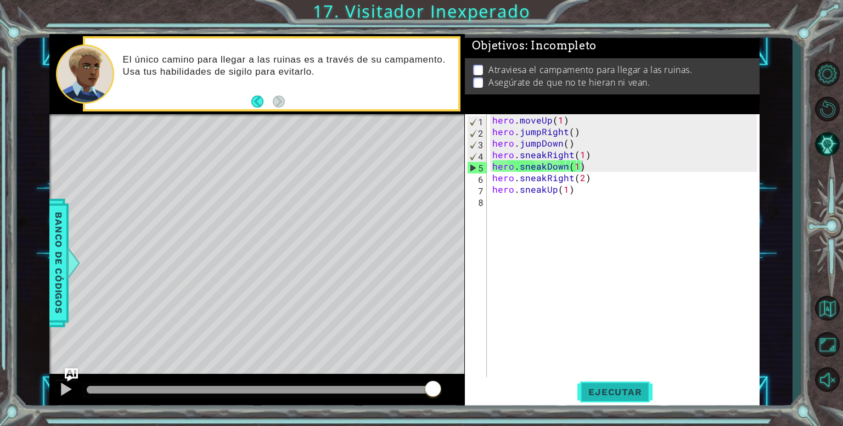
click at [600, 383] on button "Ejecutar" at bounding box center [615, 392] width 75 height 30
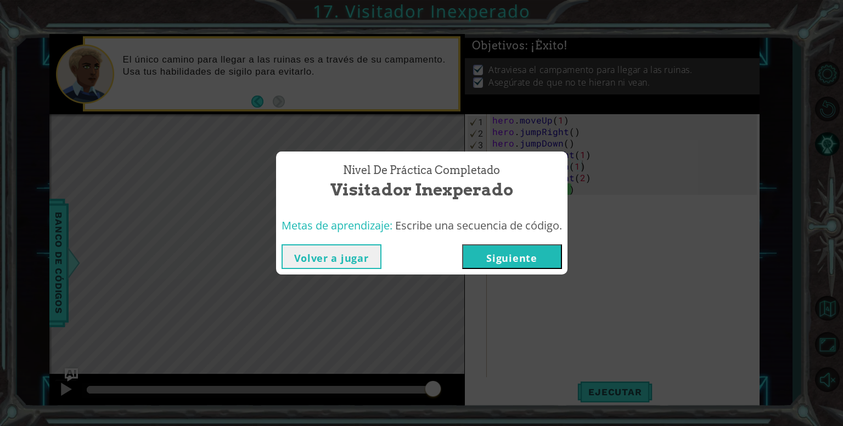
click at [540, 254] on button "Siguiente" at bounding box center [512, 256] width 100 height 25
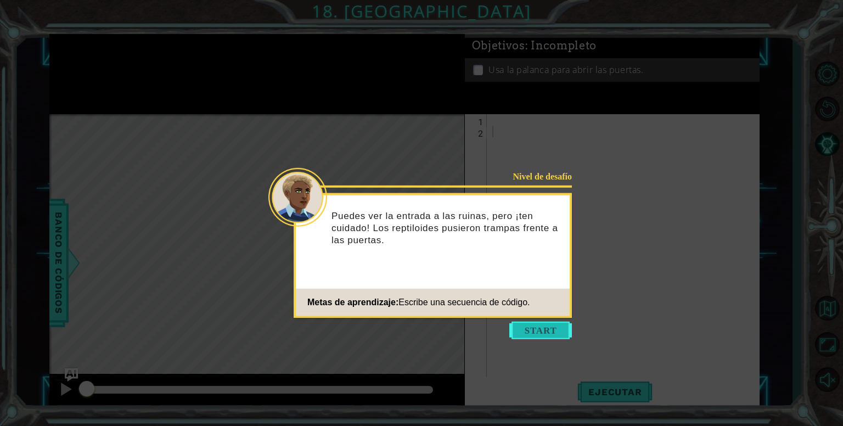
click at [527, 325] on button "Start" at bounding box center [541, 331] width 63 height 18
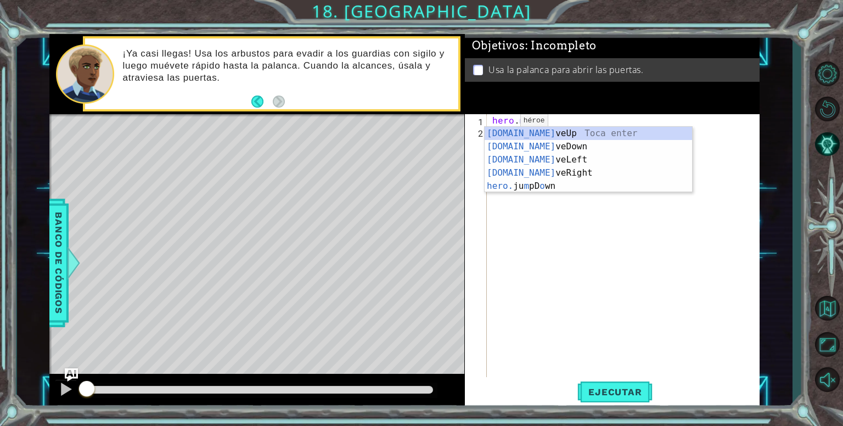
scroll to position [0, 2]
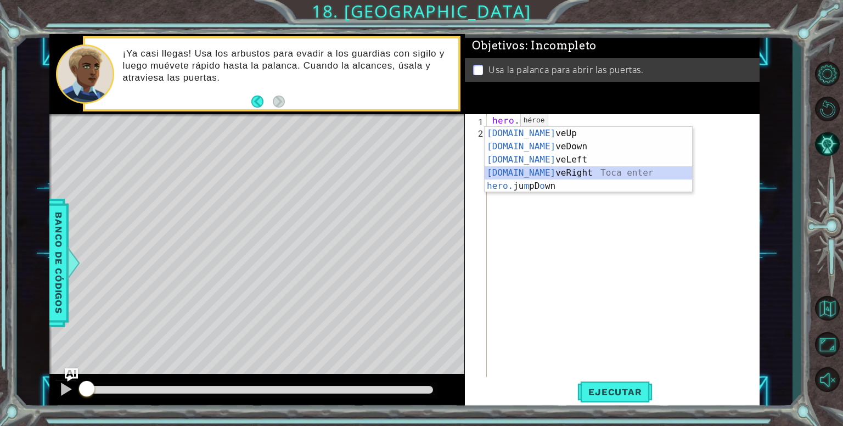
click at [519, 172] on div "[DOMAIN_NAME] veUp Toca enter [DOMAIN_NAME] veDown Toca enter [DOMAIN_NAME] veL…" at bounding box center [589, 173] width 208 height 92
type textarea "hero.moveRight(1)"
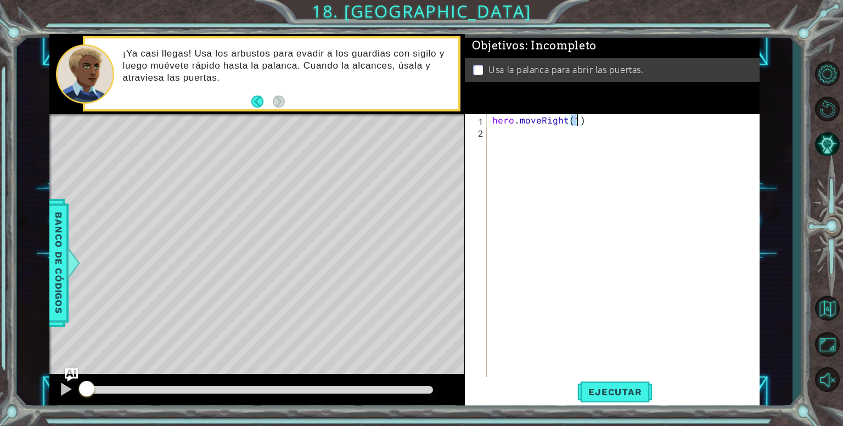
click at [501, 137] on div "hero . moveRight ( 1 )" at bounding box center [626, 258] width 272 height 288
type textarea "hero.sneakUp(2)"
click at [523, 143] on div "hero . moveRight ( 1 ) hero . sneakUp ( 2 )" at bounding box center [626, 258] width 272 height 288
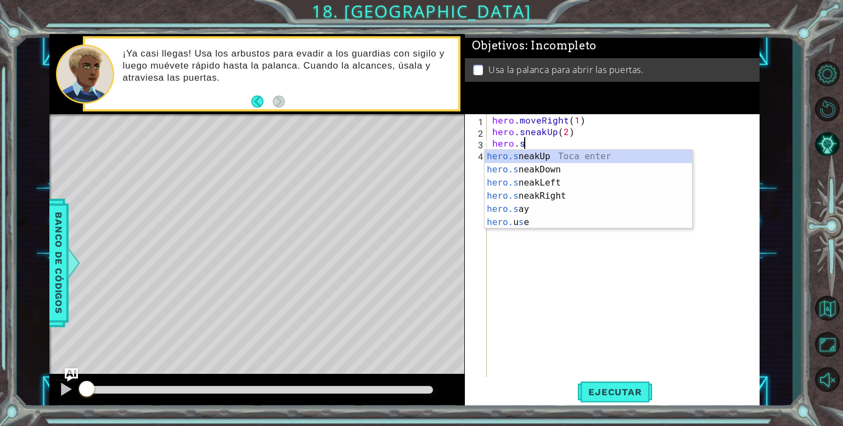
scroll to position [0, 1]
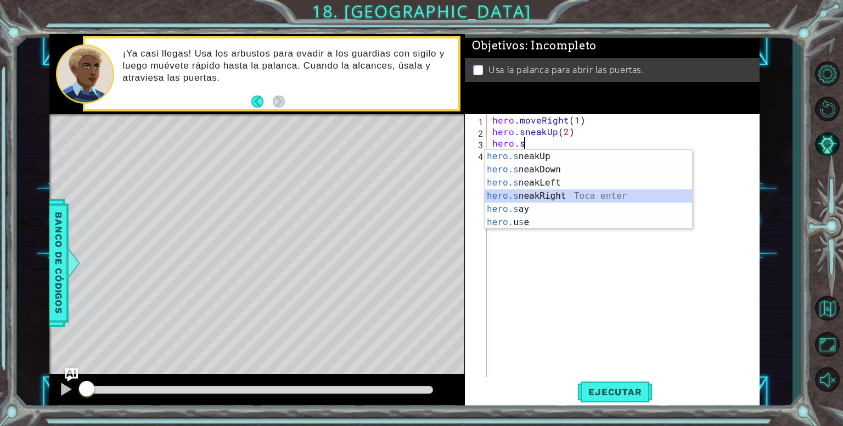
click at [550, 191] on div "hero.s neakUp Toca enter hero.s neakDown Toca enter hero.s neakLeft Toca enter …" at bounding box center [589, 202] width 208 height 105
type textarea "hero.sneakRight(1)"
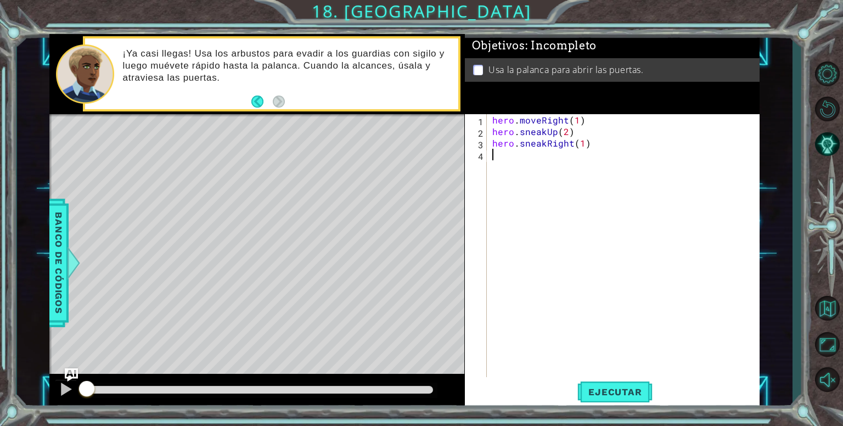
click at [522, 150] on div "hero . moveRight ( 1 ) hero . sneakUp ( 2 ) hero . sneakRight ( 1 )" at bounding box center [626, 258] width 272 height 288
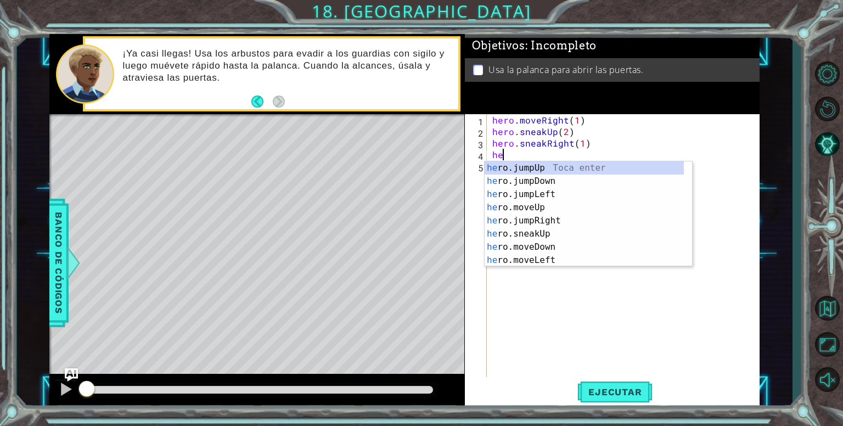
scroll to position [0, 0]
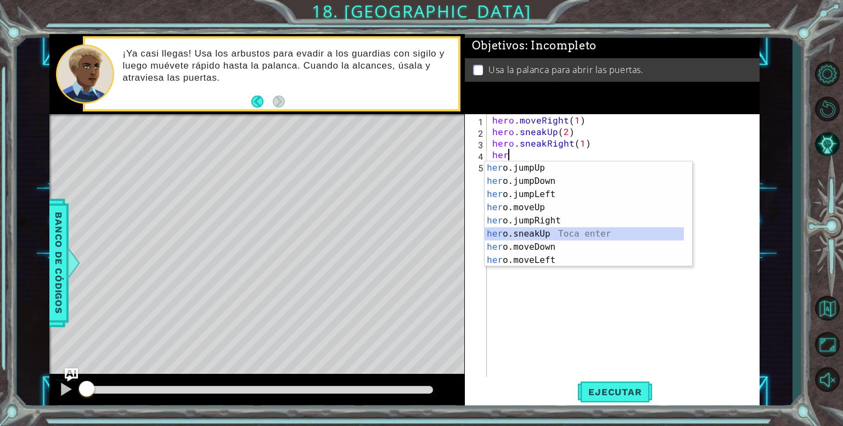
click at [540, 232] on div "her o.jumpUp Toca enter her o.jumpDown Toca enter her o.jumpLeft Toca enter her…" at bounding box center [584, 227] width 199 height 132
type textarea "hero.sneakUp(1)"
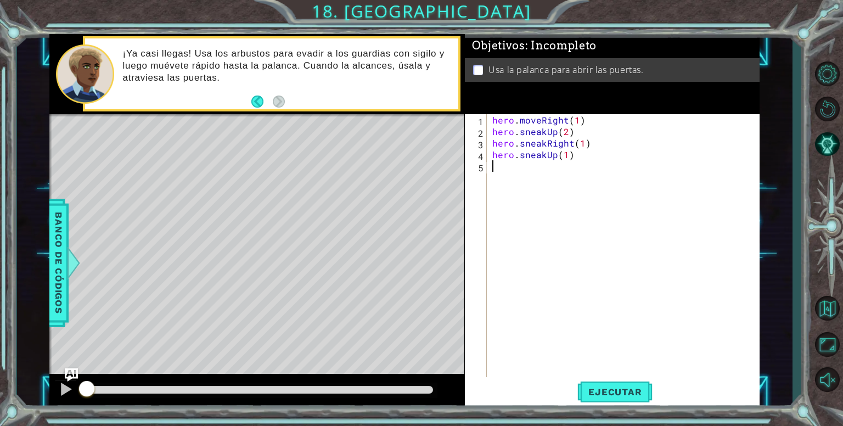
click at [499, 172] on div "hero . moveRight ( 1 ) hero . sneakUp ( 2 ) hero . sneakRight ( 1 ) hero . snea…" at bounding box center [626, 258] width 272 height 288
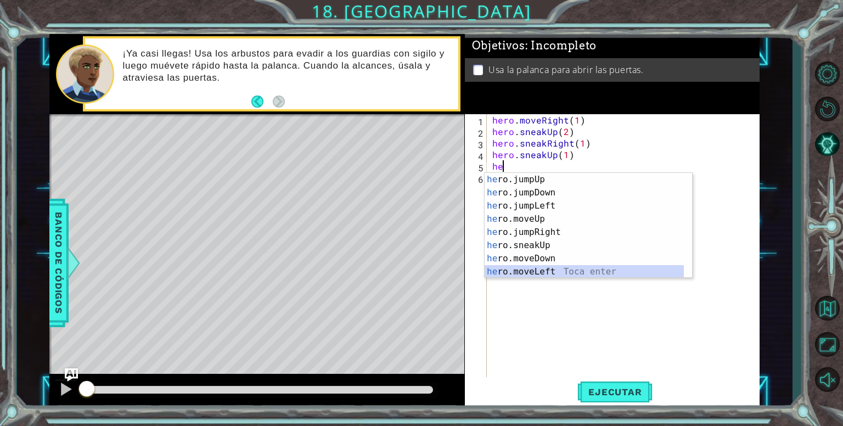
scroll to position [13, 0]
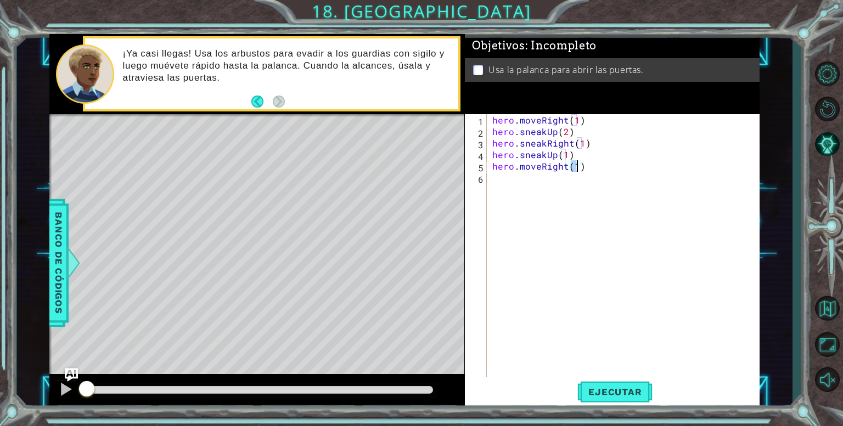
type textarea "hero.moveRight(2)"
click at [500, 183] on div "hero . moveRight ( 1 ) hero . sneakUp ( 2 ) hero . sneakRight ( 1 ) hero . snea…" at bounding box center [626, 258] width 272 height 288
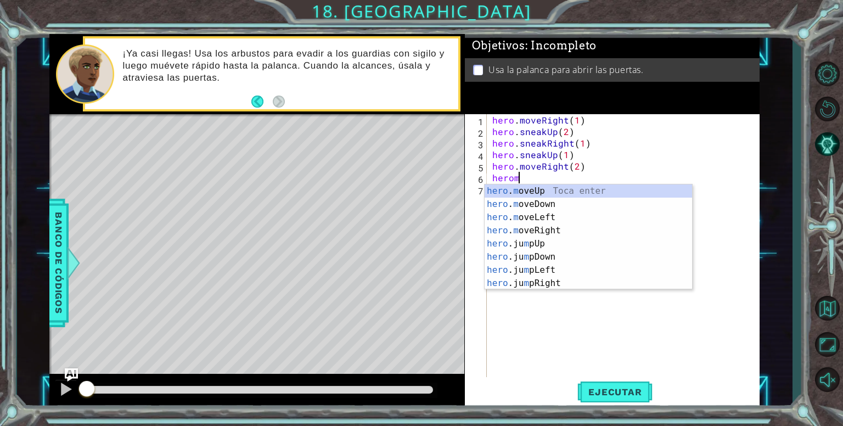
scroll to position [0, 1]
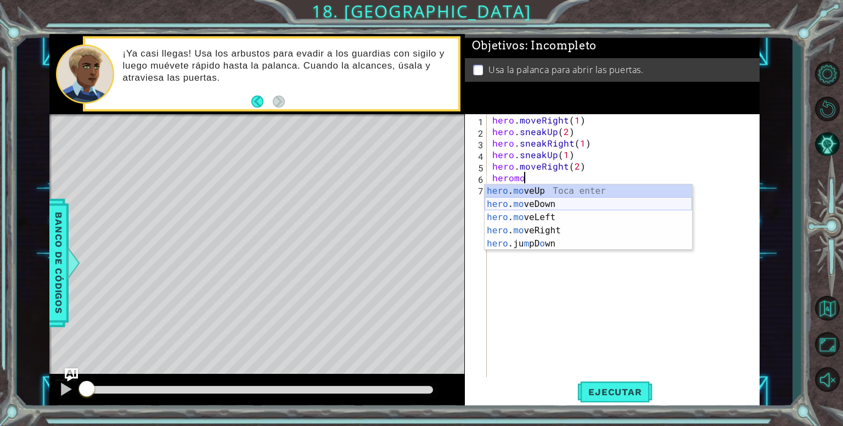
click at [523, 202] on div "hero . mo veUp Toca enter hero . mo veDown Toca enter hero . mo veLeft Toca ent…" at bounding box center [589, 231] width 208 height 92
type textarea "hero.moveDown(1)"
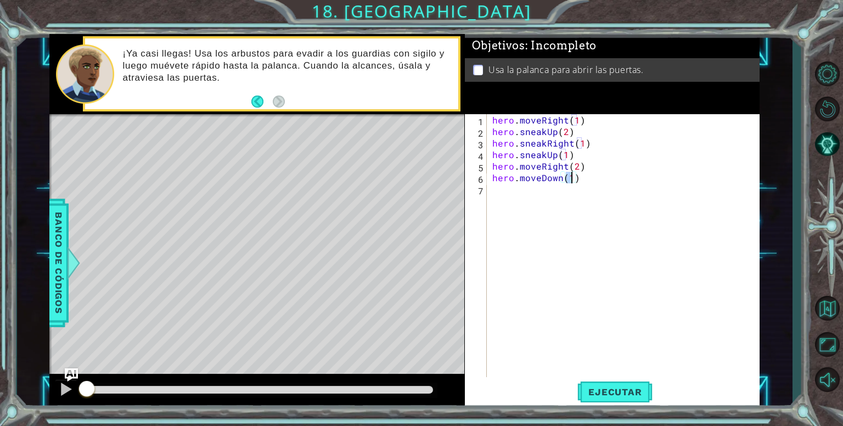
click at [496, 188] on div "hero . moveRight ( 1 ) hero . sneakUp ( 2 ) hero . sneakRight ( 1 ) hero . snea…" at bounding box center [626, 258] width 272 height 288
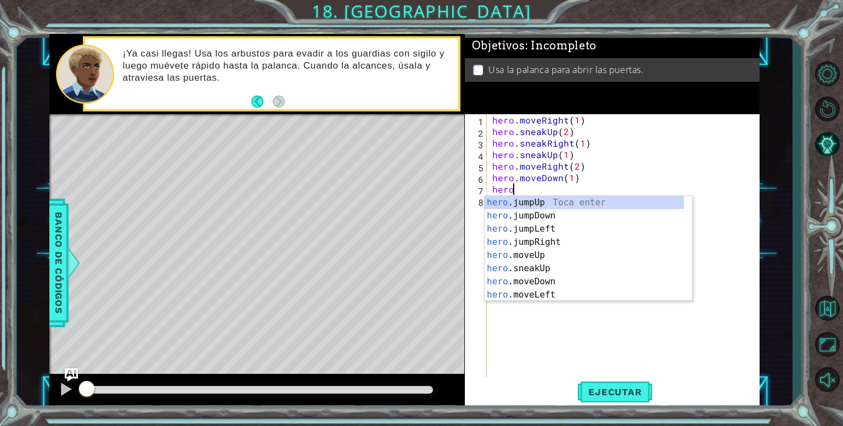
type textarea "hero."
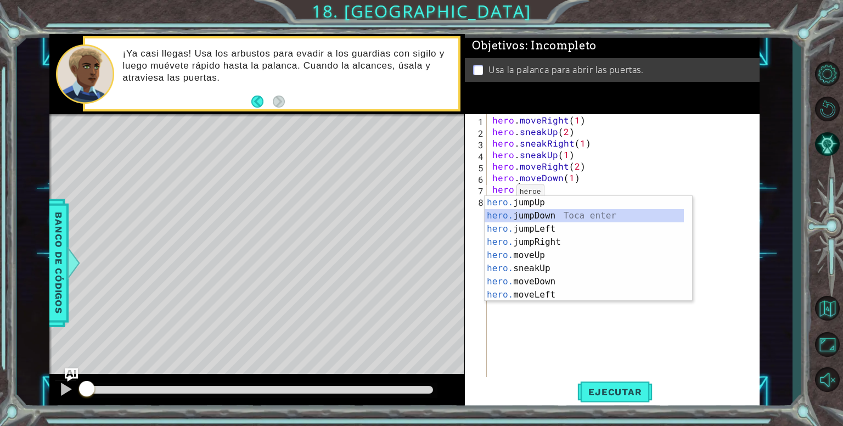
click at [541, 217] on div "hero. jumpUp Toca enter hero. jumpDown Toca enter hero. jumpLeft Toca enter her…" at bounding box center [584, 262] width 199 height 132
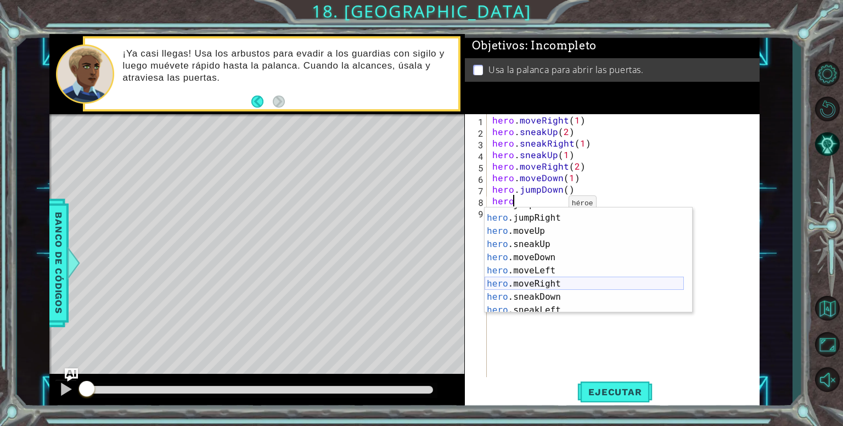
scroll to position [36, 0]
click at [541, 278] on div "hero .jumpLeft Toca enter hero .jumpRight Toca enter hero .moveUp Toca enter he…" at bounding box center [584, 264] width 199 height 132
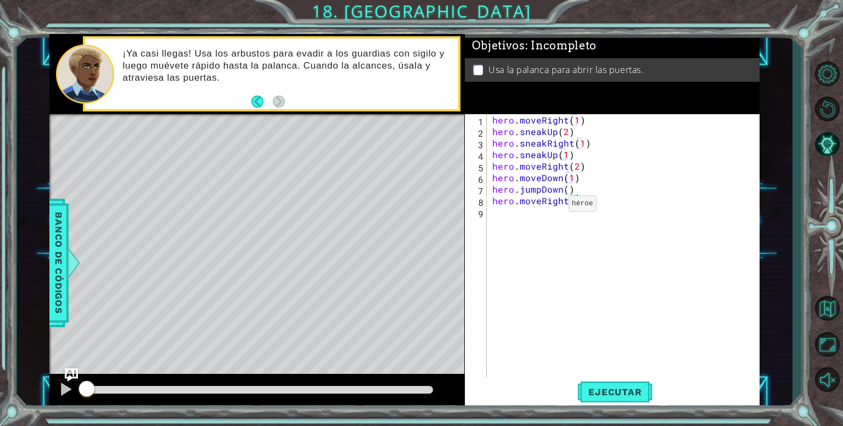
type textarea "hero.moveRight(2)"
click at [524, 220] on div "hero . moveRight ( 1 ) hero . sneakUp ( 2 ) hero . sneakRight ( 1 ) hero . snea…" at bounding box center [626, 258] width 272 height 288
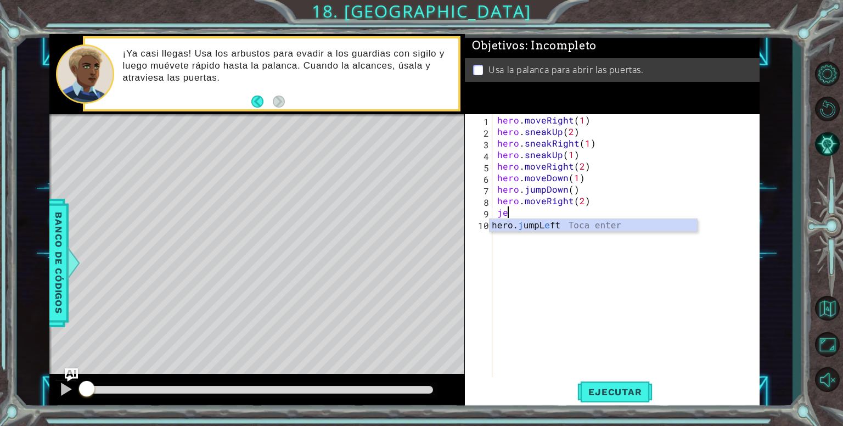
scroll to position [0, 0]
type textarea "j"
type textarea "hero.moveRight(2)"
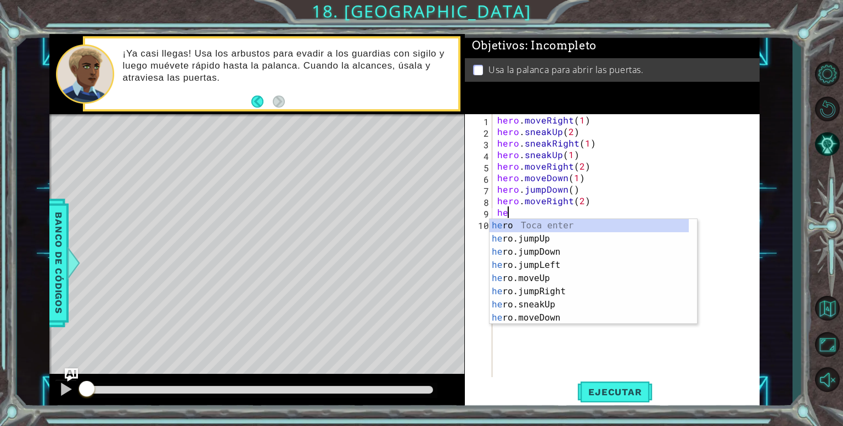
type textarea "hero"
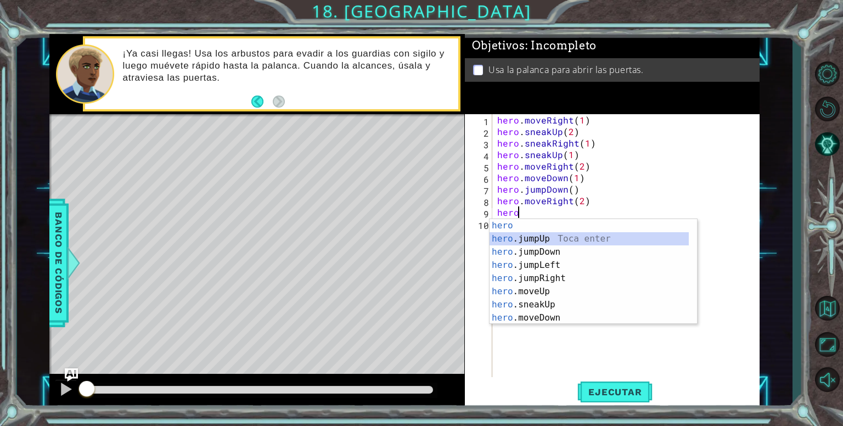
click at [528, 241] on div "hero Toca enter hero .jumpUp Toca enter hero .jumpDown Toca enter hero .jumpLef…" at bounding box center [589, 285] width 199 height 132
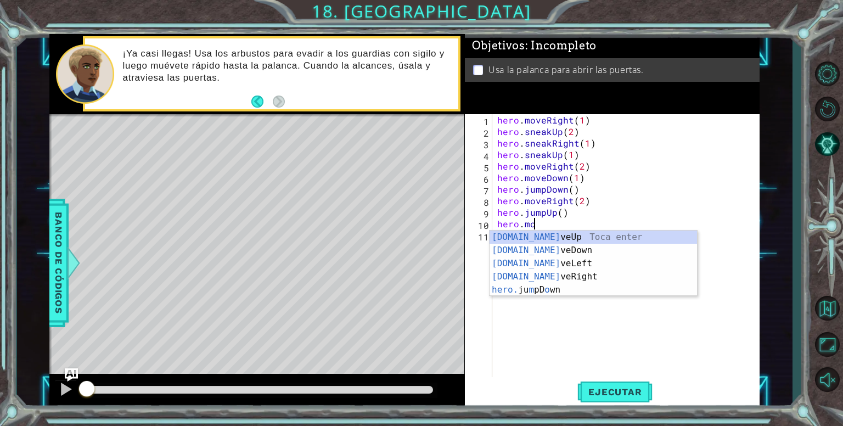
scroll to position [0, 2]
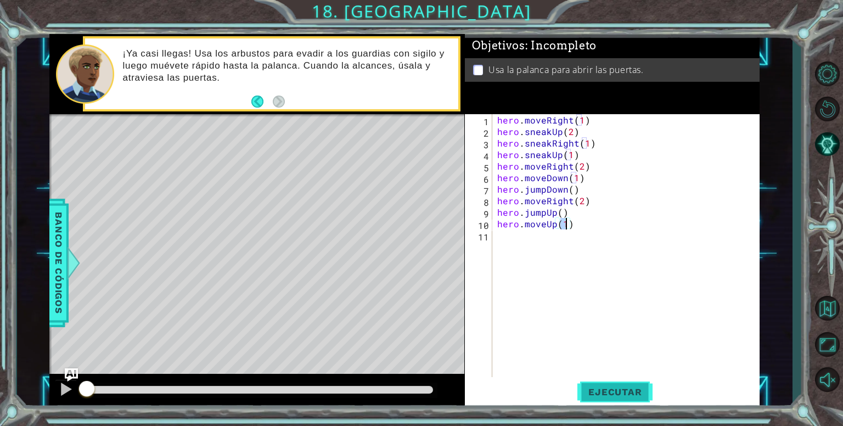
type textarea "hero.moveUp(1)"
click at [591, 394] on span "Ejecutar" at bounding box center [615, 392] width 75 height 11
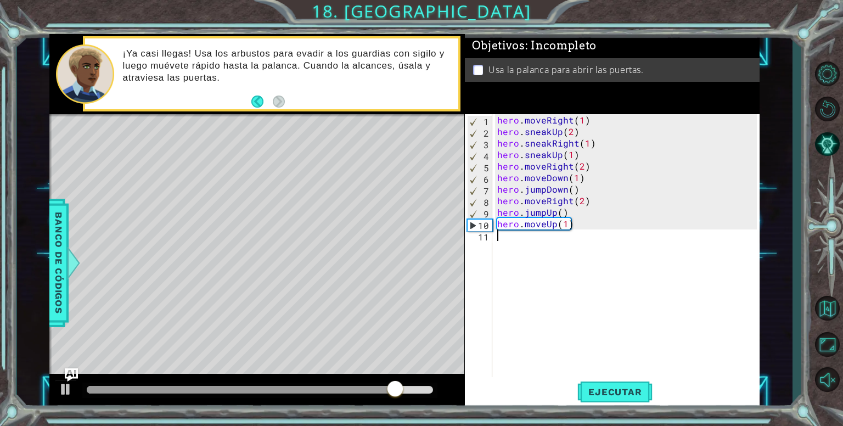
click at [517, 240] on div "hero . moveRight ( 1 ) hero . sneakUp ( 2 ) hero . sneakRight ( 1 ) hero . snea…" at bounding box center [628, 258] width 267 height 288
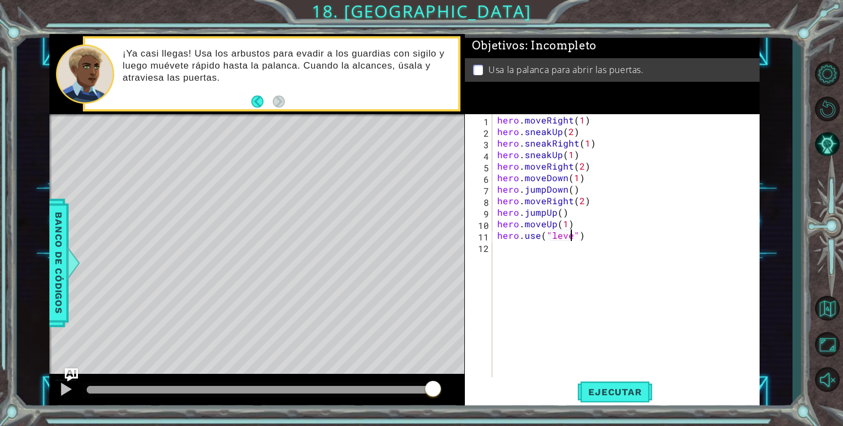
scroll to position [0, 4]
type textarea "hero.use("lever")"
click at [587, 389] on span "Ejecutar" at bounding box center [615, 392] width 75 height 11
